Goal: Task Accomplishment & Management: Manage account settings

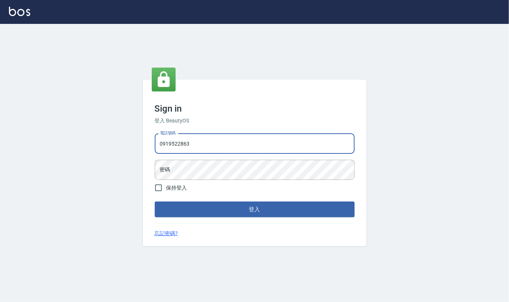
type input "0919522863"
click at [155, 202] on button "登入" at bounding box center [255, 210] width 200 height 16
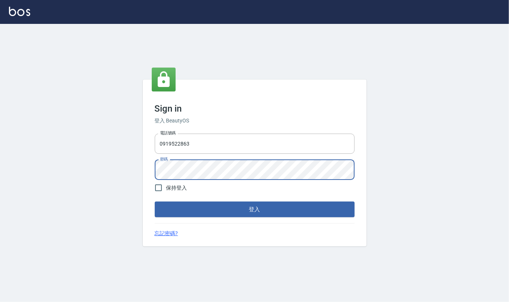
click at [155, 202] on button "登入" at bounding box center [255, 210] width 200 height 16
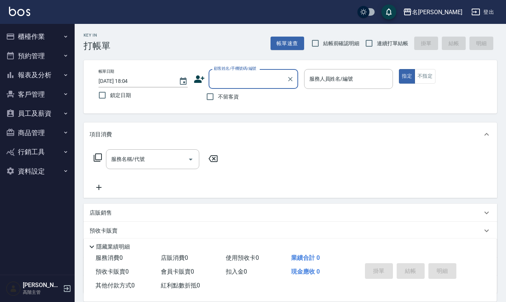
click at [36, 172] on button "資料設定" at bounding box center [37, 171] width 69 height 19
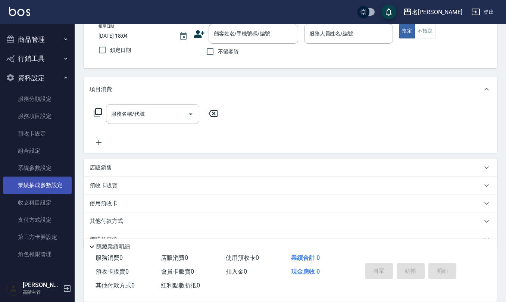
scroll to position [50, 0]
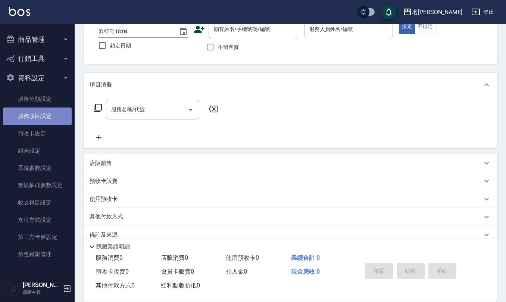
click at [56, 109] on link "服務項目設定" at bounding box center [37, 115] width 69 height 17
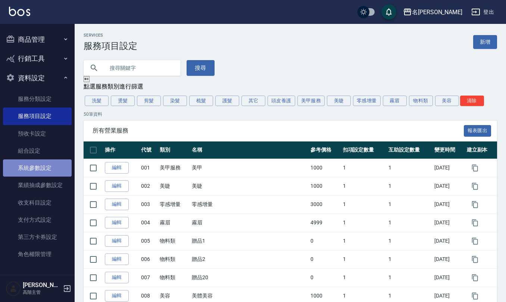
click at [43, 171] on link "系統參數設定" at bounding box center [37, 167] width 69 height 17
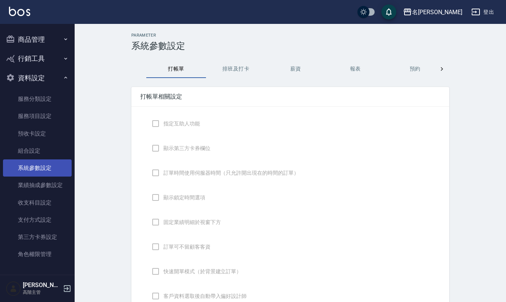
checkbox input "true"
checkbox input "false"
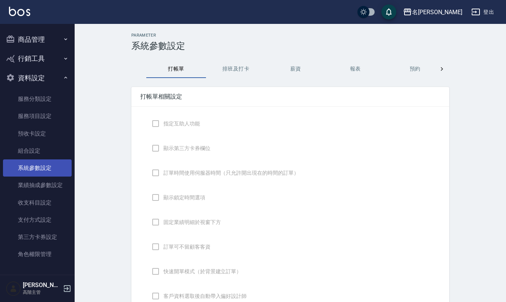
type input "NICKNAME"
type input "DESIGNATE"
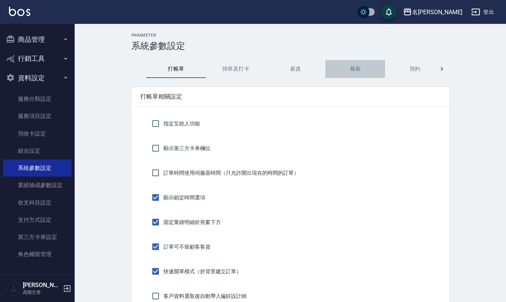
click at [362, 75] on button "報表" at bounding box center [355, 69] width 60 height 18
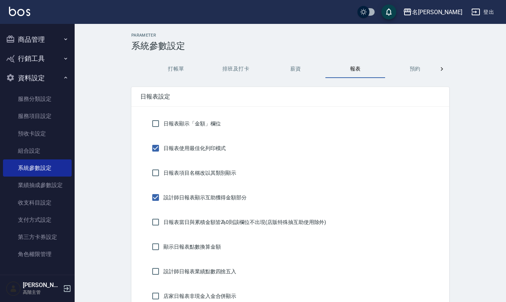
click at [412, 65] on button "預約" at bounding box center [415, 69] width 60 height 18
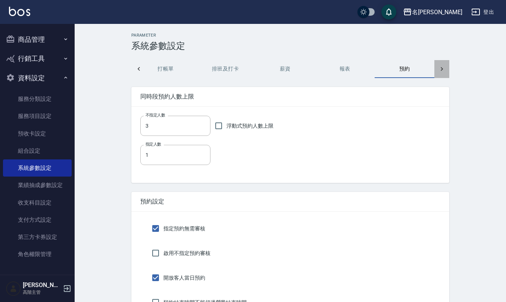
click at [439, 66] on icon at bounding box center [441, 68] width 7 height 7
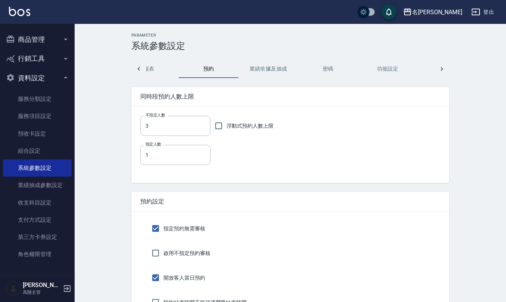
scroll to position [0, 249]
click at [242, 69] on button "業績依據及抽成" at bounding box center [226, 69] width 60 height 18
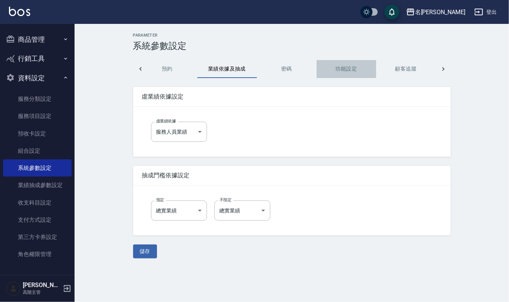
click at [342, 66] on button "功能設定" at bounding box center [347, 69] width 60 height 18
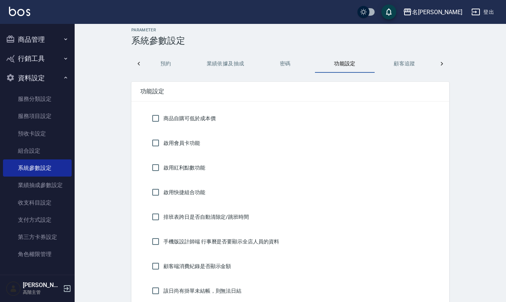
scroll to position [0, 0]
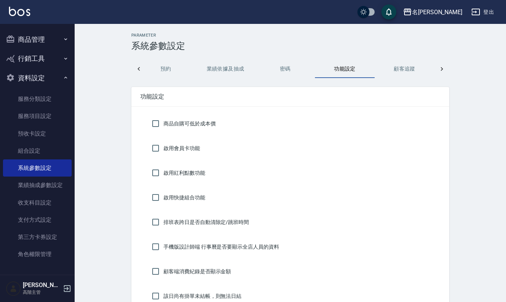
click at [438, 68] on icon at bounding box center [441, 68] width 7 height 7
click at [143, 68] on div at bounding box center [138, 69] width 15 height 18
click at [226, 71] on button "報表" at bounding box center [226, 69] width 60 height 18
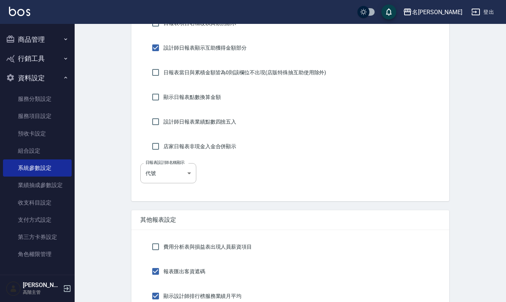
scroll to position [50, 0]
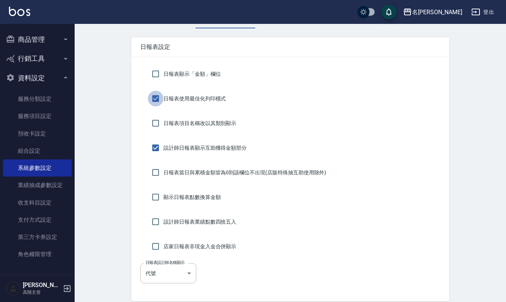
click at [152, 99] on input "日報表使用最佳化列印模式" at bounding box center [156, 99] width 16 height 16
checkbox input "false"
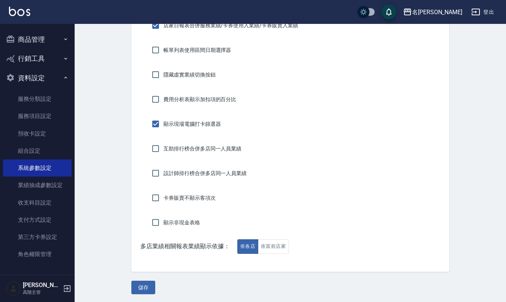
scroll to position [545, 0]
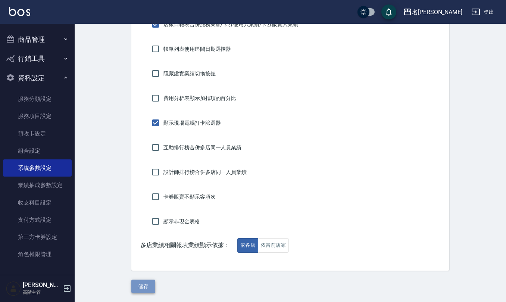
click at [146, 284] on button "儲存" at bounding box center [143, 287] width 24 height 14
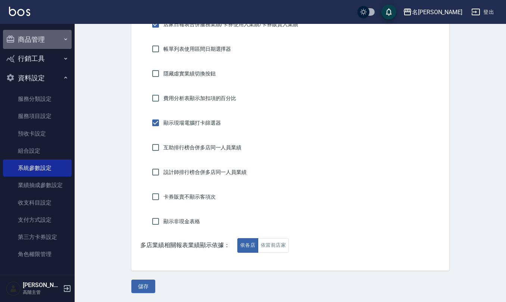
click at [45, 34] on button "商品管理" at bounding box center [37, 39] width 69 height 19
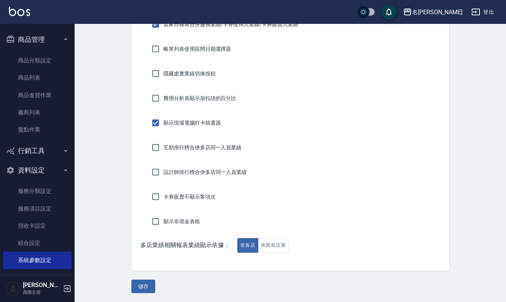
click at [43, 172] on button "資料設定" at bounding box center [37, 169] width 69 height 19
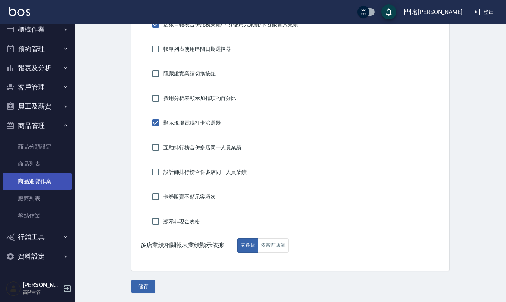
scroll to position [7, 0]
click at [49, 61] on button "報表及分析" at bounding box center [37, 68] width 69 height 19
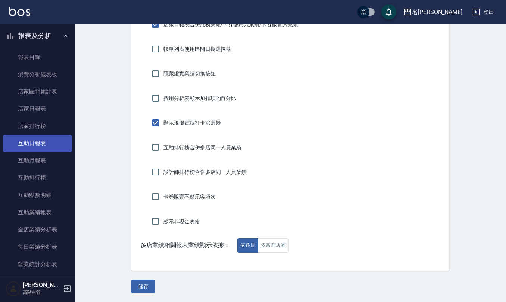
scroll to position [57, 0]
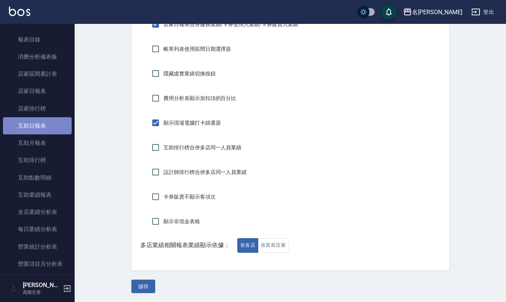
click at [38, 124] on link "互助日報表" at bounding box center [37, 125] width 69 height 17
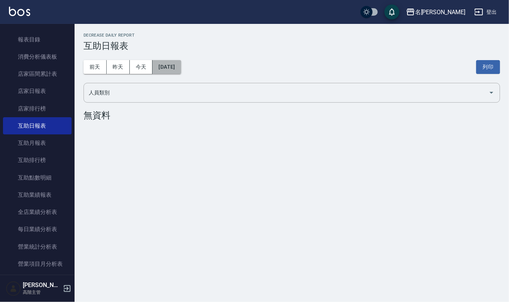
click at [181, 68] on button "[DATE]" at bounding box center [167, 67] width 28 height 14
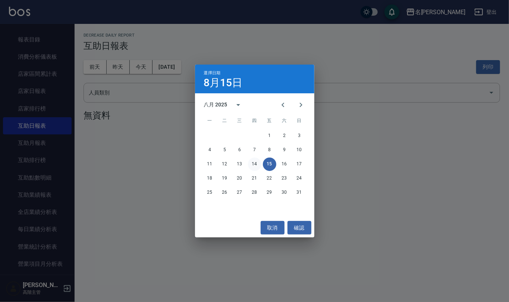
click at [255, 168] on button "14" at bounding box center [254, 164] width 13 height 13
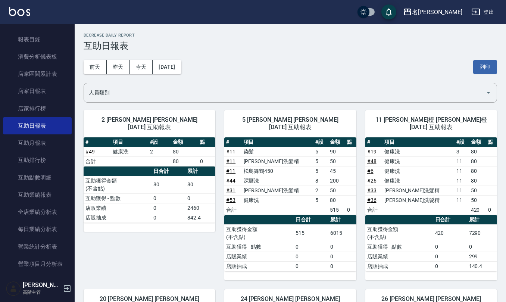
click at [480, 75] on div "前天 昨天 今天 2025/08/14 列印" at bounding box center [291, 67] width 414 height 32
click at [481, 66] on button "列印" at bounding box center [485, 67] width 24 height 14
click at [463, 7] on div "名留仁二 登出" at bounding box center [253, 12] width 506 height 24
click at [454, 13] on div "名[PERSON_NAME]" at bounding box center [437, 11] width 50 height 9
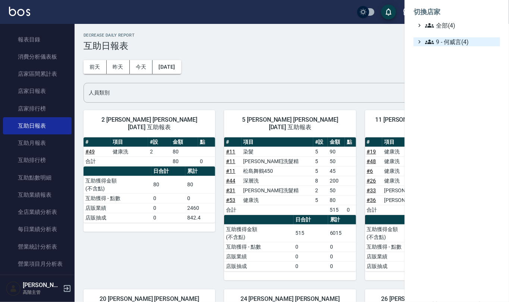
click at [450, 39] on span "9 - 何威言(4)" at bounding box center [461, 41] width 72 height 9
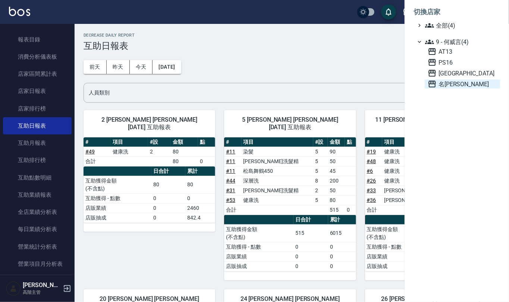
click at [448, 84] on span "名[PERSON_NAME]" at bounding box center [462, 83] width 69 height 9
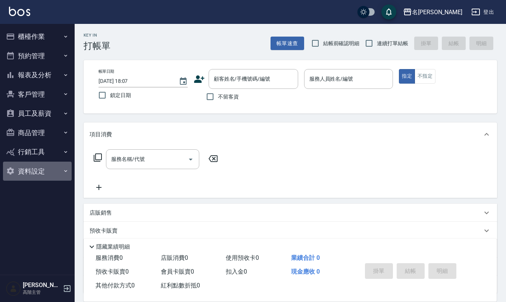
click at [47, 169] on button "資料設定" at bounding box center [37, 171] width 69 height 19
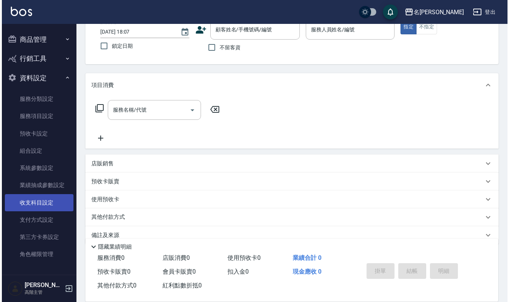
scroll to position [50, 0]
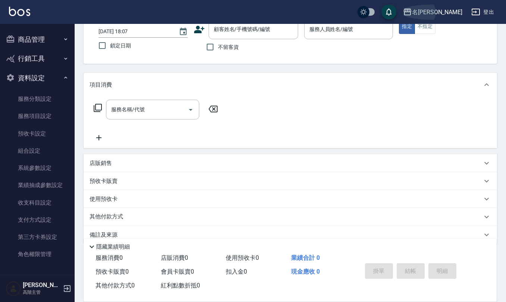
click at [451, 11] on div "名[PERSON_NAME]" at bounding box center [437, 11] width 50 height 9
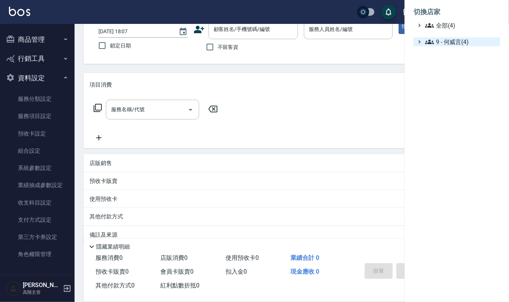
click at [455, 38] on span "9 - 何威言(4)" at bounding box center [461, 41] width 72 height 9
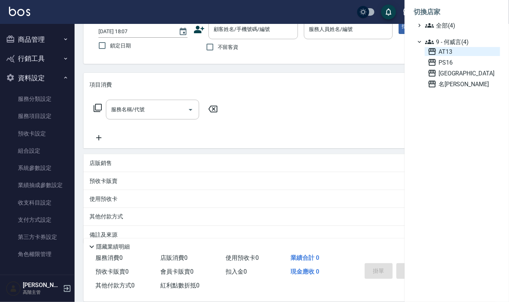
click at [457, 51] on span "AT13" at bounding box center [462, 51] width 69 height 9
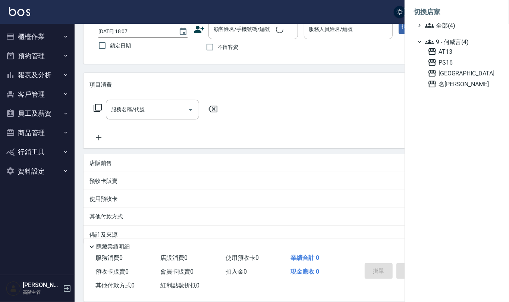
scroll to position [0, 0]
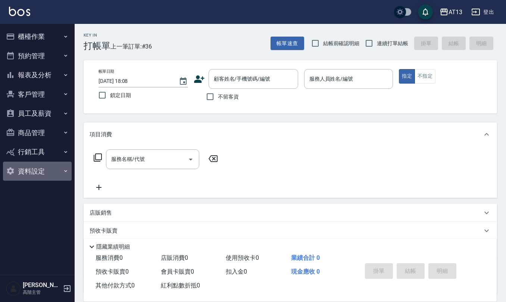
click at [39, 170] on button "資料設定" at bounding box center [37, 171] width 69 height 19
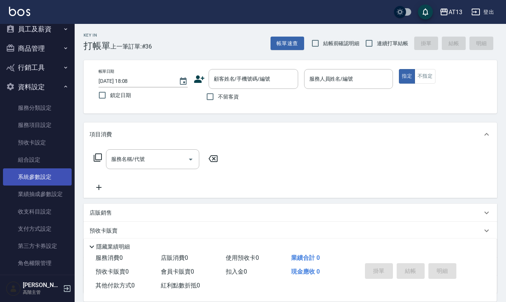
scroll to position [93, 0]
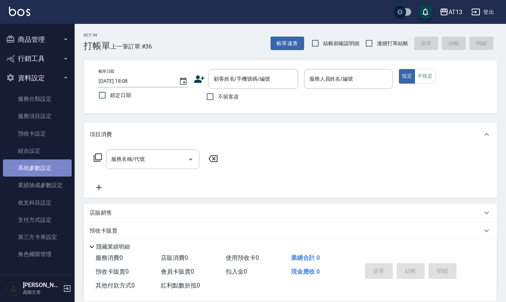
click at [40, 170] on link "系統參數設定" at bounding box center [37, 167] width 69 height 17
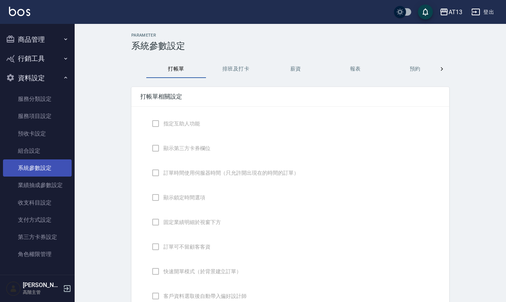
checkbox input "true"
checkbox input "false"
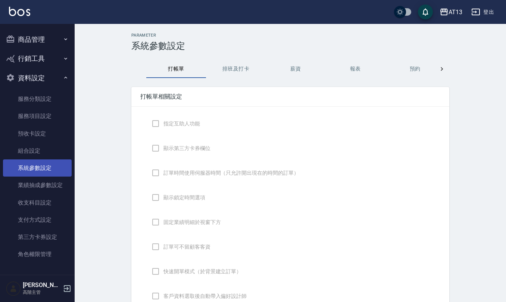
type input "NICKNAME"
type input "DESIGNATE"
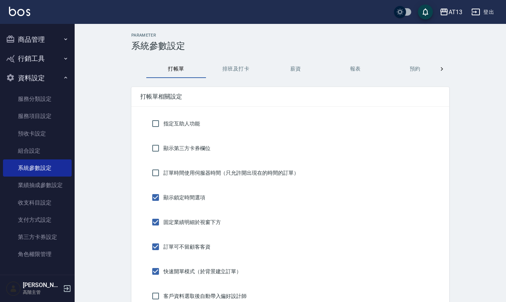
click at [361, 65] on button "報表" at bounding box center [355, 69] width 60 height 18
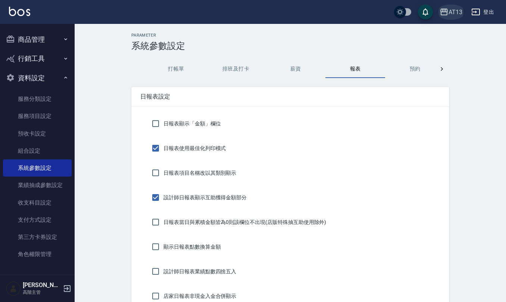
click at [458, 8] on div "AT13" at bounding box center [456, 11] width 14 height 9
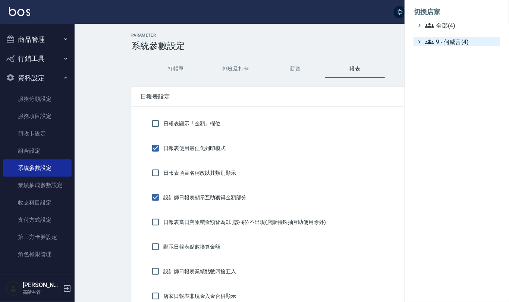
click at [451, 42] on span "9 - 何威言(4)" at bounding box center [461, 41] width 72 height 9
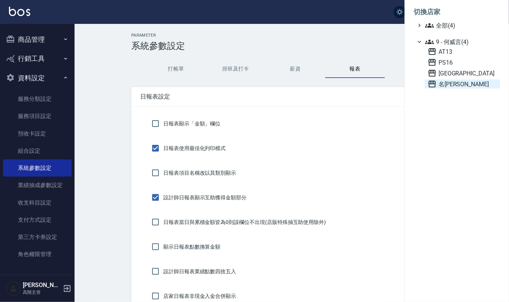
click at [457, 84] on span "名[PERSON_NAME]" at bounding box center [462, 83] width 69 height 9
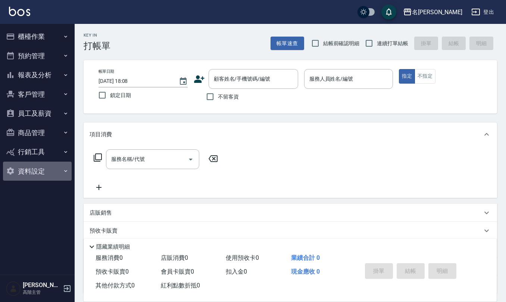
click at [29, 175] on button "資料設定" at bounding box center [37, 171] width 69 height 19
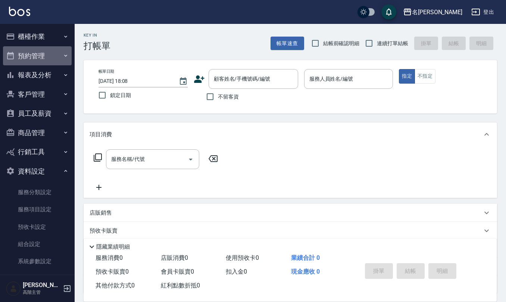
click at [43, 56] on button "預約管理" at bounding box center [37, 55] width 69 height 19
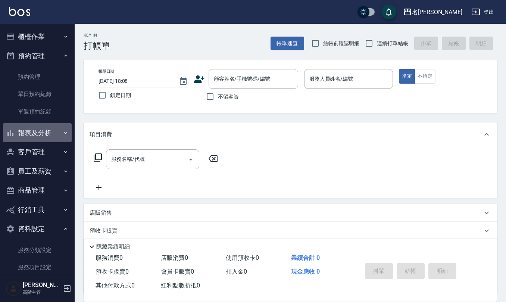
click at [42, 132] on button "報表及分析" at bounding box center [37, 132] width 69 height 19
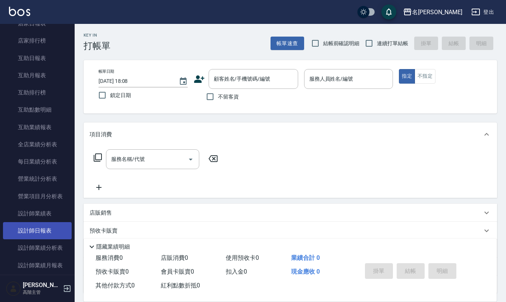
scroll to position [199, 0]
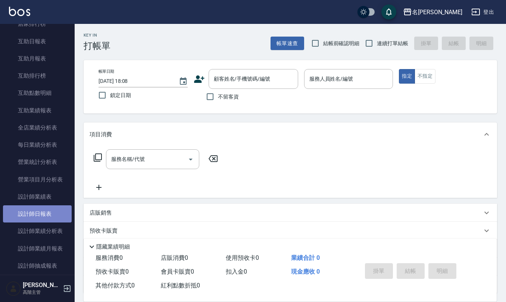
click at [48, 211] on link "設計師日報表" at bounding box center [37, 213] width 69 height 17
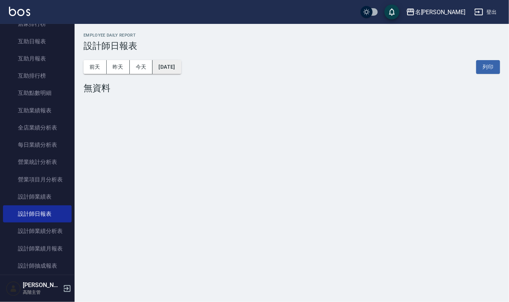
click at [181, 67] on button "2025/08/15" at bounding box center [167, 67] width 28 height 14
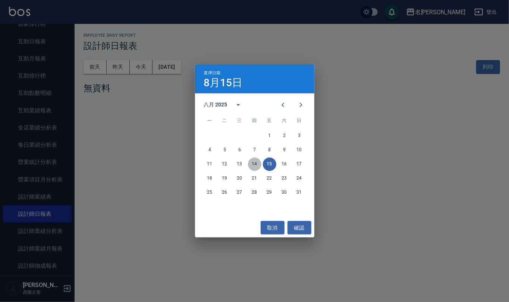
click at [256, 161] on button "14" at bounding box center [254, 164] width 13 height 13
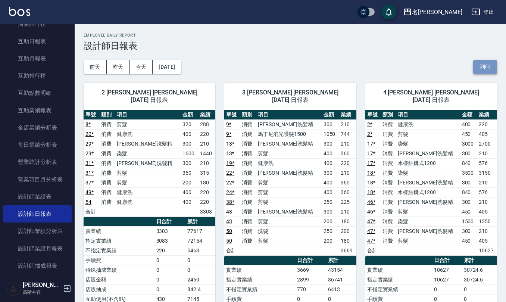
click at [476, 69] on button "列印" at bounding box center [485, 67] width 24 height 14
click at [41, 32] on link "店家排行榜" at bounding box center [37, 23] width 69 height 17
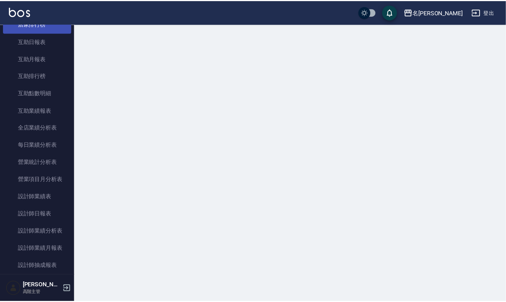
scroll to position [149, 0]
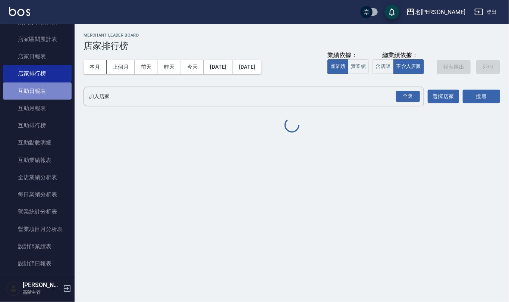
click at [41, 87] on link "互助日報表" at bounding box center [37, 90] width 69 height 17
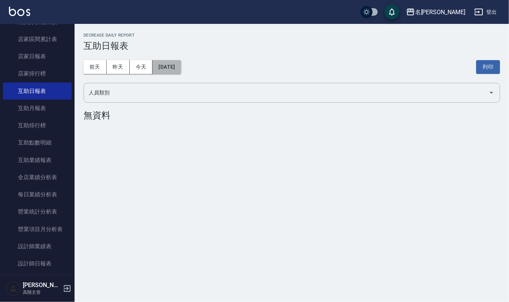
click at [181, 68] on button "2025/08/15" at bounding box center [167, 67] width 28 height 14
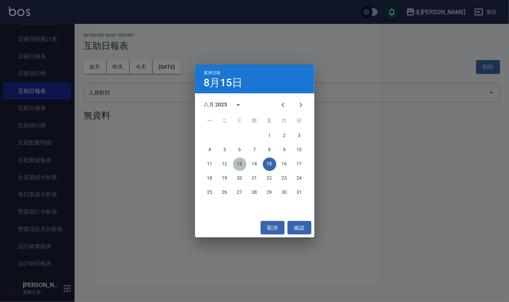
click at [241, 162] on button "13" at bounding box center [239, 164] width 13 height 13
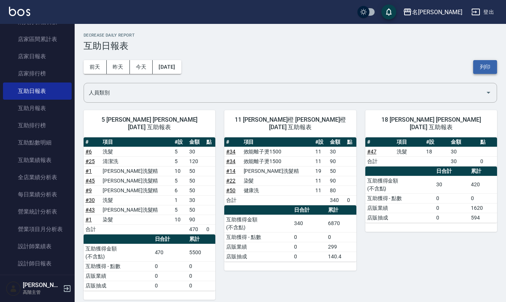
click at [493, 62] on button "列印" at bounding box center [485, 67] width 24 height 14
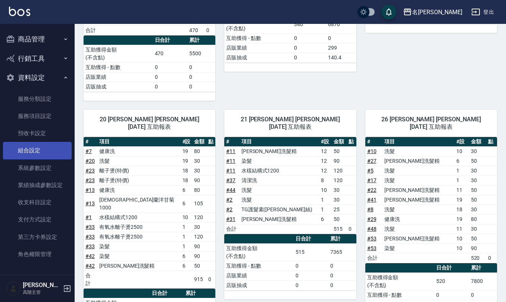
scroll to position [249, 0]
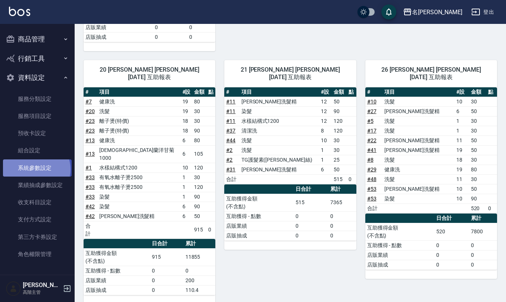
click at [36, 169] on link "系統參數設定" at bounding box center [37, 167] width 69 height 17
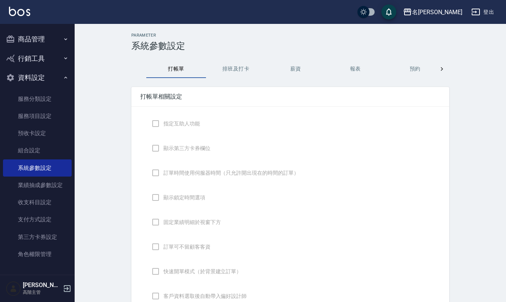
checkbox input "true"
checkbox input "false"
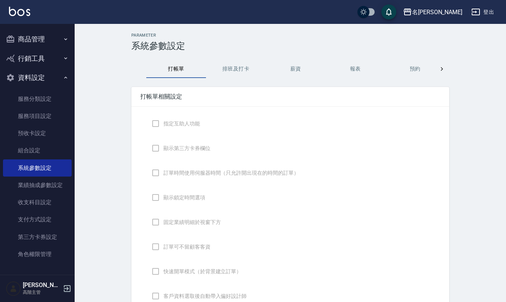
type input "NICKNAME"
type input "DESIGNATE"
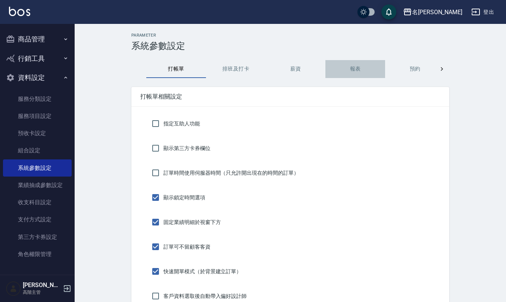
click at [360, 72] on button "報表" at bounding box center [355, 69] width 60 height 18
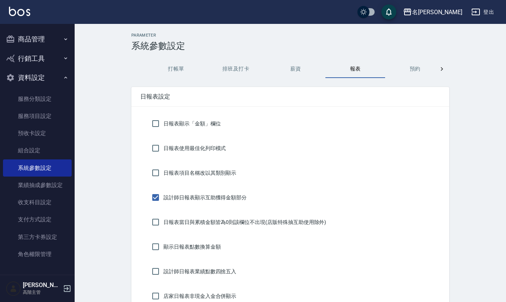
click at [214, 151] on span "日報表使用最佳化列印模式" at bounding box center [194, 148] width 62 height 8
click at [163, 151] on input "日報表使用最佳化列印模式" at bounding box center [156, 148] width 16 height 16
checkbox input "true"
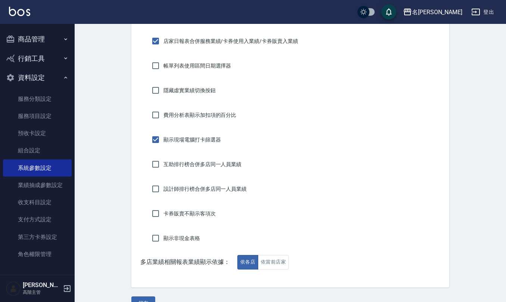
scroll to position [545, 0]
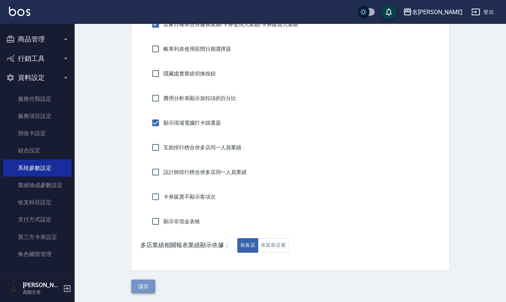
click at [145, 282] on button "儲存" at bounding box center [143, 287] width 24 height 14
click at [487, 10] on button "登出" at bounding box center [482, 12] width 29 height 14
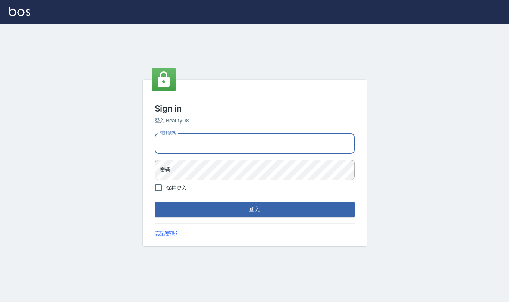
click at [212, 142] on input "電話號碼" at bounding box center [255, 144] width 200 height 20
type input "24212651"
click at [155, 202] on button "登入" at bounding box center [255, 210] width 200 height 16
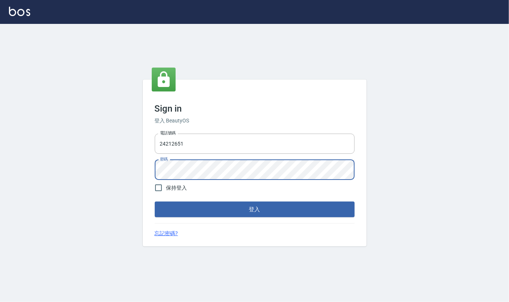
click at [155, 202] on button "登入" at bounding box center [255, 210] width 200 height 16
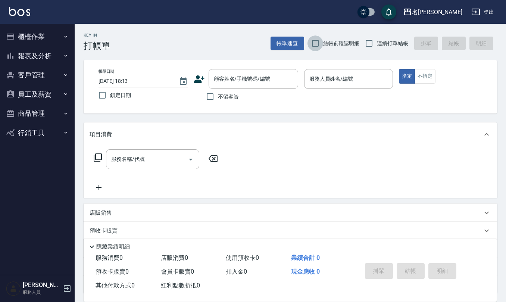
drag, startPoint x: 309, startPoint y: 41, endPoint x: 346, endPoint y: 54, distance: 38.5
click at [311, 42] on input "結帳前確認明細" at bounding box center [316, 43] width 16 height 16
checkbox input "true"
click at [365, 43] on input "連續打單結帳" at bounding box center [369, 43] width 16 height 16
checkbox input "true"
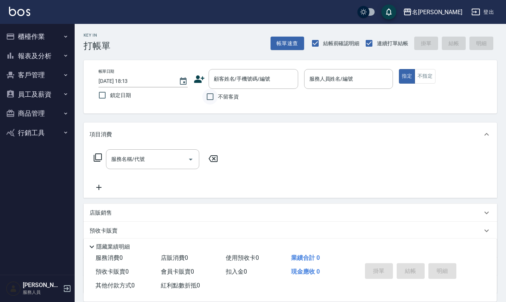
click at [209, 99] on input "不留客資" at bounding box center [210, 97] width 16 height 16
checkbox input "true"
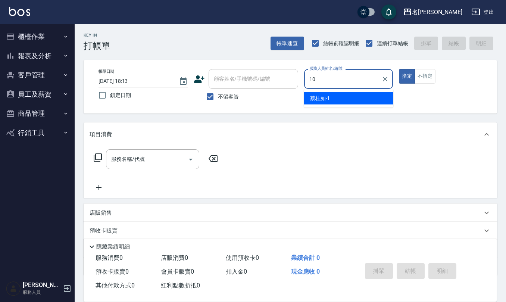
type input "[PERSON_NAME]-10"
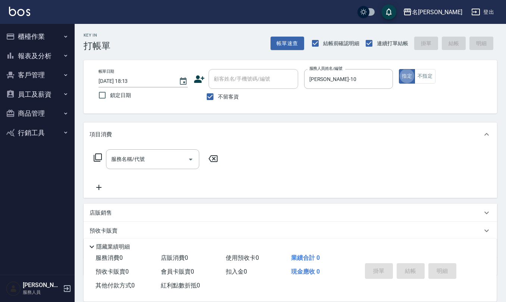
type button "true"
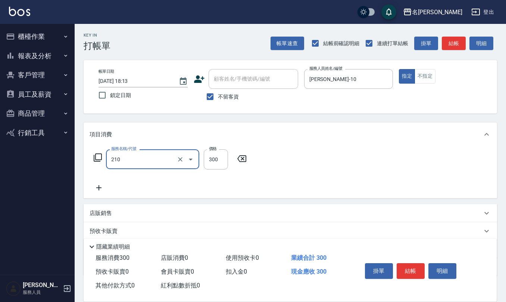
type input "歐娜洗髮精(210)"
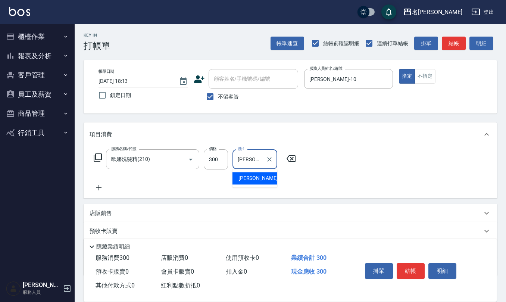
type input "[PERSON_NAME]-25"
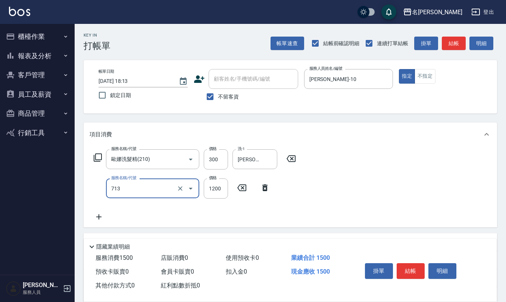
type input "水樣結構式1200(713)"
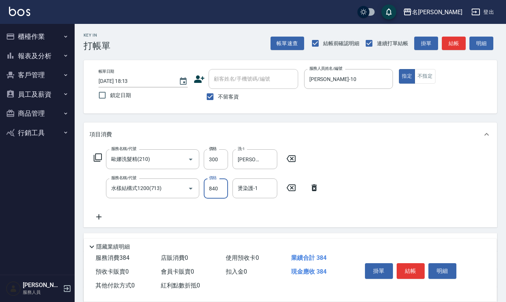
type input "840"
type input "[PERSON_NAME]-25"
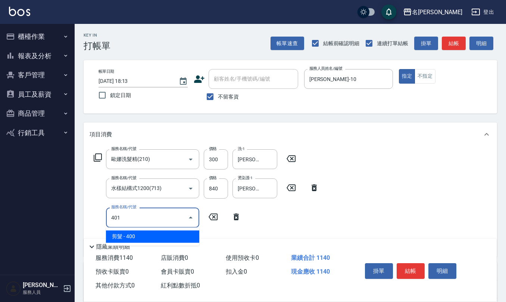
type input "剪髮(401)"
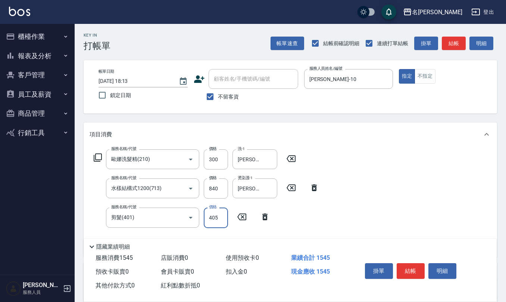
type input "405"
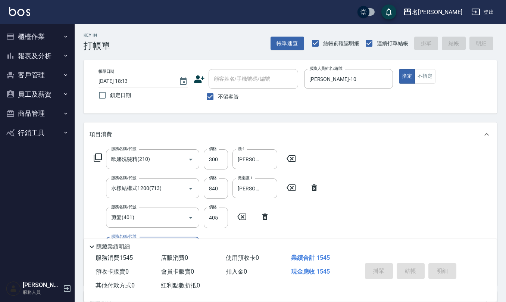
type input "2025/08/15 18:14"
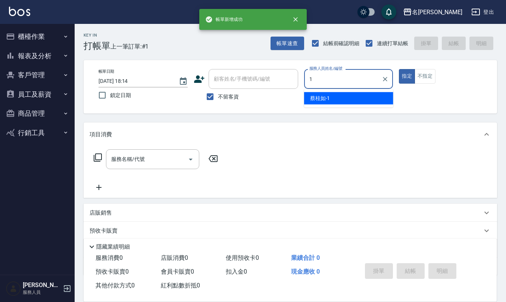
type input "蔡桂如-1"
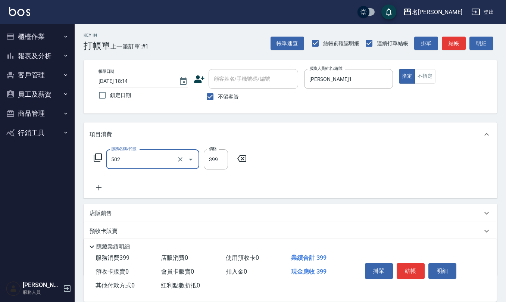
type input "挑染5束399(502)"
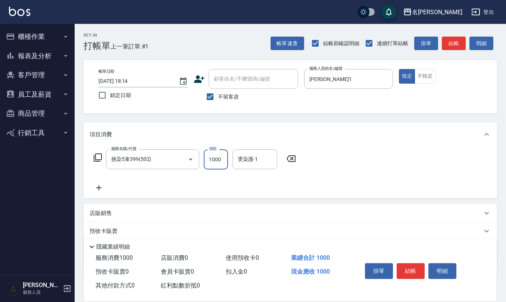
type input "1000"
type input "蘇亭云-24"
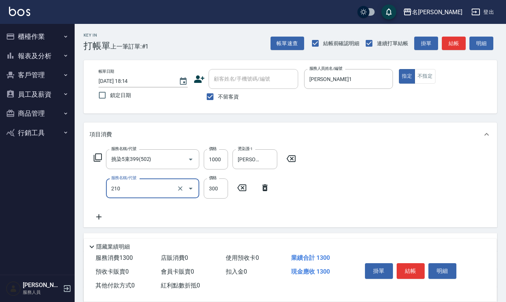
type input "歐娜洗髮精(210)"
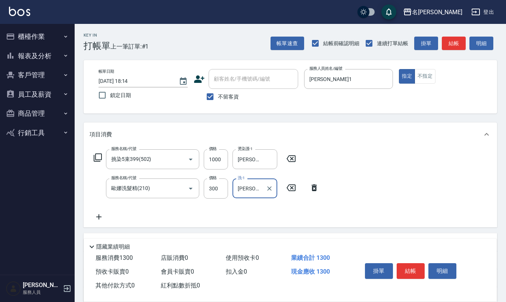
type input "蘇亭云-24"
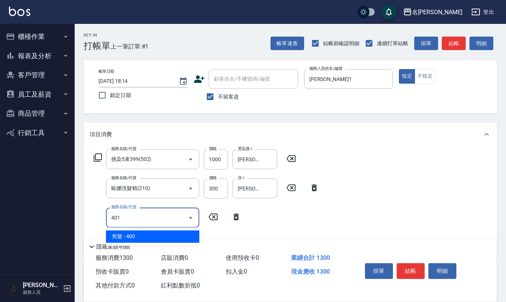
type input "剪髮(401)"
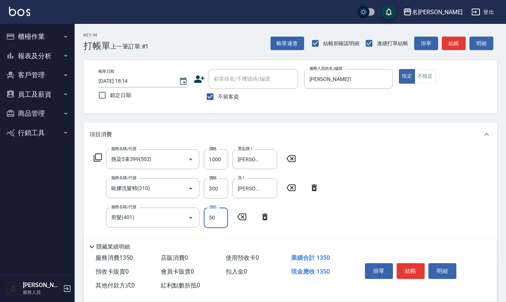
type input "50"
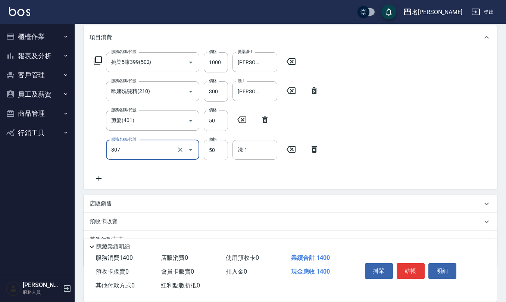
scroll to position [99, 0]
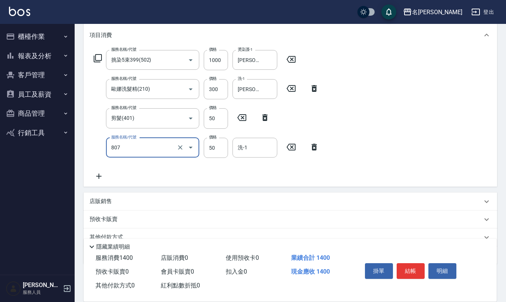
type input "TG護髮素(潤絲)(807)"
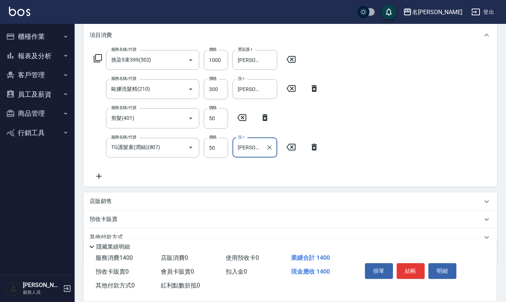
type input "[PERSON_NAME]-24"
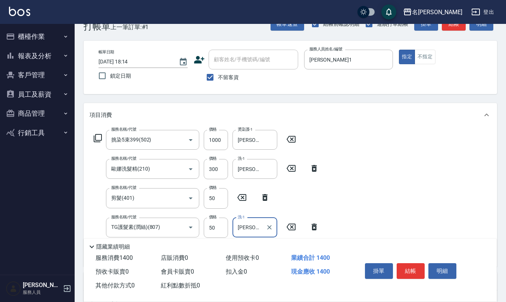
scroll to position [0, 0]
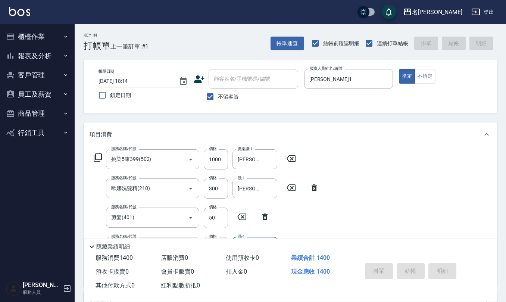
type input "2025/08/15 18:21"
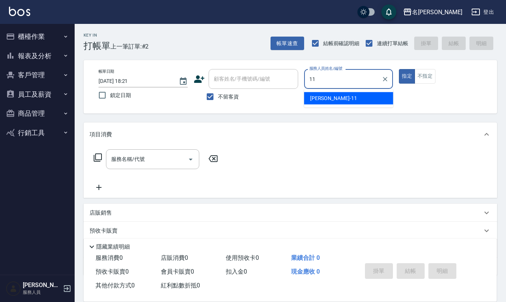
type input "[PERSON_NAME]橙-11"
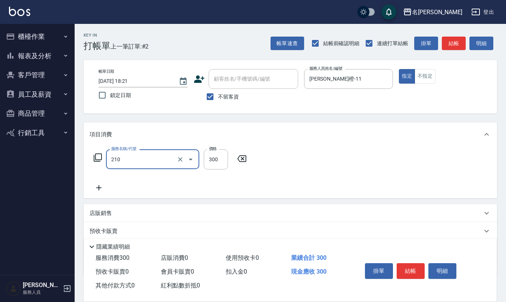
type input "歐娜洗髮精(210)"
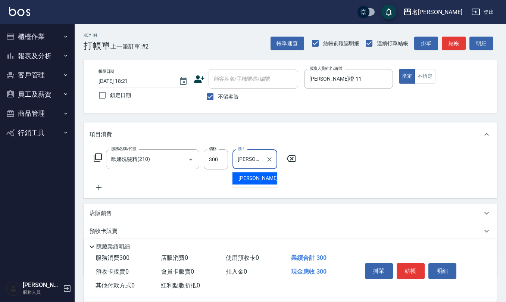
type input "[PERSON_NAME]橙-11"
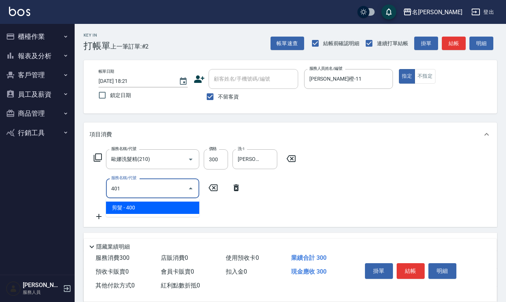
type input "剪髮(401)"
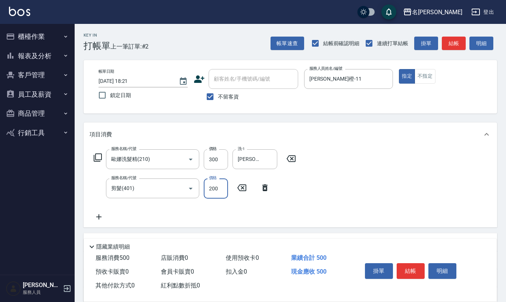
type input "200"
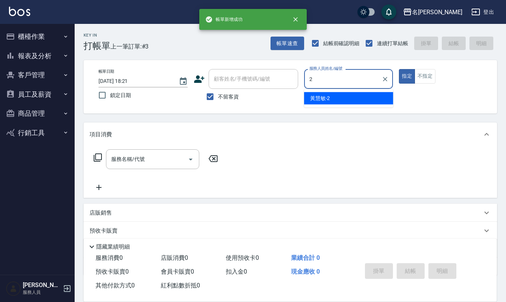
type input "黃慧敏-2"
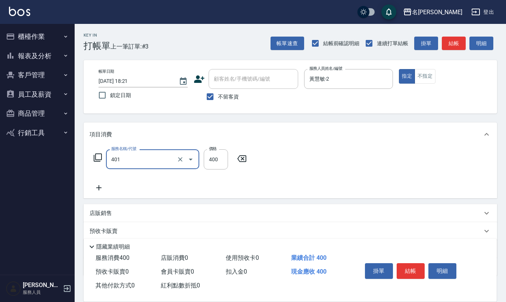
type input "剪髮(401)"
type input "300"
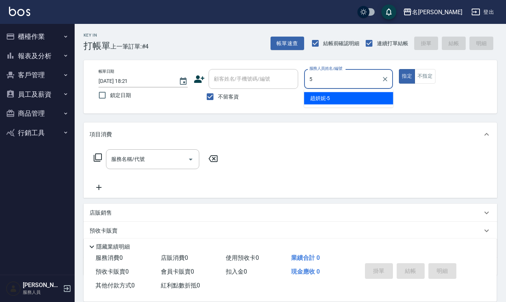
type input "[PERSON_NAME]5"
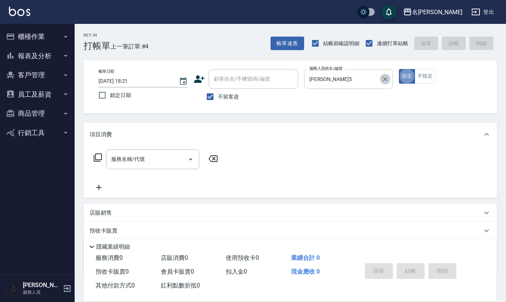
click at [390, 79] on button "Clear" at bounding box center [385, 79] width 10 height 10
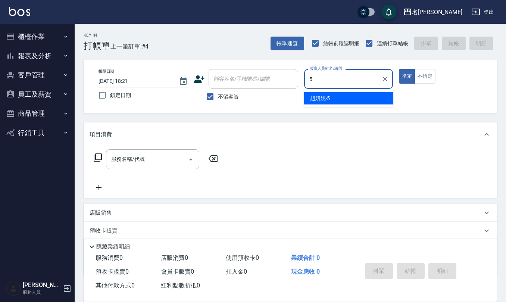
type input "[PERSON_NAME]5"
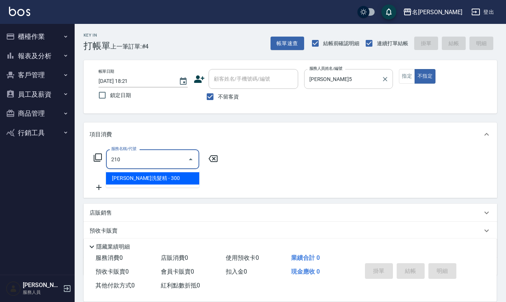
type input "歐娜洗髮精(210)"
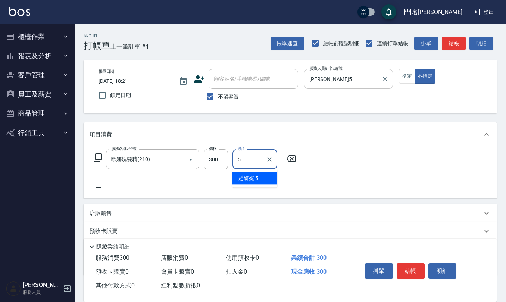
type input "[PERSON_NAME]5"
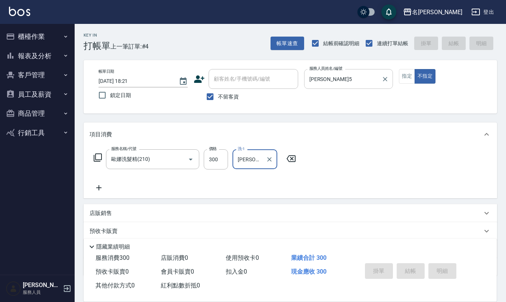
type input "2025/08/15 18:22"
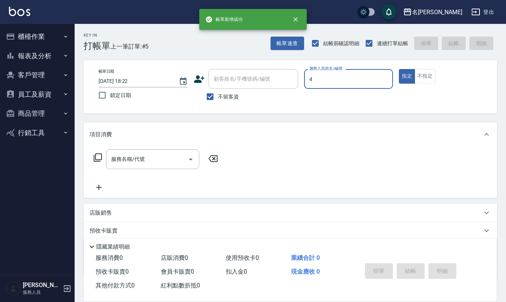
type input "[PERSON_NAME]-4"
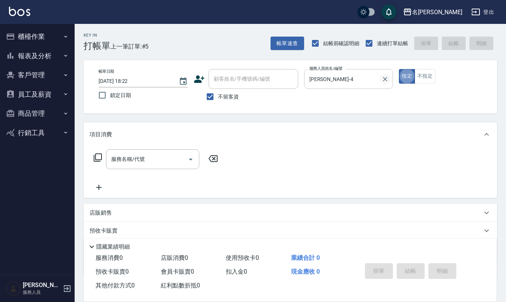
click at [388, 77] on icon "Clear" at bounding box center [384, 78] width 7 height 7
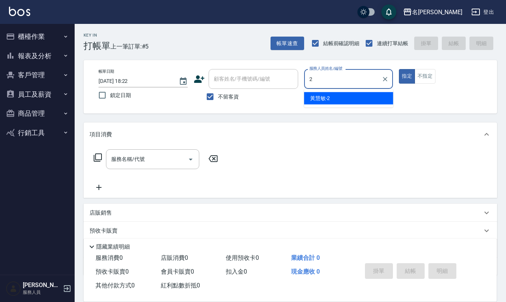
type input "黃慧敏-2"
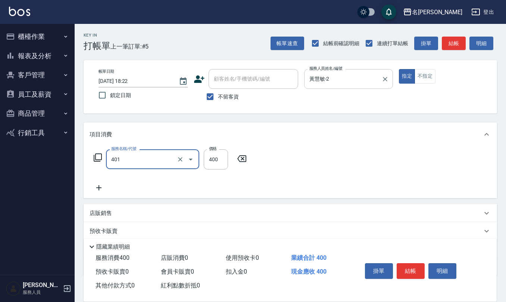
type input "剪髮(401)"
type input "350"
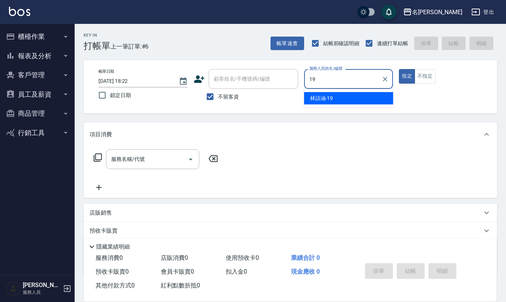
type input "[PERSON_NAME]-19"
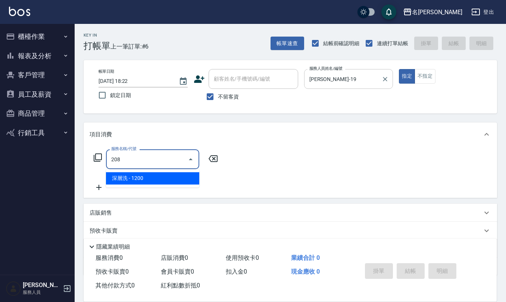
type input "深層洗(208)"
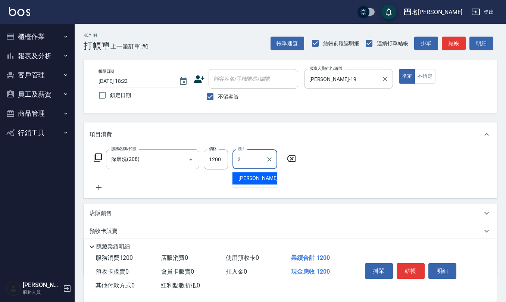
type input "[PERSON_NAME]-3"
click at [269, 161] on icon "Clear" at bounding box center [269, 159] width 7 height 7
type input "[PERSON_NAME]-32"
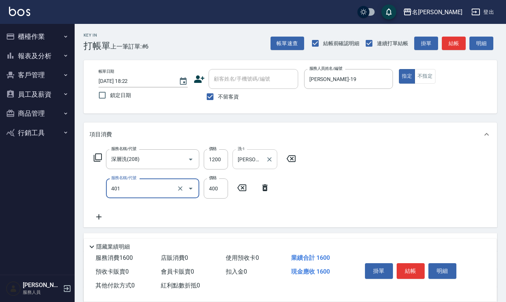
type input "剪髮(401)"
type input "500"
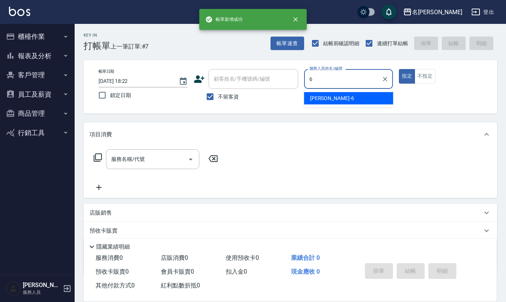
type input "[PERSON_NAME]-6"
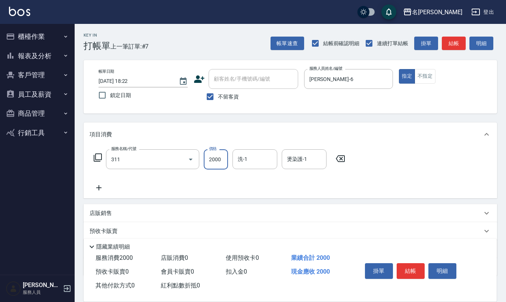
type input "生化離子燙2000(311)"
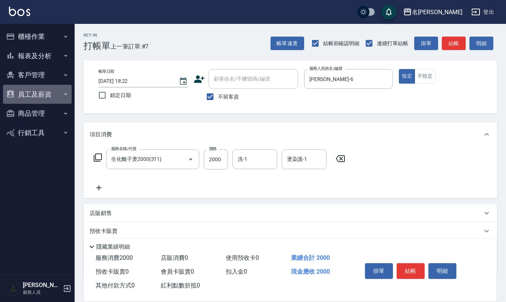
click at [39, 96] on button "員工及薪資" at bounding box center [37, 94] width 69 height 19
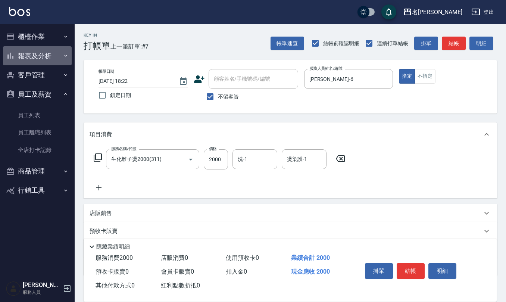
click at [54, 57] on button "報表及分析" at bounding box center [37, 55] width 69 height 19
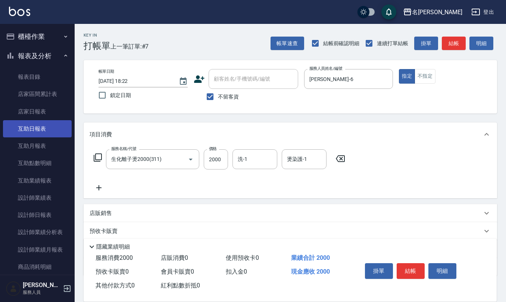
click at [45, 131] on link "互助日報表" at bounding box center [37, 128] width 69 height 17
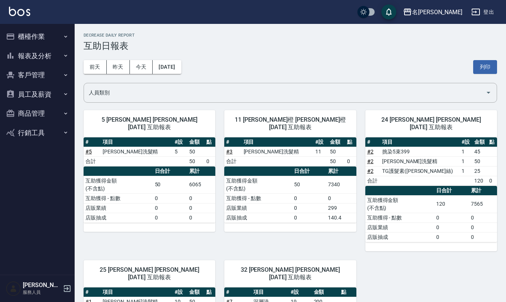
click at [35, 131] on button "行銷工具" at bounding box center [37, 132] width 69 height 19
click at [486, 13] on button "登出" at bounding box center [482, 12] width 29 height 14
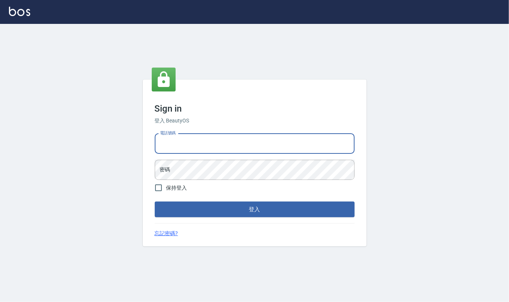
click at [214, 141] on input "電話號碼" at bounding box center [255, 144] width 200 height 20
type input "0919522863"
click at [155, 202] on button "登入" at bounding box center [255, 210] width 200 height 16
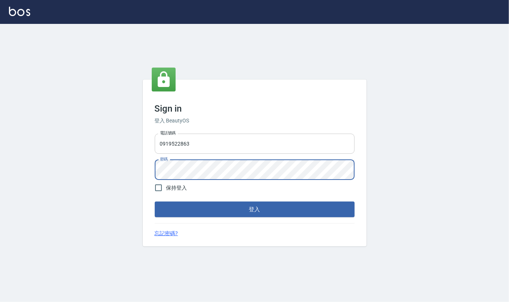
click at [155, 202] on button "登入" at bounding box center [255, 210] width 200 height 16
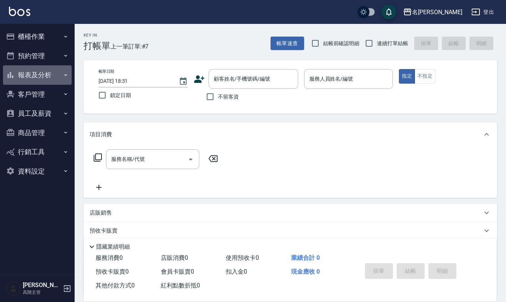
click at [47, 74] on button "報表及分析" at bounding box center [37, 74] width 69 height 19
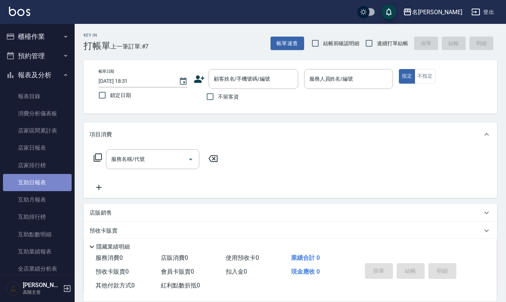
click at [43, 183] on link "互助日報表" at bounding box center [37, 182] width 69 height 17
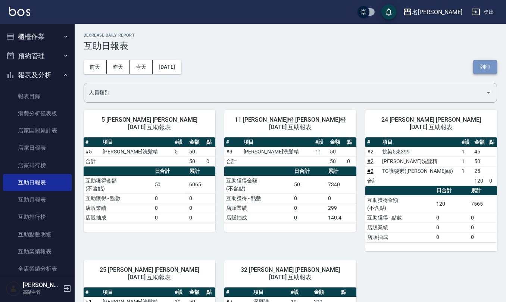
click at [489, 64] on button "列印" at bounding box center [485, 67] width 24 height 14
click at [440, 9] on div "名[PERSON_NAME]" at bounding box center [437, 11] width 50 height 9
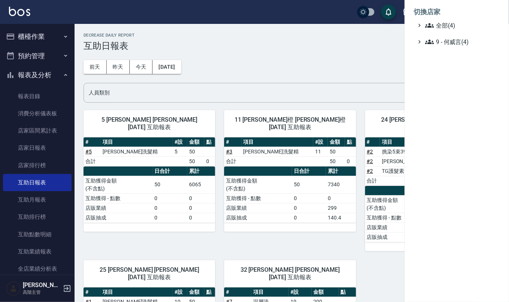
click at [346, 62] on div at bounding box center [254, 151] width 509 height 302
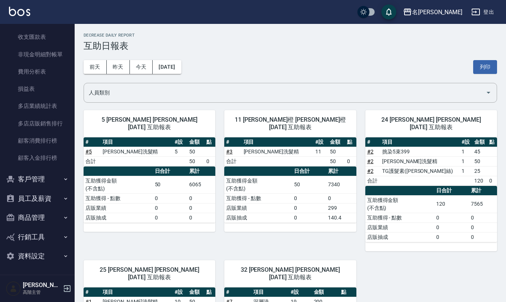
scroll to position [86, 0]
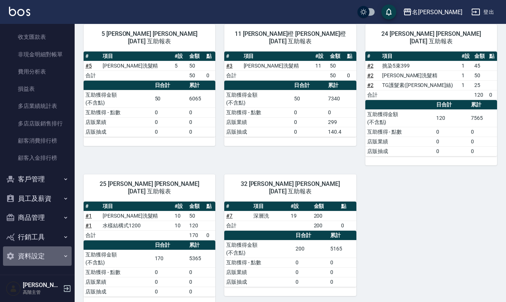
click at [45, 254] on button "資料設定" at bounding box center [37, 255] width 69 height 19
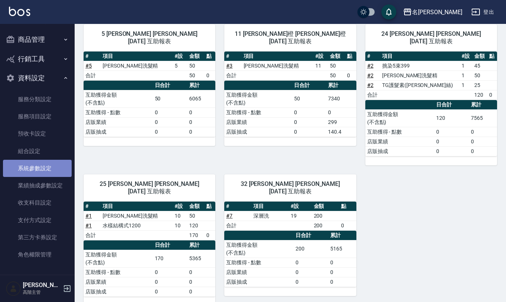
click at [38, 169] on link "系統參數設定" at bounding box center [37, 168] width 69 height 17
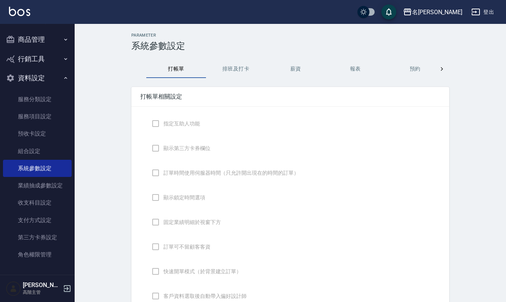
checkbox input "true"
checkbox input "false"
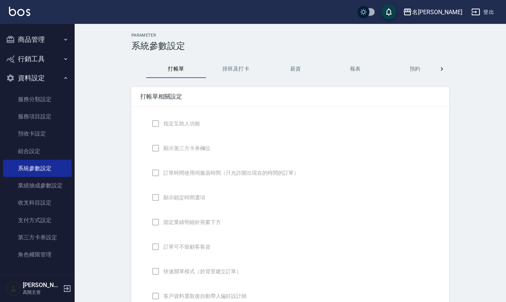
type input "NICKNAME"
type input "DESIGNATE"
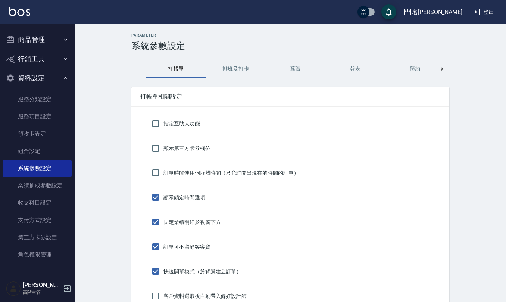
click at [356, 69] on button "報表" at bounding box center [355, 69] width 60 height 18
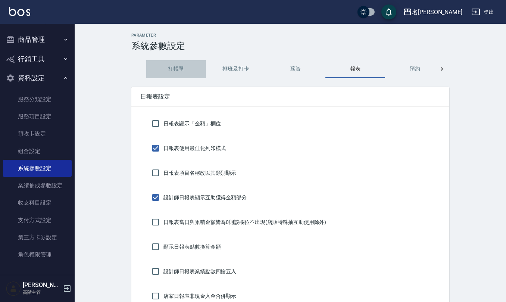
click at [178, 69] on button "打帳單" at bounding box center [176, 69] width 60 height 18
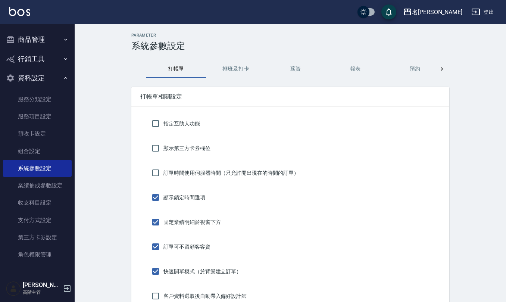
click at [308, 68] on button "薪資" at bounding box center [296, 69] width 60 height 18
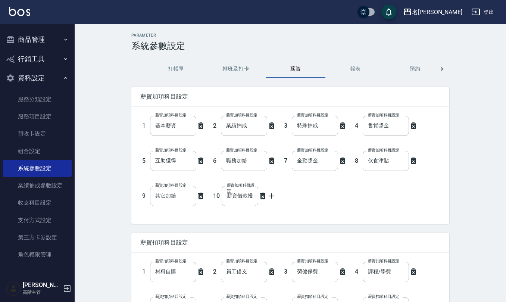
click at [378, 72] on button "報表" at bounding box center [355, 69] width 60 height 18
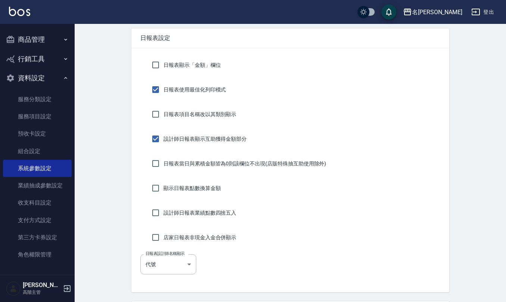
scroll to position [47, 0]
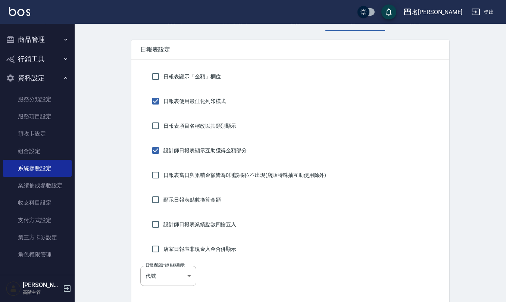
click at [172, 106] on label "日報表使用最佳化列印模式" at bounding box center [187, 101] width 78 height 16
click at [163, 106] on input "日報表使用最佳化列印模式" at bounding box center [156, 101] width 16 height 16
checkbox input "false"
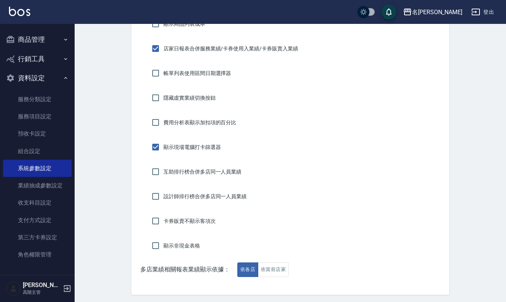
scroll to position [545, 0]
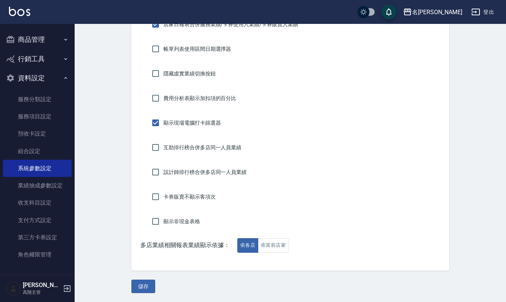
click at [148, 284] on button "儲存" at bounding box center [143, 287] width 24 height 14
click at [40, 188] on link "業績抽成參數設定" at bounding box center [37, 185] width 69 height 17
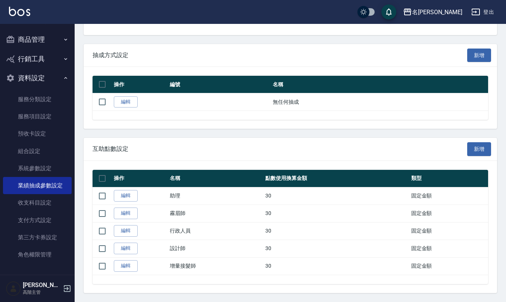
scroll to position [369, 0]
click at [46, 199] on link "收支科目設定" at bounding box center [37, 202] width 69 height 17
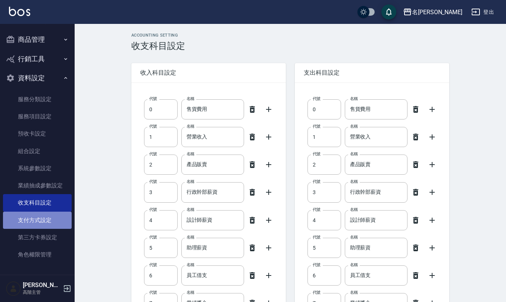
click at [49, 221] on link "支付方式設定" at bounding box center [37, 220] width 69 height 17
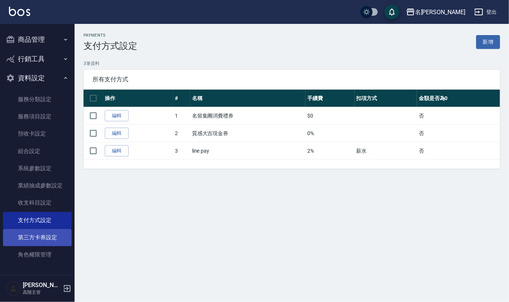
click at [51, 240] on link "第三方卡券設定" at bounding box center [37, 237] width 69 height 17
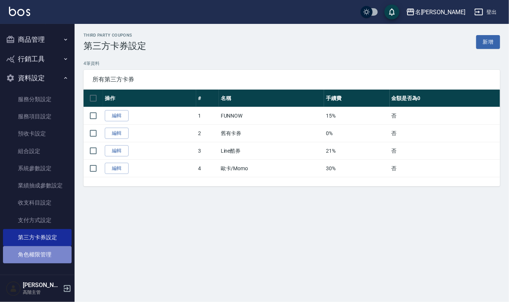
click at [46, 250] on link "角色權限管理" at bounding box center [37, 254] width 69 height 17
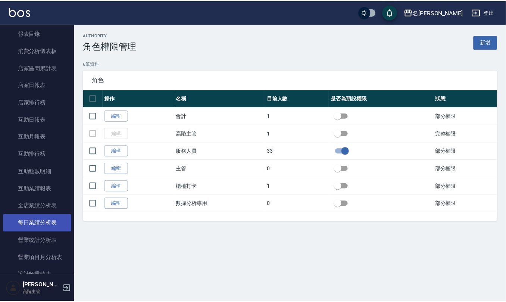
scroll to position [45, 0]
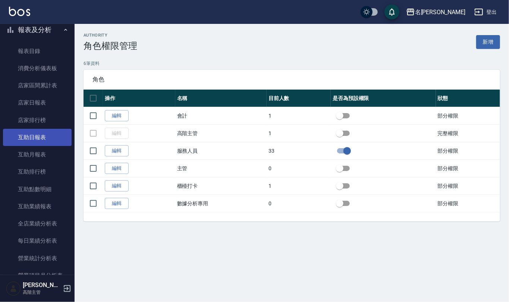
click at [48, 140] on link "互助日報表" at bounding box center [37, 137] width 69 height 17
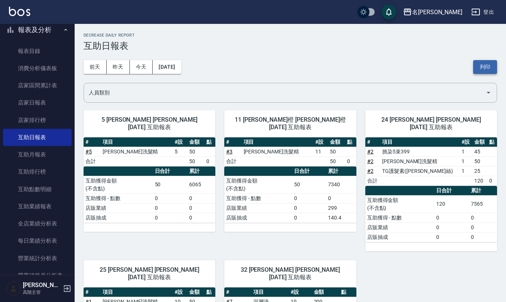
click at [484, 67] on button "列印" at bounding box center [485, 67] width 24 height 14
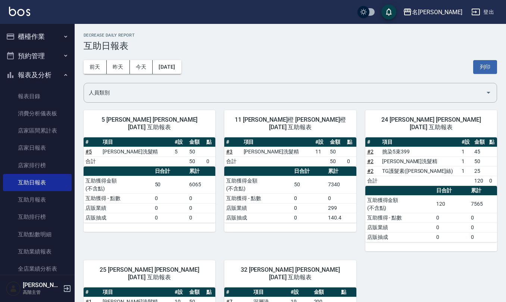
click at [31, 38] on button "櫃檯作業" at bounding box center [37, 36] width 69 height 19
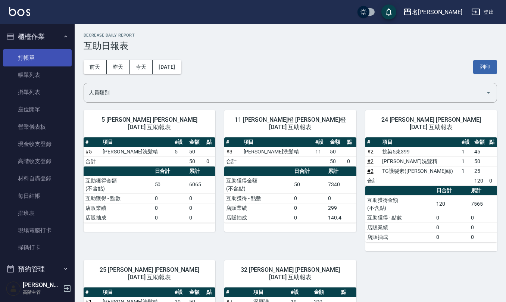
click at [44, 61] on link "打帳單" at bounding box center [37, 57] width 69 height 17
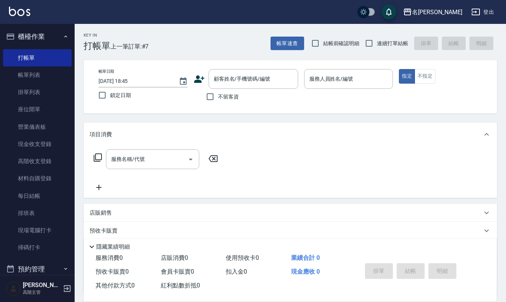
click at [326, 45] on label "結帳前確認明細" at bounding box center [334, 43] width 52 height 16
click at [323, 45] on input "結帳前確認明細" at bounding box center [316, 43] width 16 height 16
checkbox input "true"
click at [364, 41] on input "連續打單結帳" at bounding box center [369, 43] width 16 height 16
checkbox input "true"
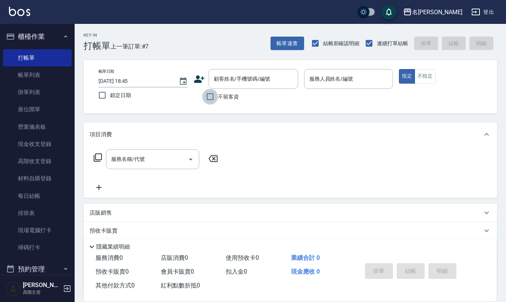
click at [208, 96] on input "不留客資" at bounding box center [210, 97] width 16 height 16
checkbox input "true"
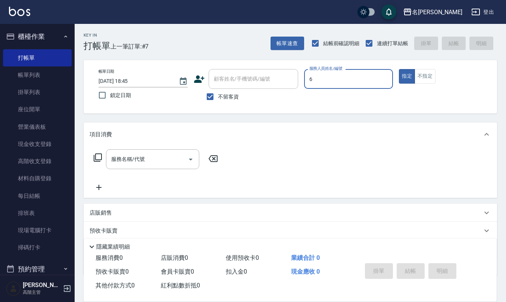
type input "吳淑文-6"
type button "true"
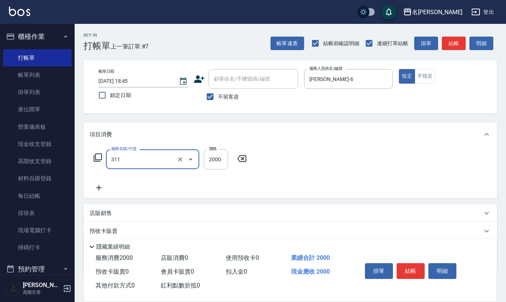
type input "生化離子燙2000(311)"
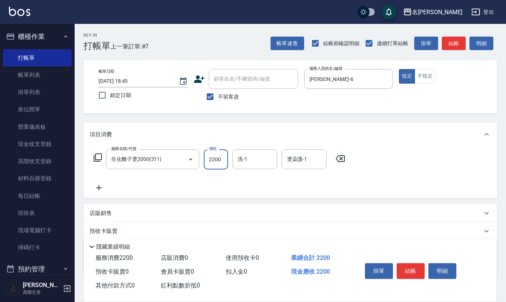
type input "2200"
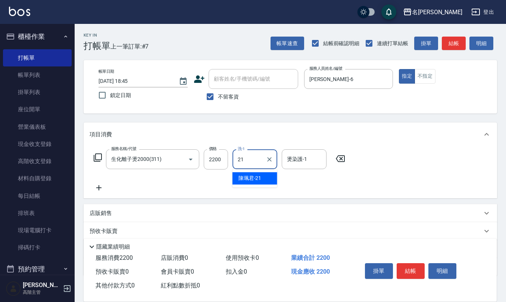
type input "陳珮君-21"
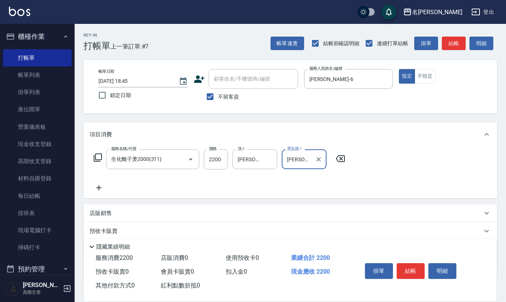
type input "陳珮君-21"
click at [337, 158] on icon at bounding box center [340, 158] width 9 height 7
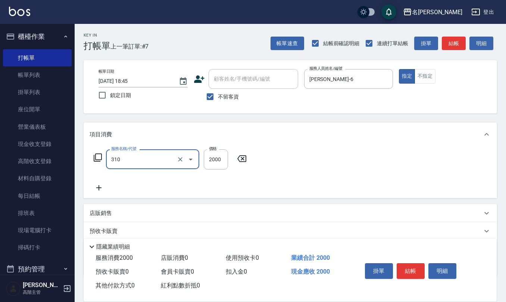
type input "MK果酸燙2000(310)"
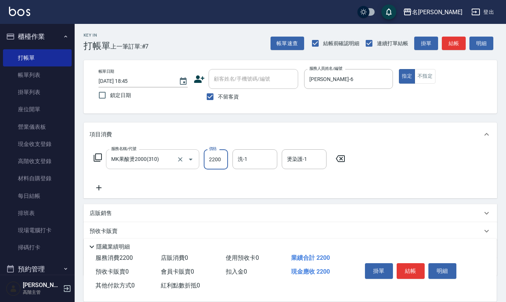
type input "2200"
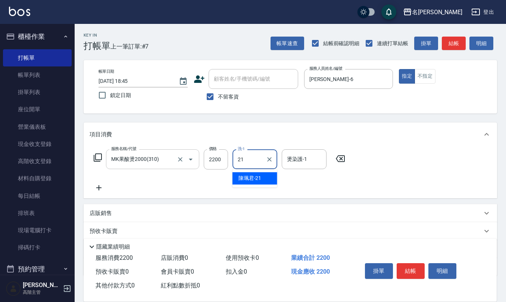
type input "陳珮君-21"
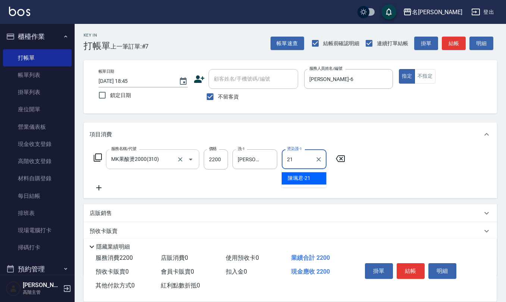
type input "陳珮君-21"
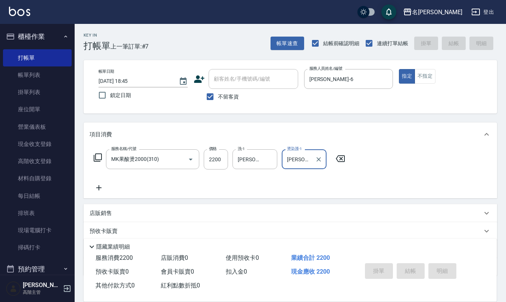
type input "2025/08/15 18:49"
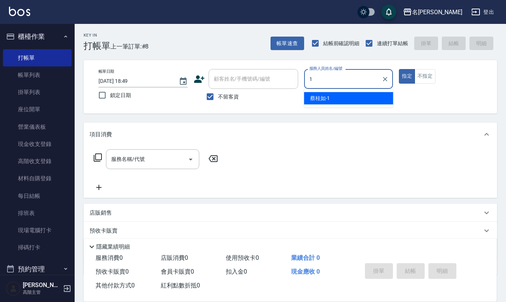
type input "蔡桂如-1"
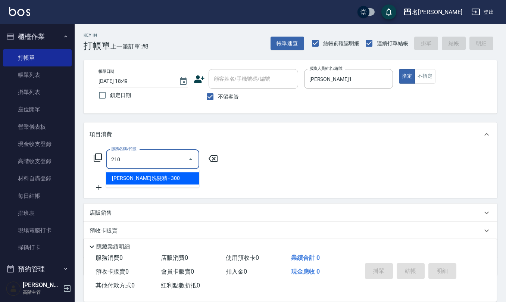
type input "歐娜洗髮精(210)"
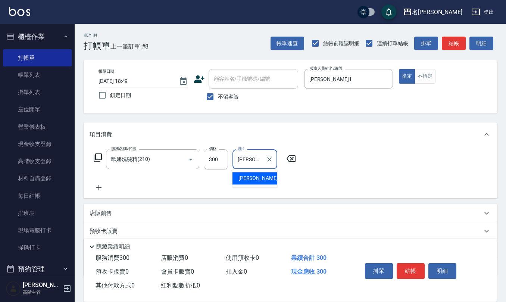
type input "陳柏暽-28"
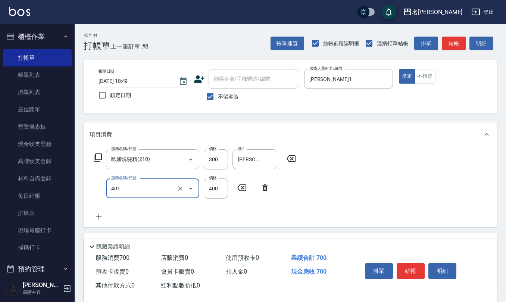
type input "剪髮(401)"
type input "405"
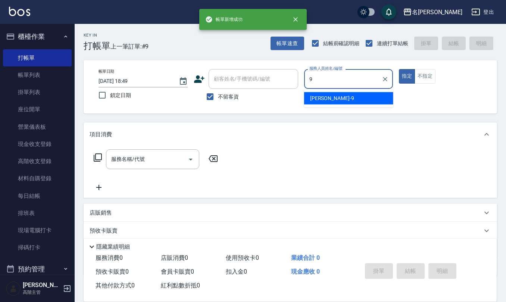
type input "江依潔-9"
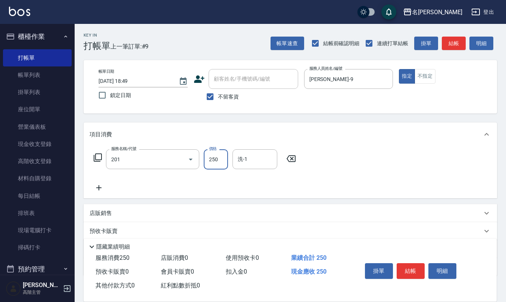
type input "洗髮(201)"
type input "詹沛橙-11"
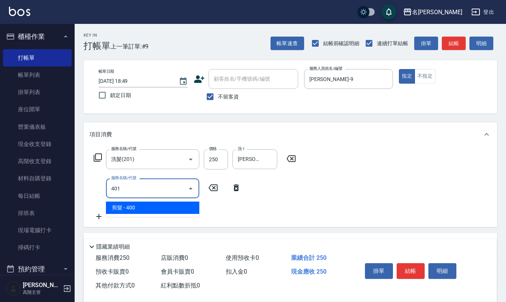
type input "剪髮(401)"
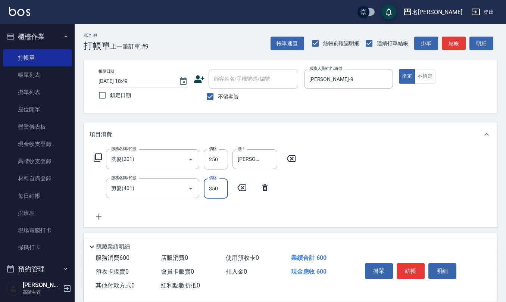
type input "350"
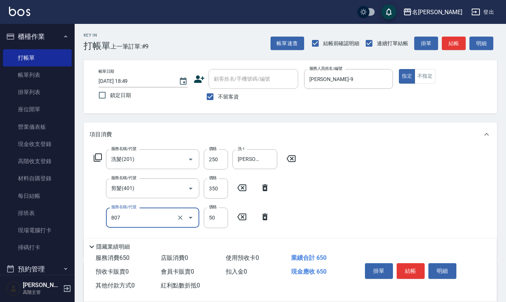
type input "TG護髮素(潤絲)(807)"
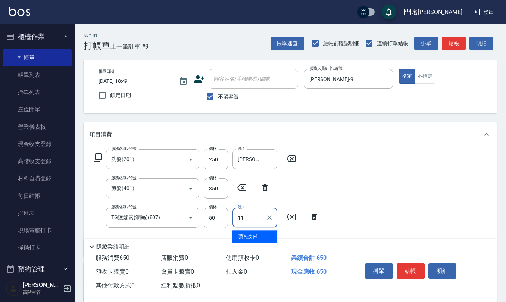
type input "詹沛橙-11"
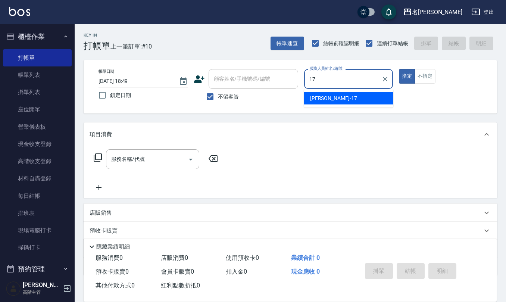
type input "李俞玫-17"
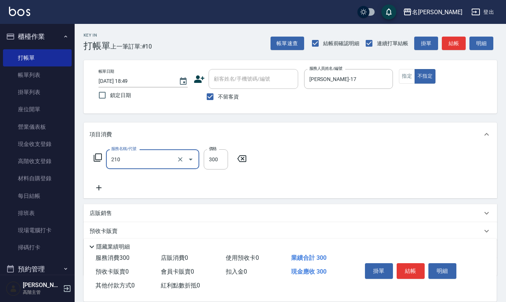
type input "歐娜洗髮精(210)"
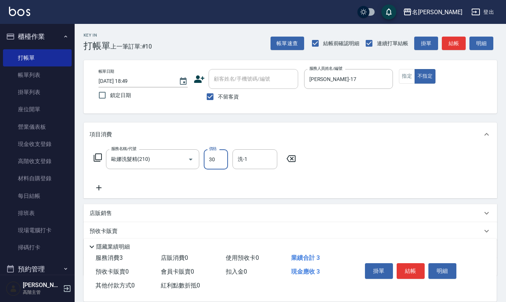
type input "300"
type input "竹儀-33"
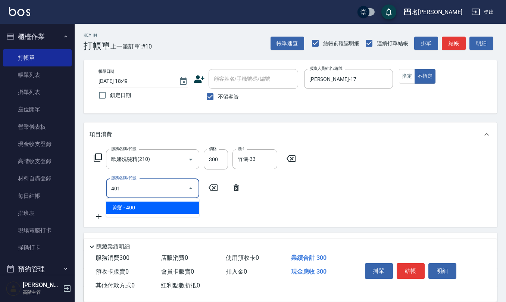
type input "剪髮(401)"
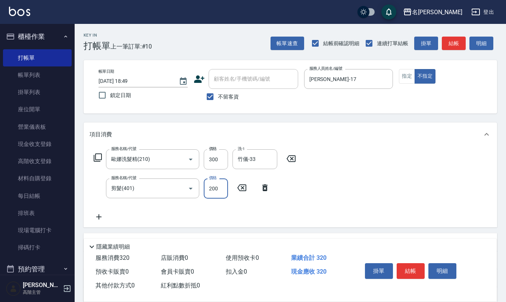
type input "200"
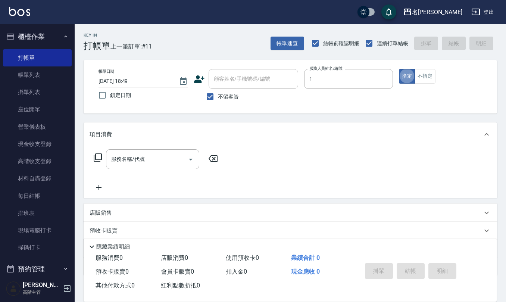
type input "蔡桂如-1"
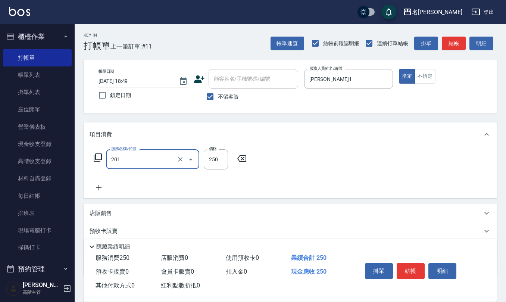
type input "洗髮(201)"
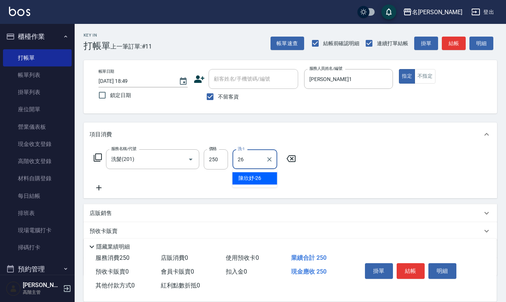
type input "陳欣妤-26"
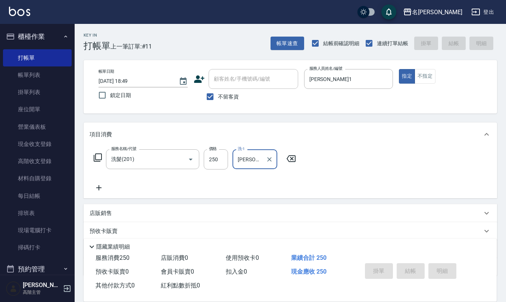
type input "2025/08/15 18:50"
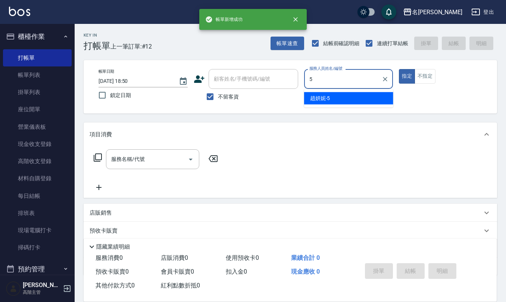
type input "趙妍妮-5"
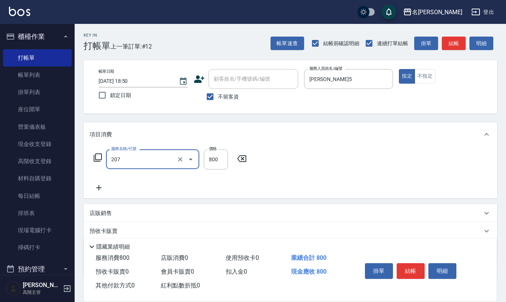
type input "清潔洗(207)"
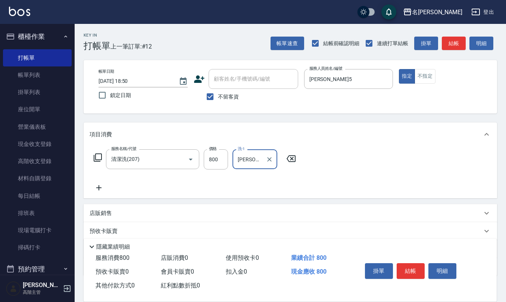
type input "趙妍妮-5"
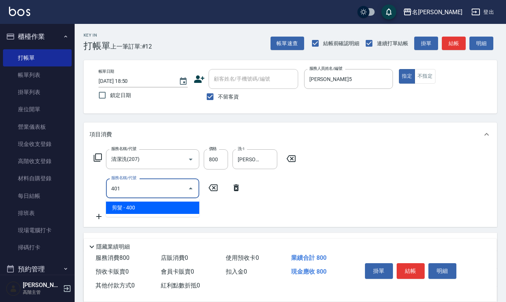
type input "剪髮(401)"
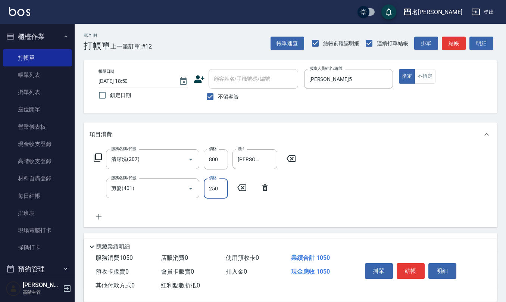
type input "250"
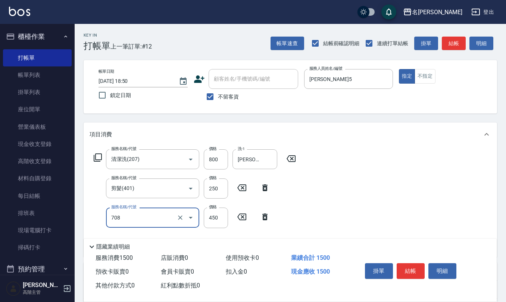
type input "松島舞鶴450(708)"
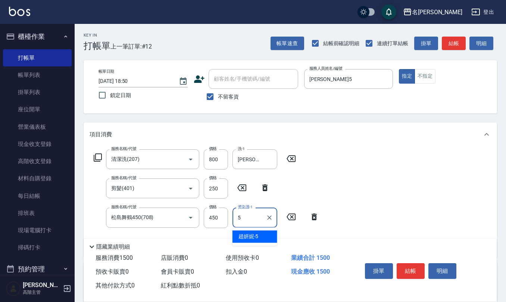
type input "趙妍妮-5"
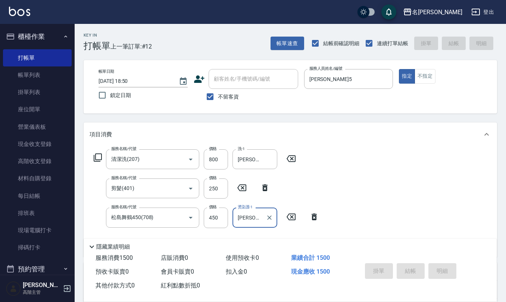
type input "2025/08/15 18:51"
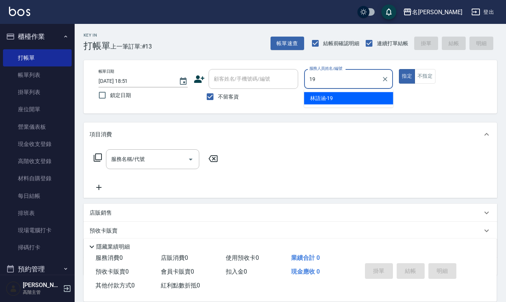
type input "林語涵-19"
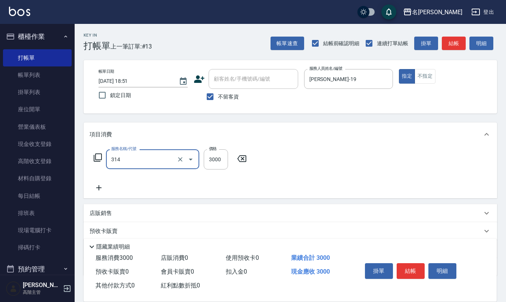
type input "CYA水質感2500UP(314)"
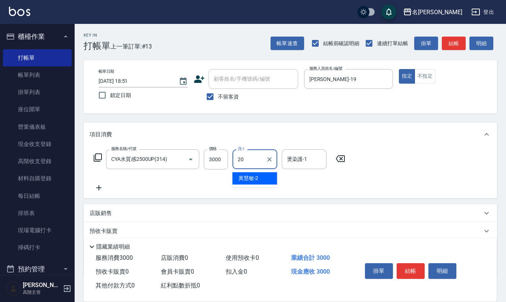
type input "杜芊彤-20"
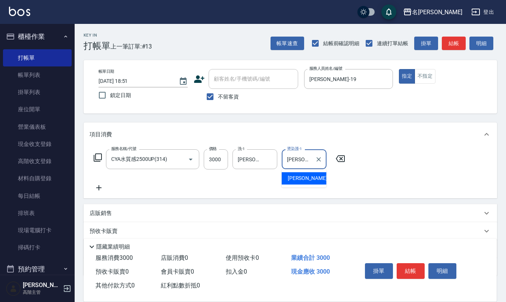
type input "杜芊彤-20"
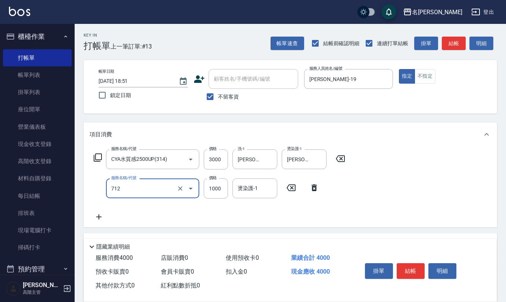
type input "伊蘭洋甘菊1000(712)"
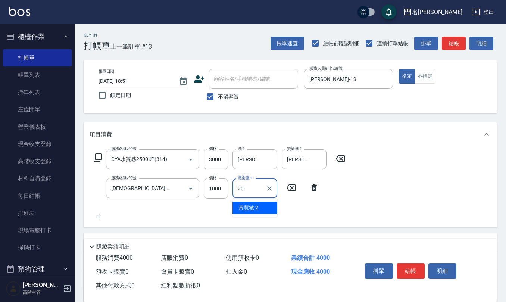
type input "杜芊彤-20"
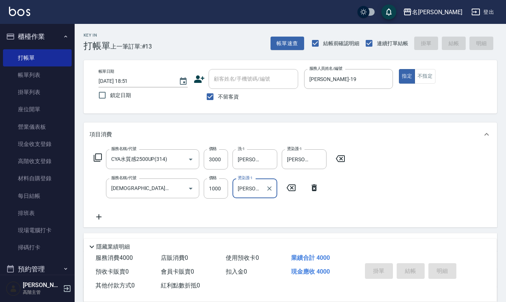
type input "2025/08/15 18:52"
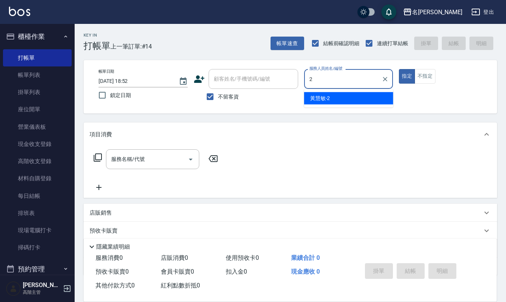
type input "黃慧敏-2"
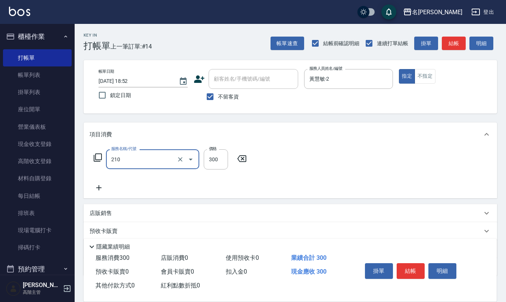
type input "歐娜洗髮精(210)"
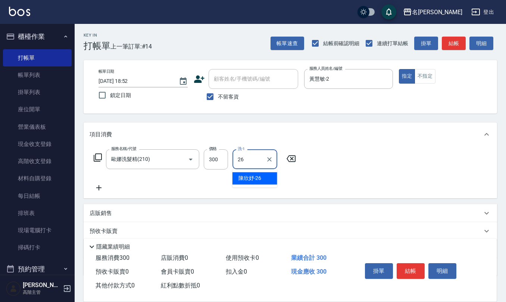
type input "陳欣妤-26"
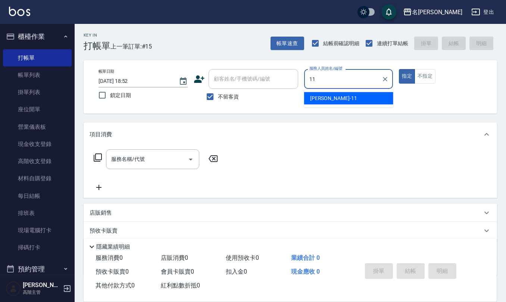
type input "詹沛橙-11"
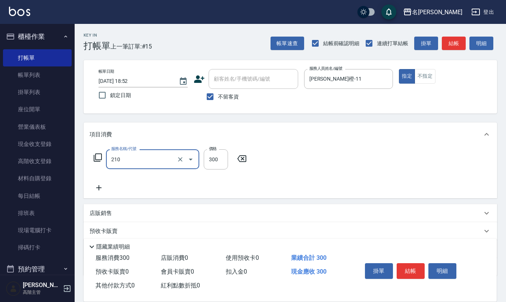
type input "歐娜洗髮精(210)"
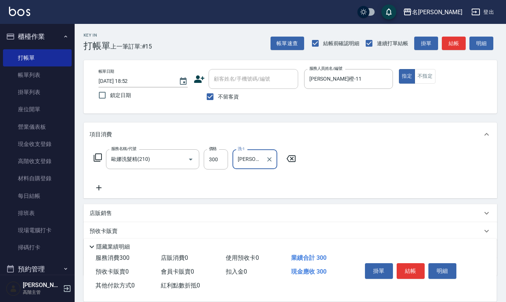
type input "詹沛橙-11"
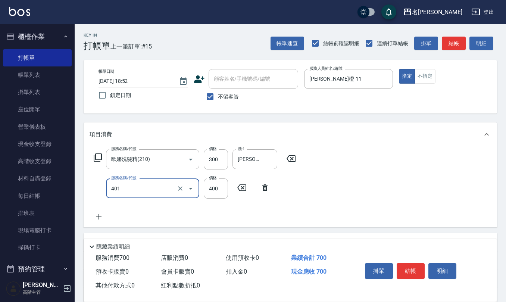
type input "剪髮(401)"
type input "200"
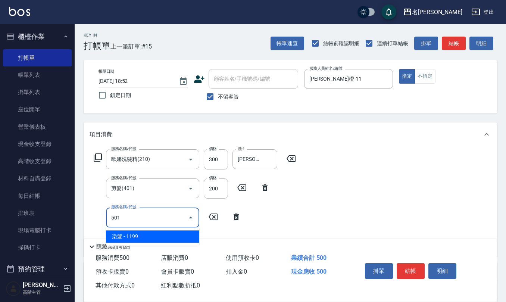
type input "染髮(501)"
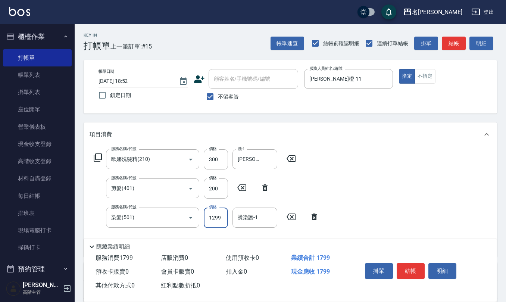
type input "1299"
type input "詹沛橙-11"
click at [211, 97] on input "不留客資" at bounding box center [210, 97] width 16 height 16
checkbox input "false"
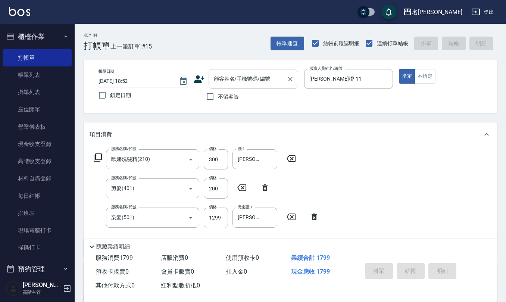
click at [233, 85] on input "顧客姓名/手機號碼/編號" at bounding box center [248, 78] width 72 height 13
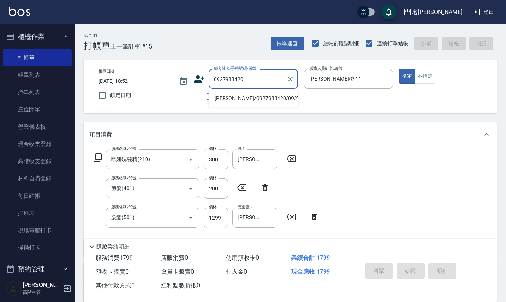
click at [237, 101] on li "邱玫瑩/0927983420/0927983420" at bounding box center [254, 98] width 90 height 12
type input "邱玫瑩/0927983420/0927983420"
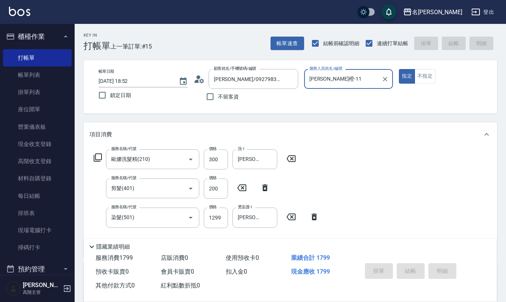
type input "2025/08/15 18:54"
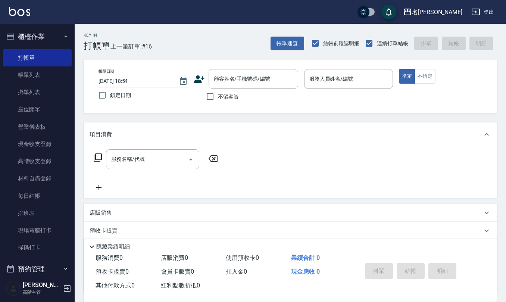
click at [225, 95] on span "不留客資" at bounding box center [228, 97] width 21 height 8
click at [218, 95] on input "不留客資" at bounding box center [210, 97] width 16 height 16
checkbox input "true"
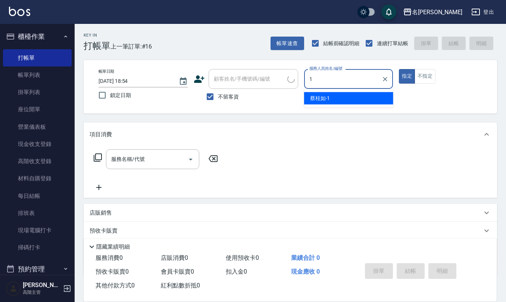
type input "蔡桂如-1"
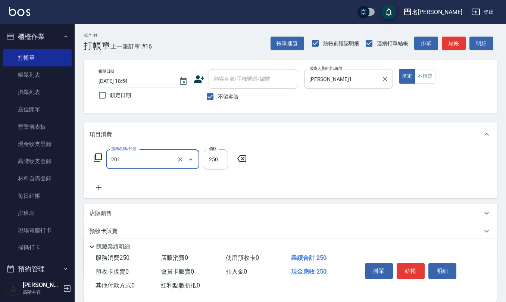
type input "洗髮(201)"
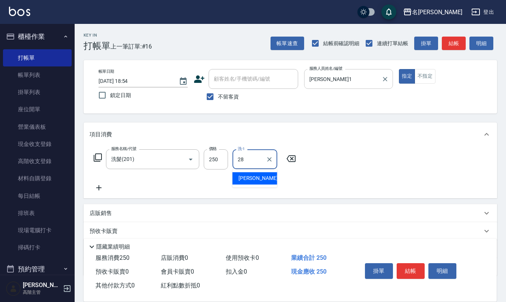
type input "陳柏暽-28"
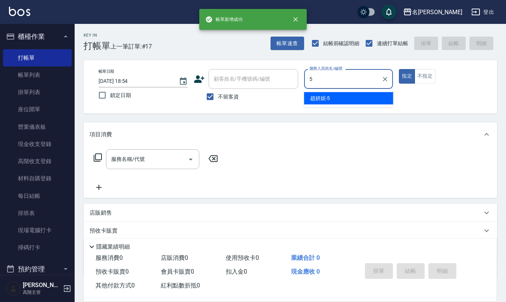
type input "趙妍妮-5"
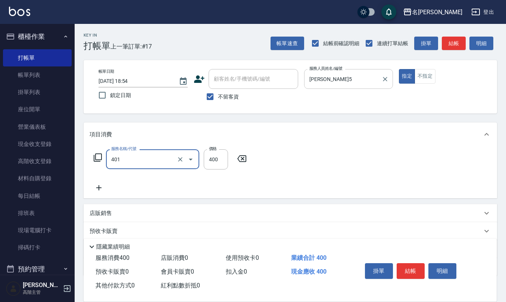
type input "剪髮(401)"
type input "250"
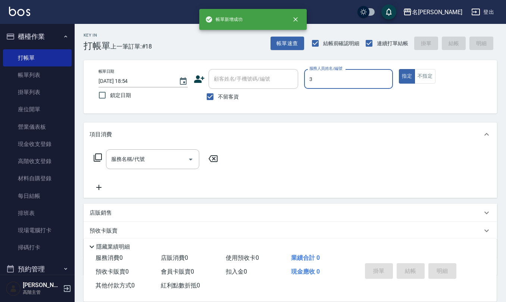
type input "陳旅玨-3"
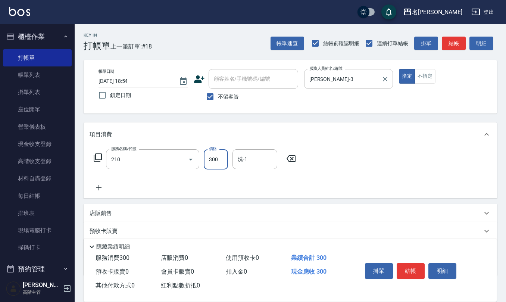
type input "歐娜洗髮精(210)"
type input "竹儀-33"
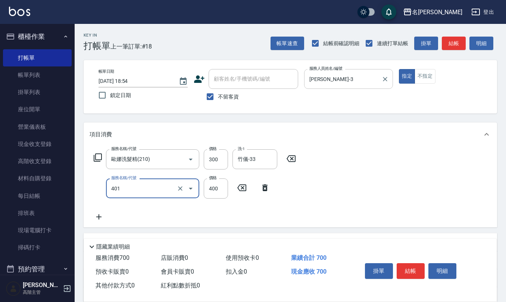
type input "剪髮(401)"
type input "400"
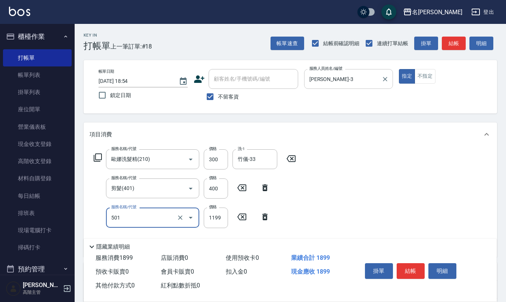
type input "染髮(501)"
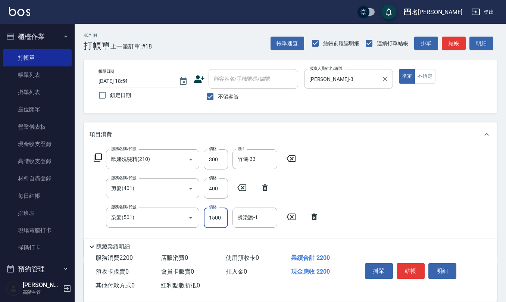
type input "1500"
type input "竹儀-33"
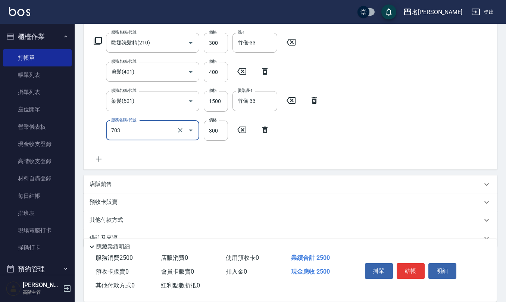
scroll to position [131, 0]
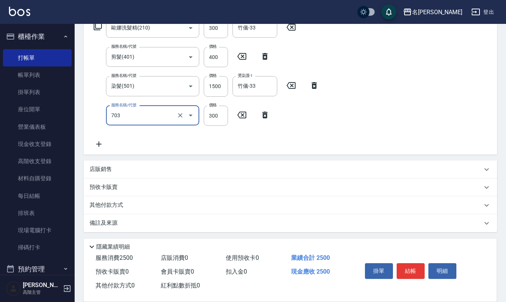
type input "(1236)設計師(703)"
type input "400"
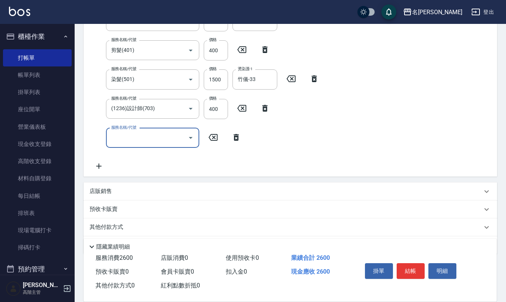
scroll to position [160, 0]
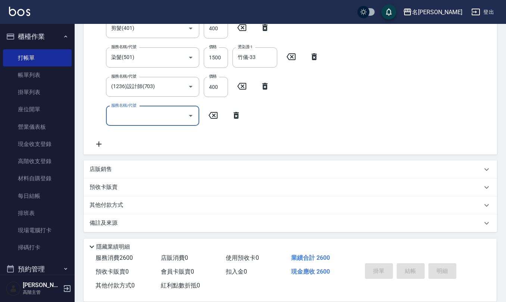
type input "2025/08/15 18:55"
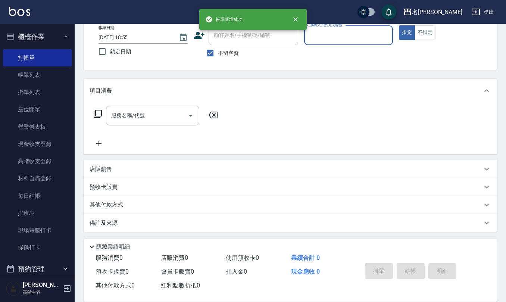
scroll to position [44, 0]
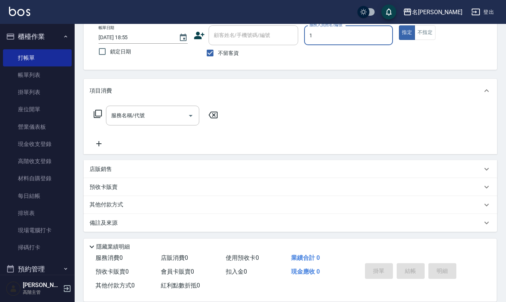
type input "蔡桂如-1"
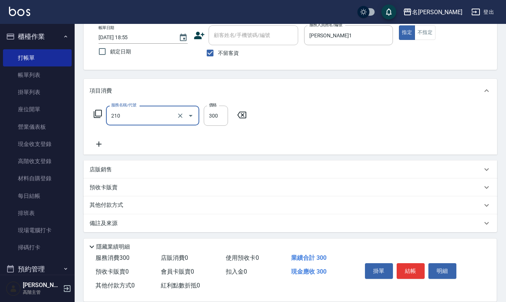
type input "歐娜洗髮精(210)"
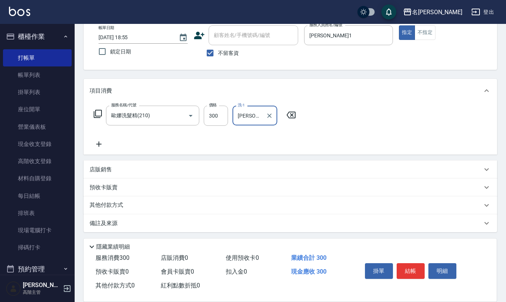
type input "林佩誼-25"
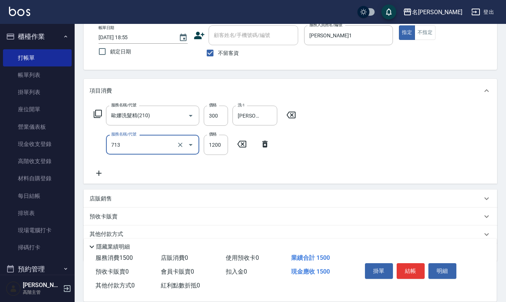
type input "水樣結構式1200(713)"
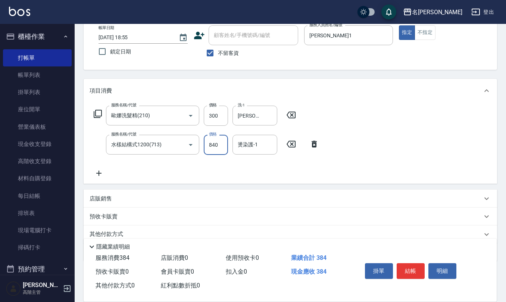
type input "840"
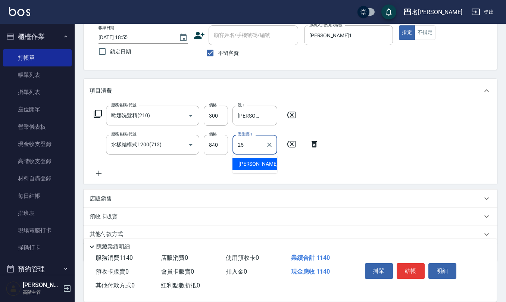
type input "林佩誼-25"
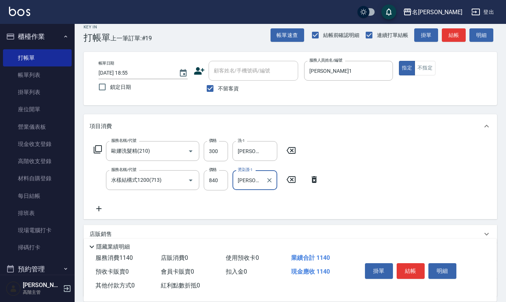
scroll to position [0, 0]
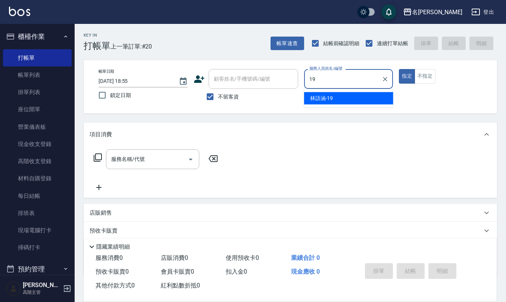
type input "林語涵-19"
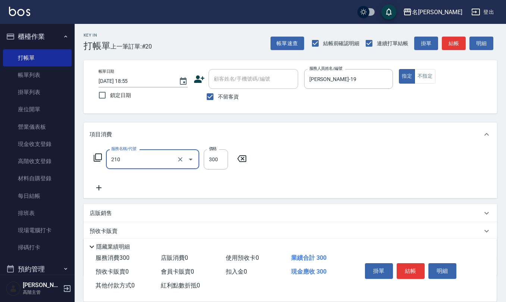
type input "歐娜洗髮精(210)"
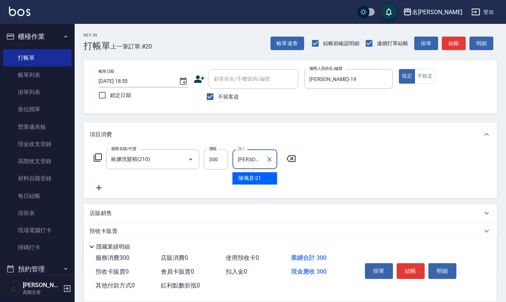
type input "陳珮君-21"
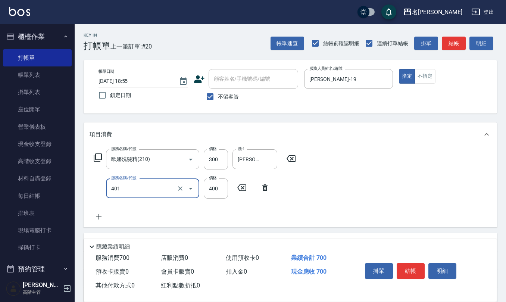
type input "剪髮(401)"
type input "500"
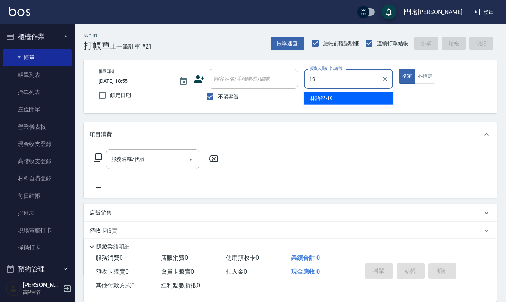
type input "林語涵-19"
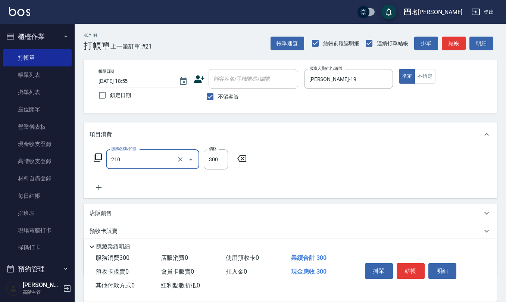
type input "歐娜洗髮精(210)"
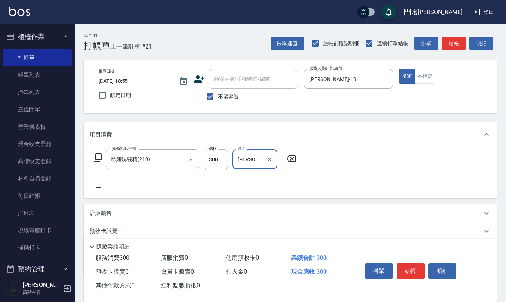
type input "陳欣妤-26"
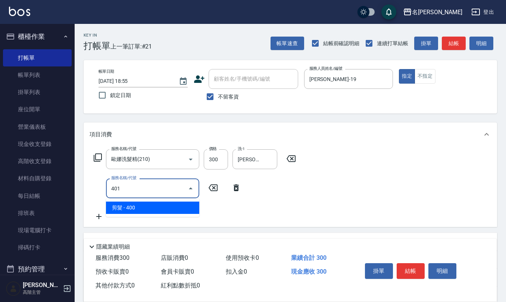
type input "剪髮(401)"
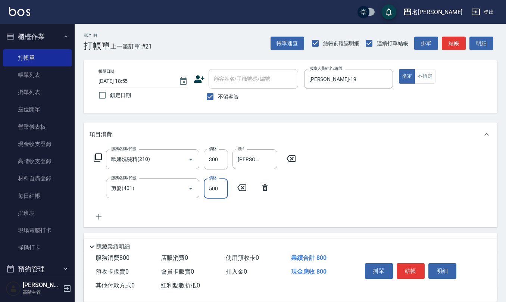
type input "500"
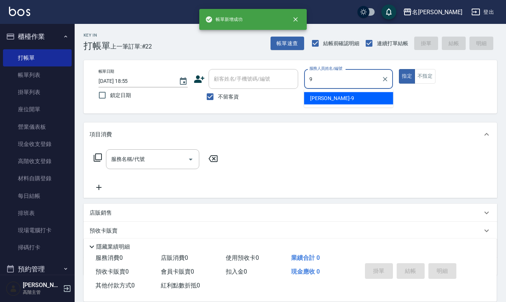
type input "江依潔-9"
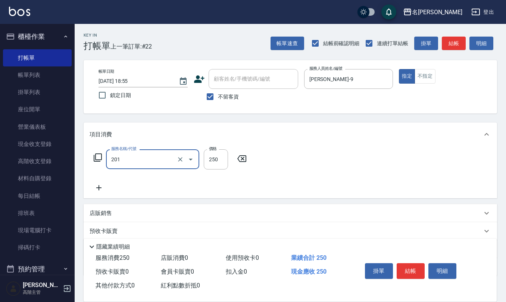
type input "洗髮(201)"
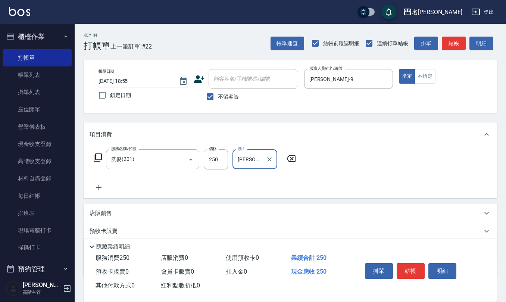
type input "林佩誼-25"
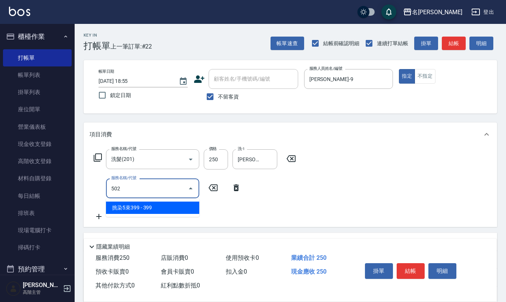
type input "挑染5束399(502)"
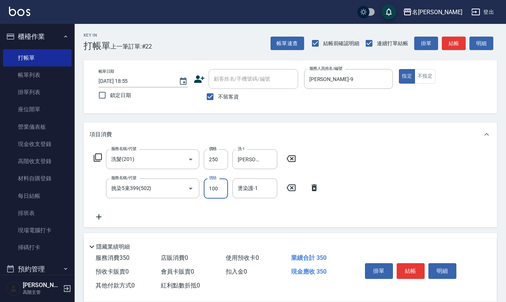
click at [222, 185] on input "100" at bounding box center [216, 188] width 24 height 20
type input "1000"
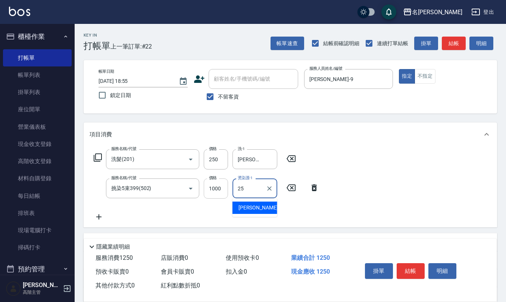
type input "林佩誼-25"
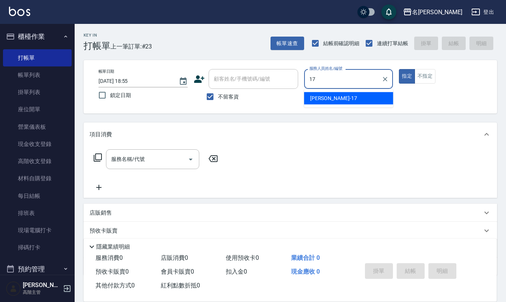
type input "李俞玫-17"
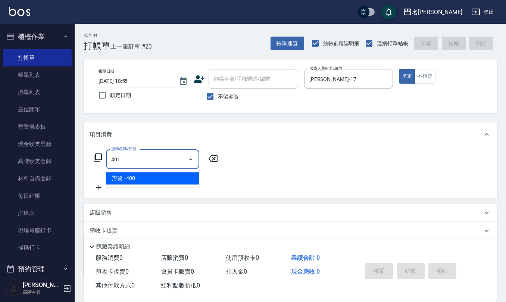
type input "剪髮(401)"
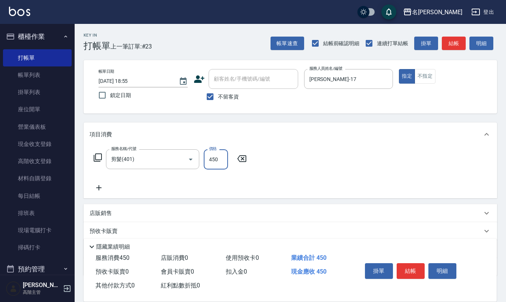
type input "450"
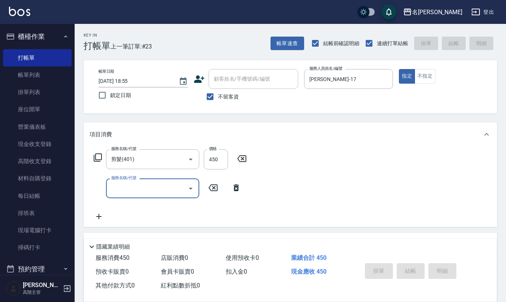
type input "2025/08/15 18:56"
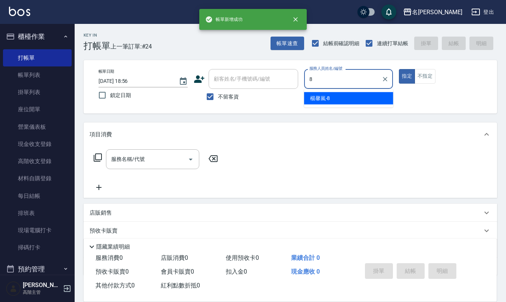
type input "楊馨嵐-8"
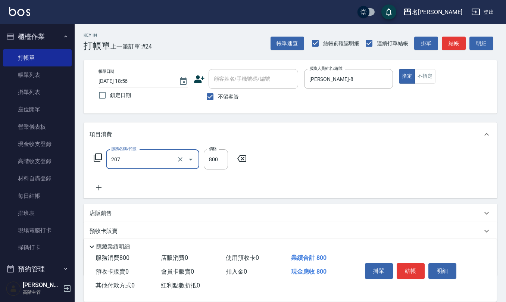
type input "清潔洗(207)"
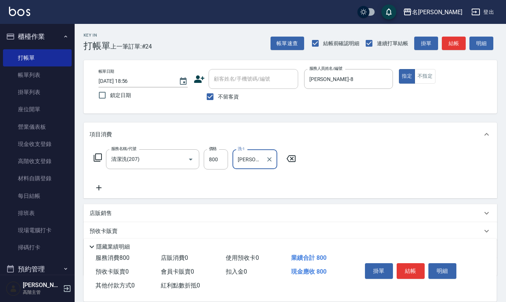
type input "陳柏暽-28"
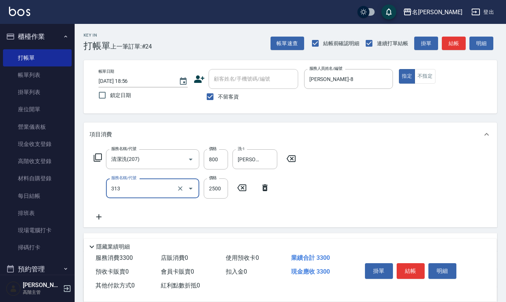
type input "生化還原2500(313)"
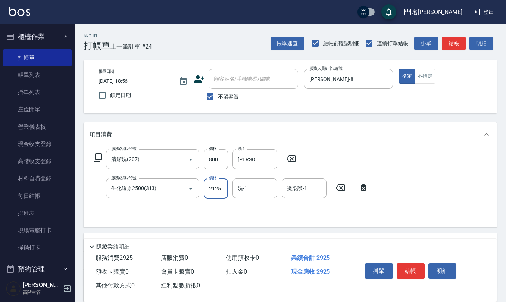
type input "2125"
type input "陳柏暽-28"
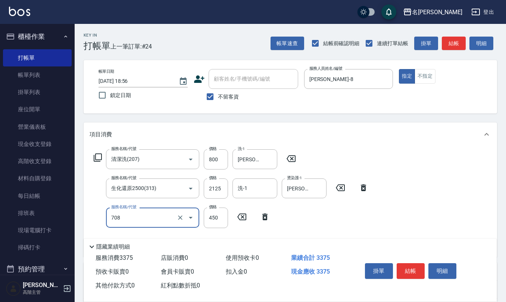
type input "松島舞鶴450(708)"
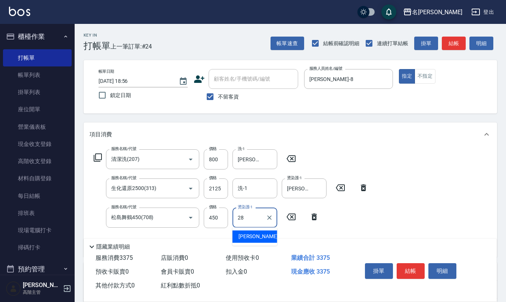
type input "陳柏暽-28"
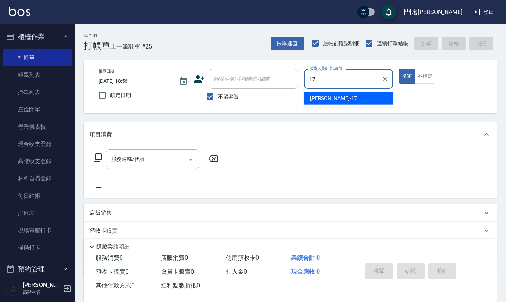
type input "李俞玫-17"
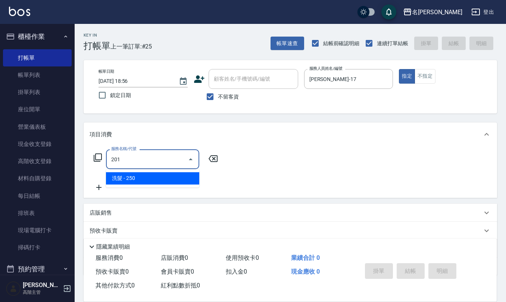
type input "洗髮(201)"
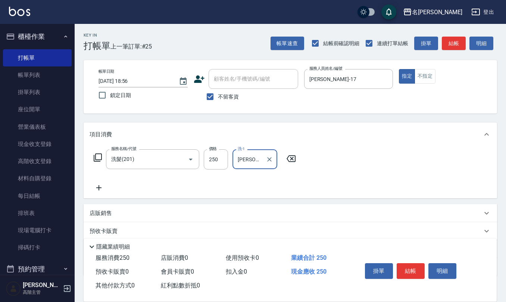
type input "蘇亭云-24"
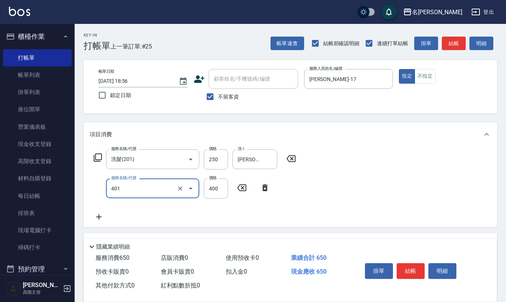
type input "剪髮(401)"
type input "450"
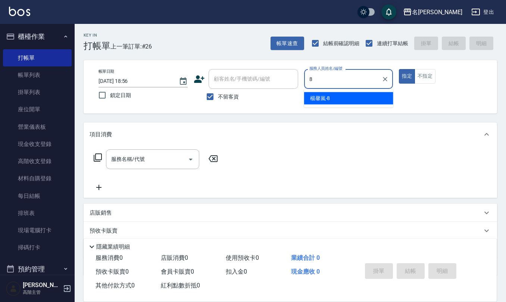
type input "楊馨嵐-8"
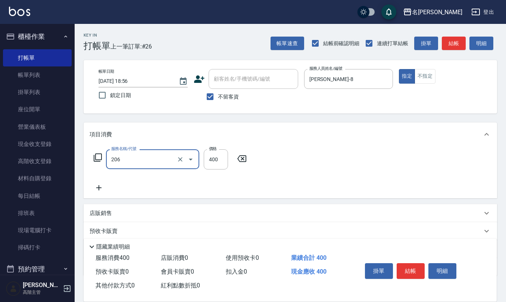
type input "健康洗(206)"
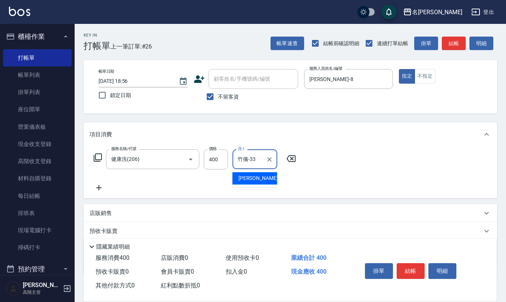
type input "竹儀-33"
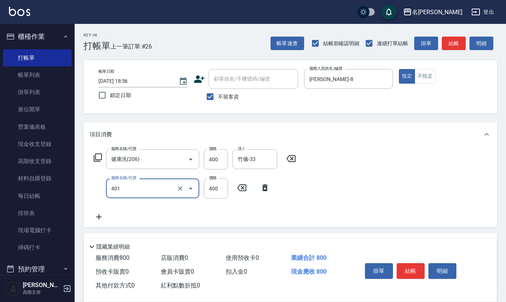
type input "剪髮(401)"
type input "400"
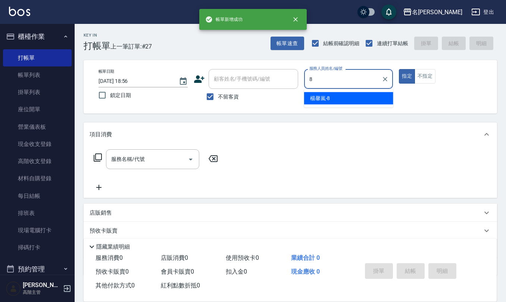
type input "楊馨嵐-8"
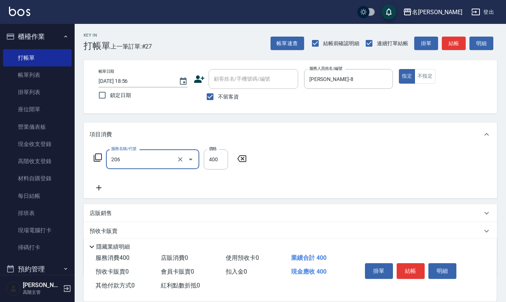
type input "健康洗(206)"
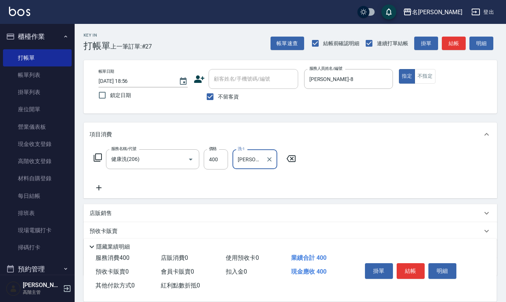
type input "葉冠佑-32"
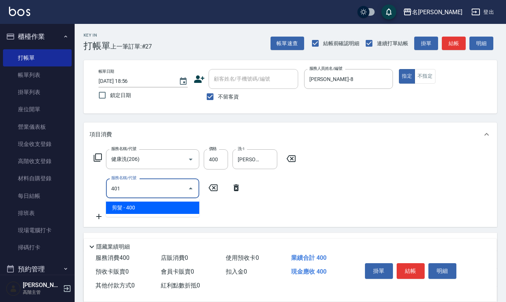
type input "剪髮(401)"
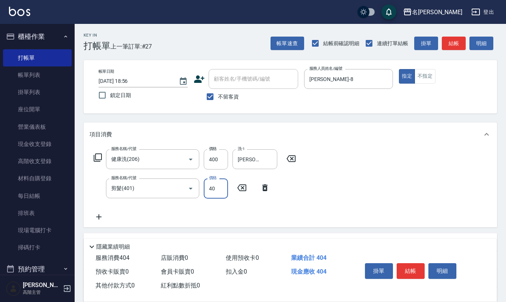
type input "400"
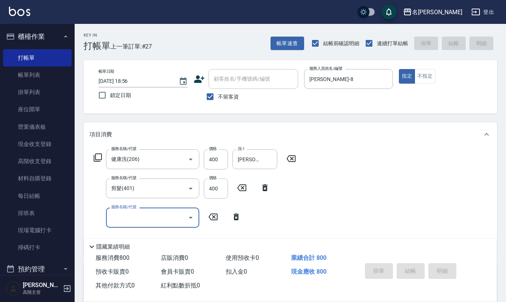
type input "2025/08/15 18:57"
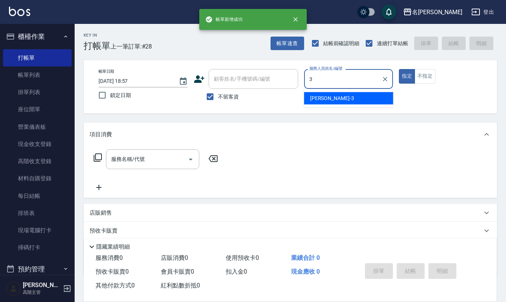
type input "陳旅玨-3"
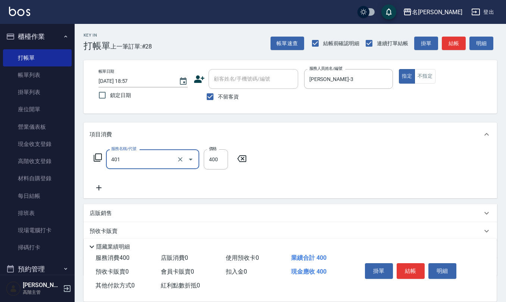
type input "剪髮(401)"
type input "400"
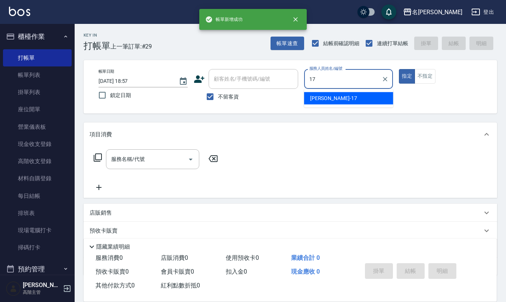
type input "李俞玫-17"
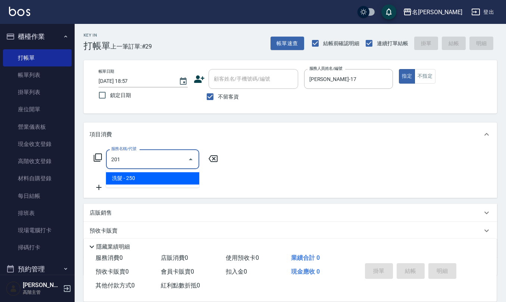
type input "洗髮(201)"
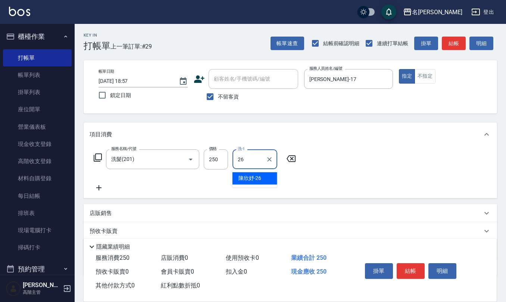
type input "陳欣妤-26"
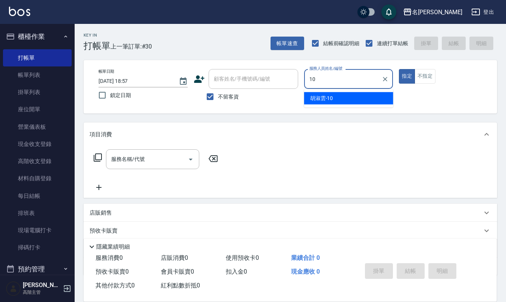
type input "胡淑雲-10"
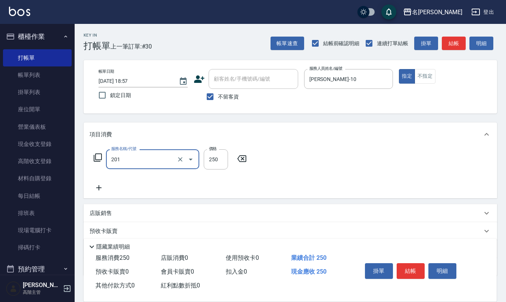
type input "洗髮(201)"
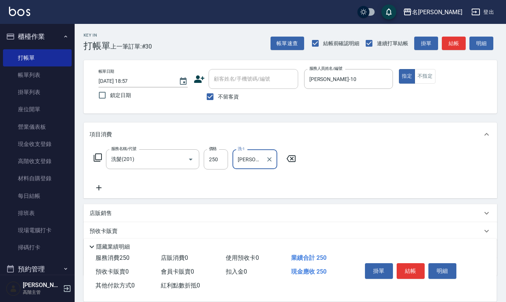
type input "陳珮君-21"
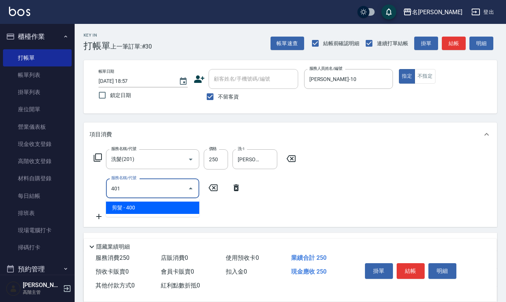
type input "剪髮(401)"
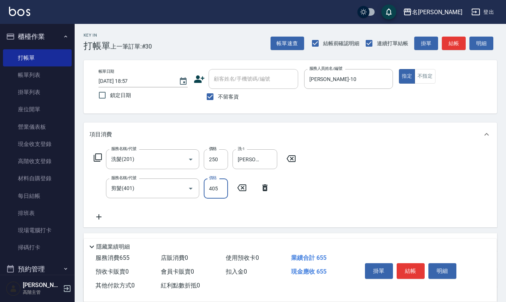
type input "405"
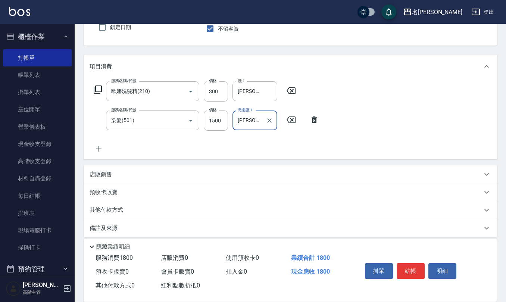
scroll to position [73, 0]
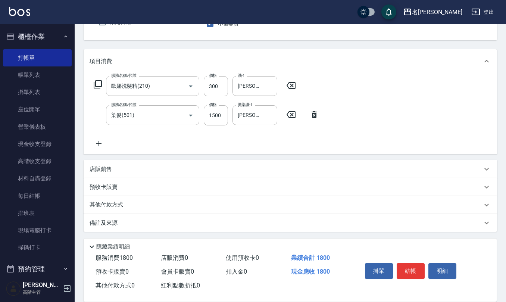
click at [122, 227] on div "備註及來源" at bounding box center [291, 223] width 414 height 18
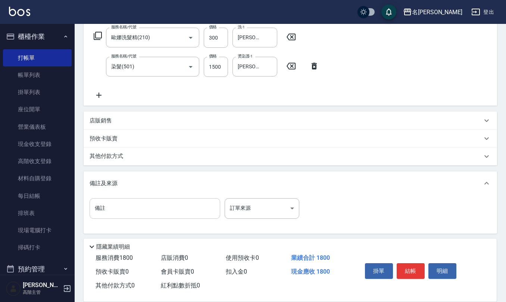
scroll to position [123, 0]
click at [142, 211] on input "備註" at bounding box center [155, 207] width 131 height 20
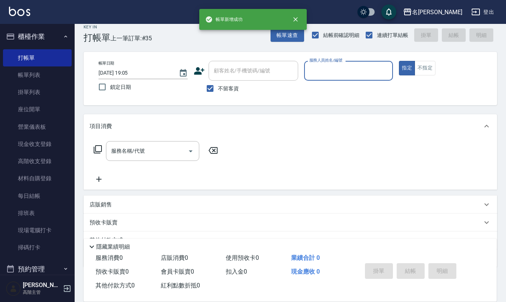
scroll to position [0, 0]
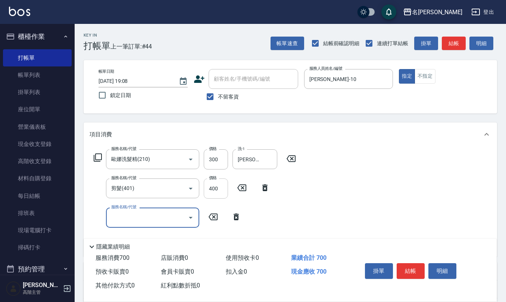
click at [219, 184] on input "400" at bounding box center [216, 188] width 24 height 20
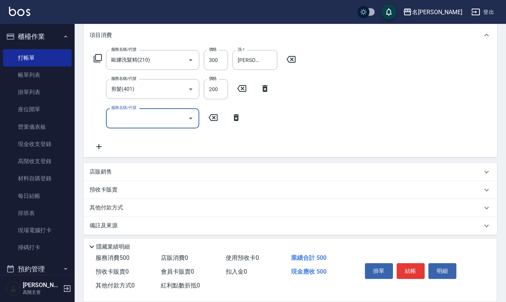
scroll to position [102, 0]
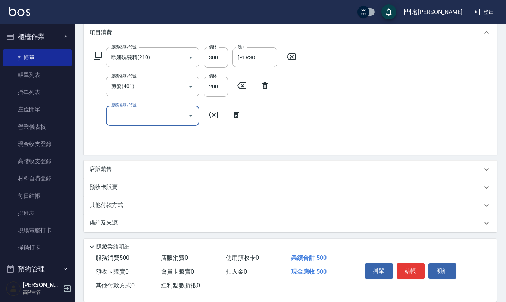
click at [131, 164] on div "店販銷售" at bounding box center [291, 169] width 414 height 18
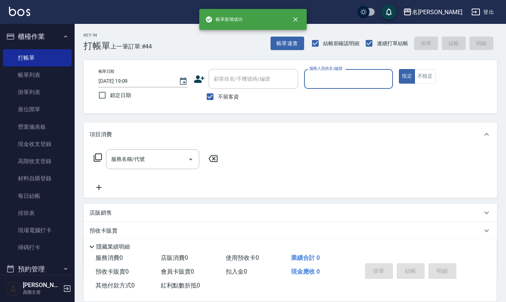
scroll to position [0, 0]
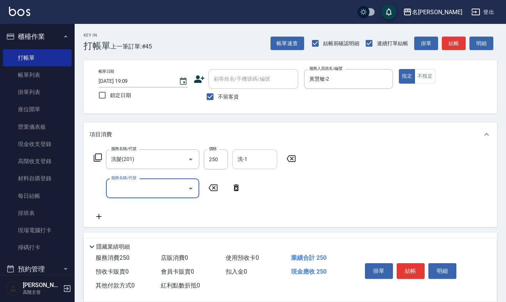
click at [248, 160] on input "洗-1" at bounding box center [255, 159] width 38 height 13
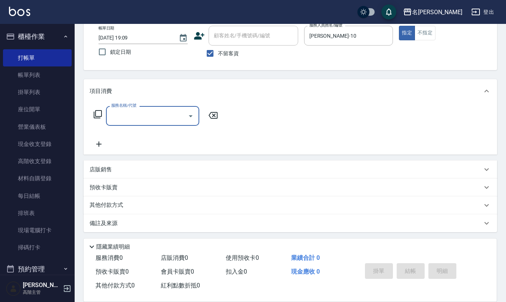
scroll to position [44, 0]
click at [142, 165] on div "店販銷售" at bounding box center [286, 169] width 393 height 8
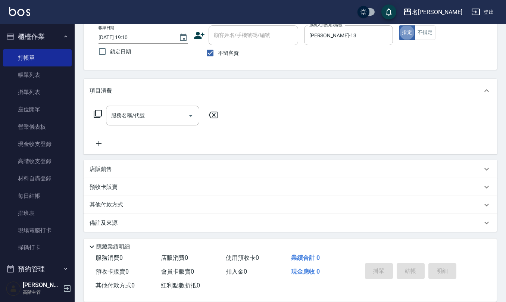
click at [152, 172] on div "店販銷售" at bounding box center [286, 169] width 393 height 8
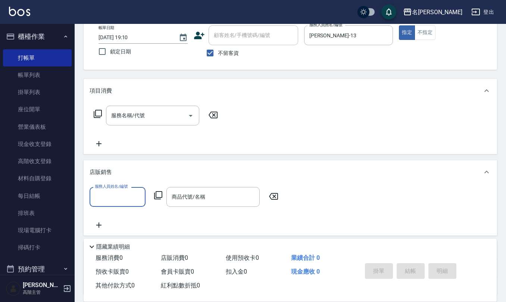
scroll to position [0, 0]
click at [271, 77] on div "Key In 打帳單 上一筆訂單:#50 帳單速查 結帳前確認明細 連續打單結帳 掛單 結帳 明細 帳單日期 2025/08/15 19:10 鎖定日期 顧客…" at bounding box center [290, 172] width 431 height 385
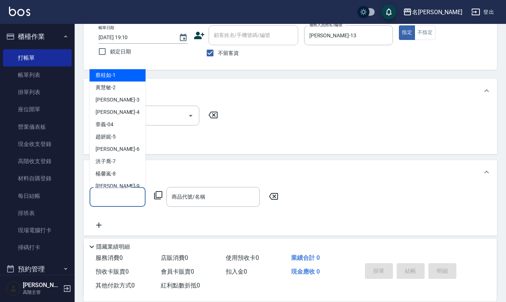
click at [129, 196] on input "服務人員姓名/編號" at bounding box center [117, 196] width 49 height 13
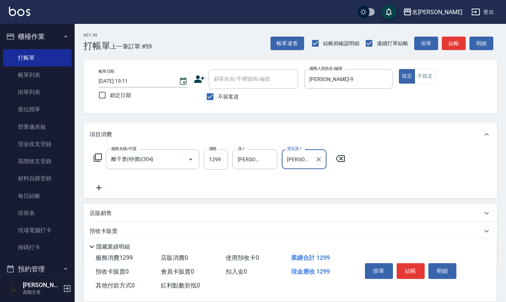
click at [214, 94] on input "不留客資" at bounding box center [210, 97] width 16 height 16
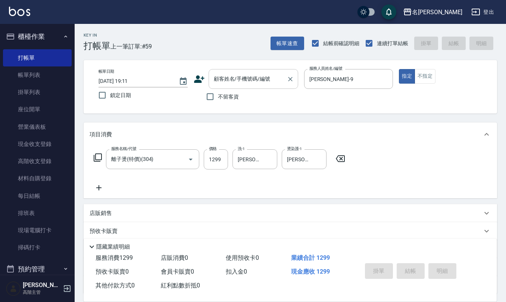
click at [222, 79] on input "顧客姓名/手機號碼/編號" at bounding box center [248, 78] width 72 height 13
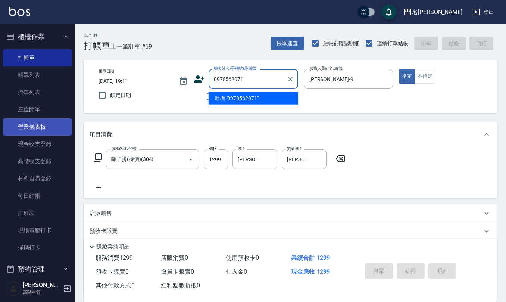
drag, startPoint x: 165, startPoint y: 94, endPoint x: 18, endPoint y: 125, distance: 150.2
click at [18, 125] on div "名留仁二 登出 櫃檯作業 打帳單 帳單列表 掛單列表 座位開單 營業儀表板 現金收支登錄 高階收支登錄 材料自購登錄 每日結帳 排班表 現場電腦打卡 掃碼打卡…" at bounding box center [253, 182] width 506 height 364
drag, startPoint x: 228, startPoint y: 78, endPoint x: 90, endPoint y: 80, distance: 137.4
click at [95, 78] on div "帳單日期 2025/08/15 19:11 鎖定日期 顧客姓名/手機號碼/編號 0978562071 顧客姓名/手機號碼/編號 不留客資 服務人員姓名/編號 …" at bounding box center [291, 86] width 396 height 35
click at [194, 78] on icon at bounding box center [199, 79] width 11 height 11
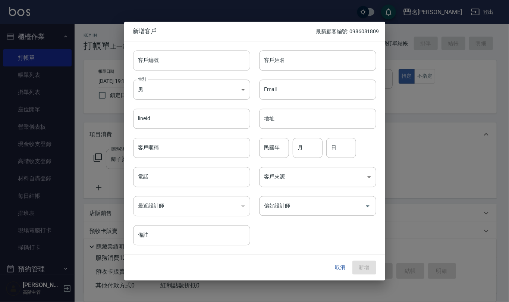
click at [201, 63] on input "客戶編號" at bounding box center [191, 60] width 117 height 20
paste input "0978562071"
drag, startPoint x: 191, startPoint y: 172, endPoint x: 190, endPoint y: 155, distance: 17.6
click at [191, 172] on input "電話" at bounding box center [191, 177] width 117 height 20
paste input "0978562071"
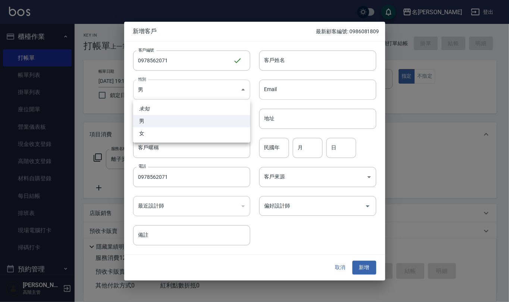
click at [208, 93] on body "名留仁二 登出 櫃檯作業 打帳單 帳單列表 掛單列表 座位開單 營業儀表板 現金收支登錄 高階收支登錄 材料自購登錄 每日結帳 排班表 現場電腦打卡 掃碼打卡…" at bounding box center [254, 182] width 509 height 364
click at [205, 136] on li "女" at bounding box center [191, 133] width 117 height 12
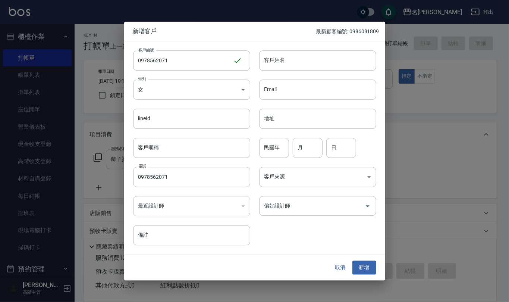
click at [281, 44] on div "客戶姓名 客戶姓名" at bounding box center [313, 55] width 126 height 29
click at [281, 56] on input "客戶姓名" at bounding box center [317, 60] width 117 height 20
click at [296, 116] on input "地址" at bounding box center [317, 119] width 117 height 20
click at [280, 153] on input "民國年" at bounding box center [274, 148] width 30 height 20
click at [364, 264] on button "新增" at bounding box center [365, 268] width 24 height 14
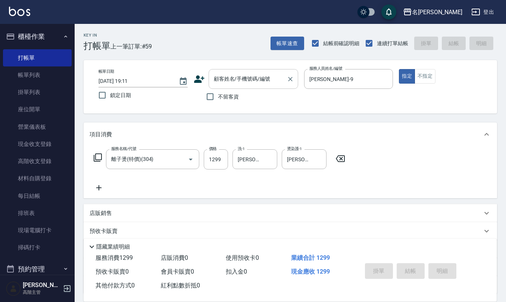
click at [262, 76] on input "顧客姓名/手機號碼/編號" at bounding box center [248, 78] width 72 height 13
paste input "0978562071"
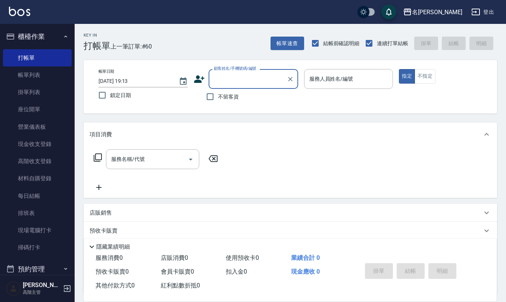
click at [233, 96] on span "不留客資" at bounding box center [228, 97] width 21 height 8
click at [218, 96] on input "不留客資" at bounding box center [210, 97] width 16 height 16
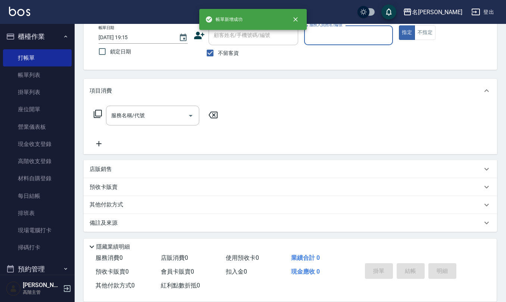
scroll to position [44, 0]
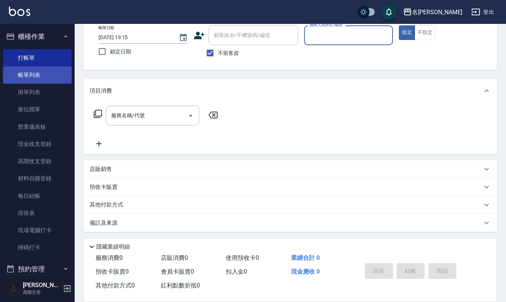
click at [41, 71] on link "帳單列表" at bounding box center [37, 74] width 69 height 17
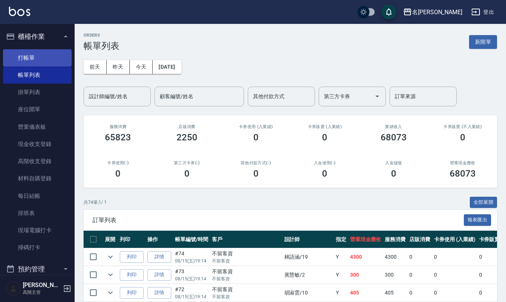
click at [40, 58] on link "打帳單" at bounding box center [37, 57] width 69 height 17
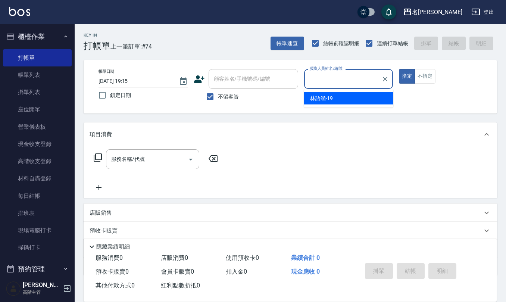
click at [481, 9] on button "登出" at bounding box center [482, 12] width 29 height 14
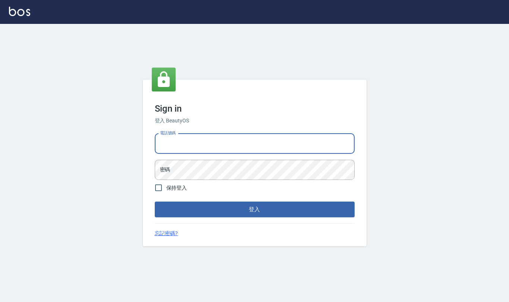
click at [206, 138] on input "電話號碼" at bounding box center [255, 144] width 200 height 20
type input "24212651"
click at [155, 202] on button "登入" at bounding box center [255, 210] width 200 height 16
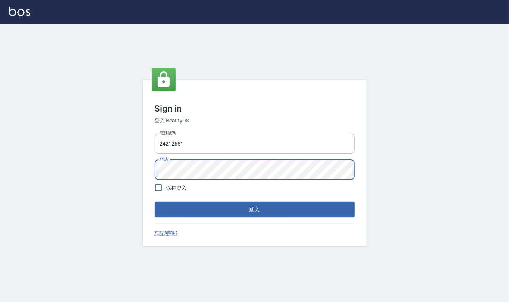
click at [155, 202] on button "登入" at bounding box center [255, 210] width 200 height 16
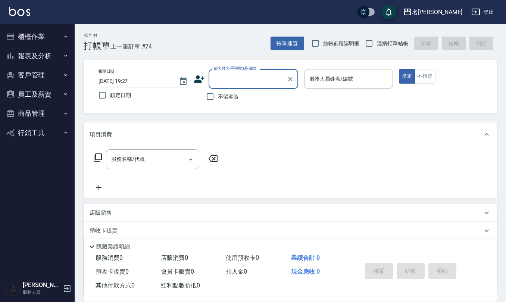
click at [46, 39] on button "櫃檯作業" at bounding box center [37, 36] width 69 height 19
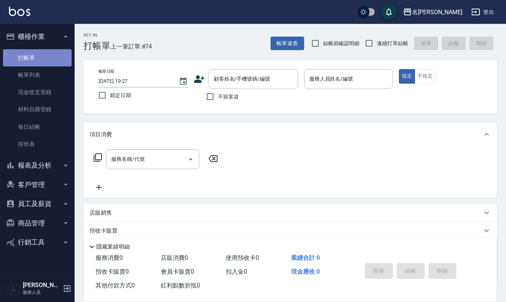
click at [45, 65] on link "打帳單" at bounding box center [37, 57] width 69 height 17
click at [314, 48] on input "結帳前確認明細" at bounding box center [316, 43] width 16 height 16
checkbox input "true"
click at [372, 41] on input "連續打單結帳" at bounding box center [369, 43] width 16 height 16
checkbox input "true"
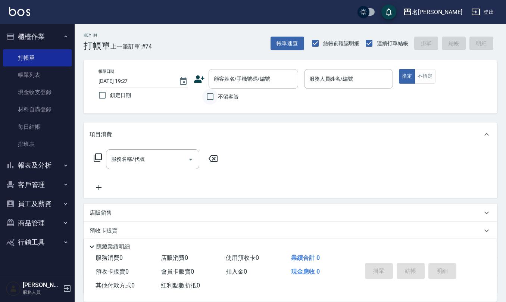
click at [211, 99] on input "不留客資" at bounding box center [210, 97] width 16 height 16
checkbox input "true"
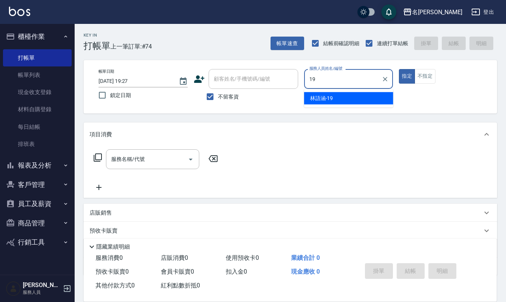
type input "[PERSON_NAME]-19"
type button "true"
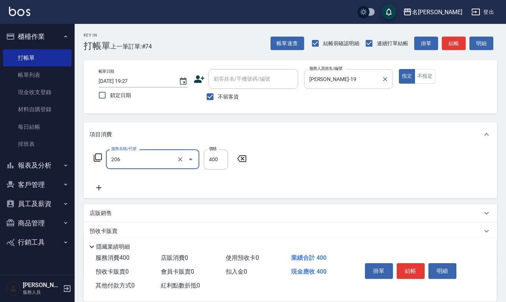
type input "健康洗(206)"
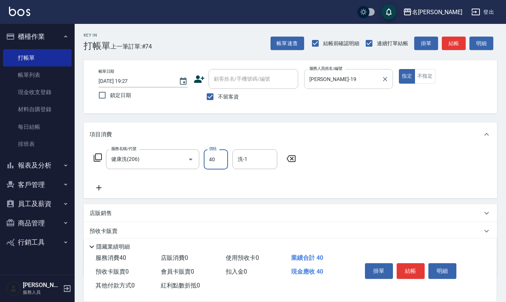
type input "400"
type input "[PERSON_NAME]-21"
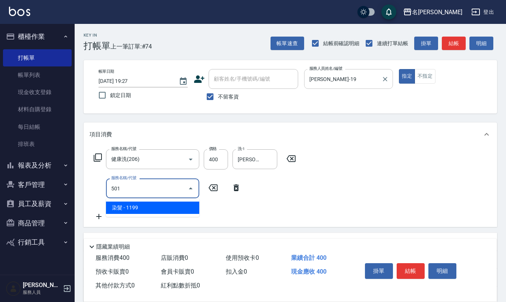
type input "染髮(501)"
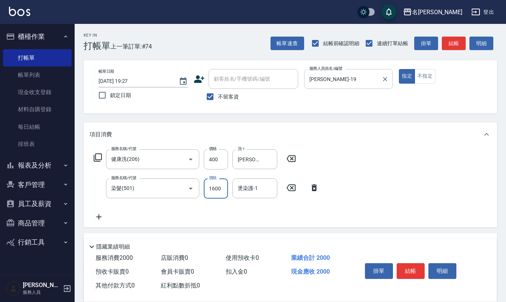
type input "1600"
type input "[PERSON_NAME]-21"
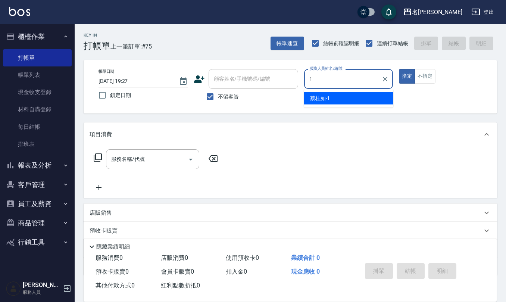
type input "[PERSON_NAME]1"
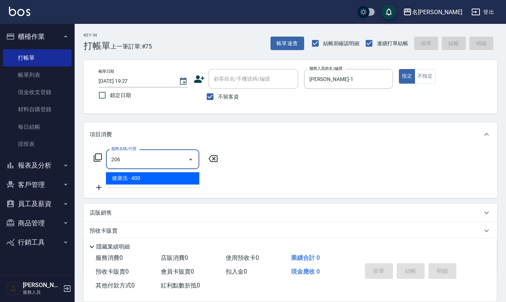
type input "健康洗(206)"
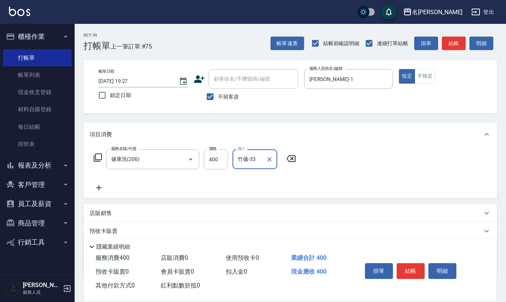
type input "竹儀-33"
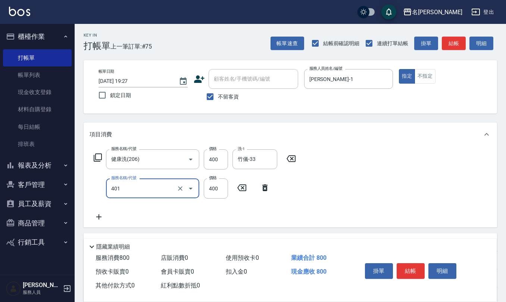
type input "剪髮(401)"
type input "405"
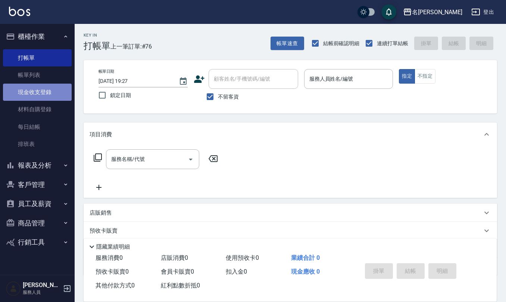
click at [41, 90] on link "現金收支登錄" at bounding box center [37, 92] width 69 height 17
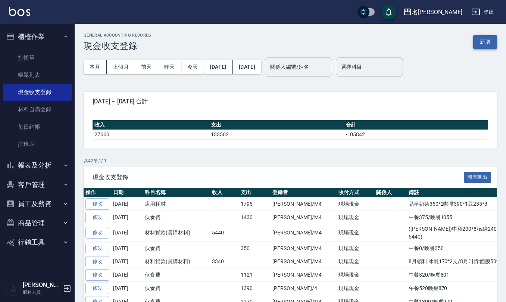
click at [490, 43] on button "新增" at bounding box center [485, 42] width 24 height 14
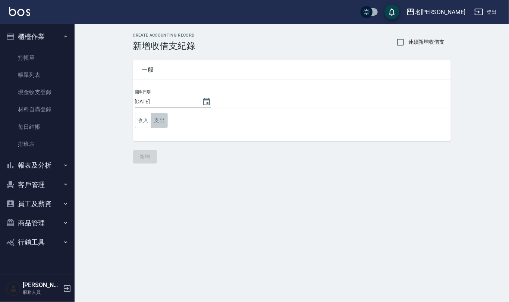
click at [163, 122] on button "支出" at bounding box center [159, 120] width 17 height 15
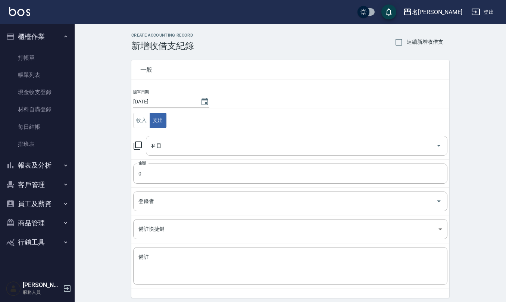
click at [168, 149] on input "科目" at bounding box center [291, 145] width 284 height 13
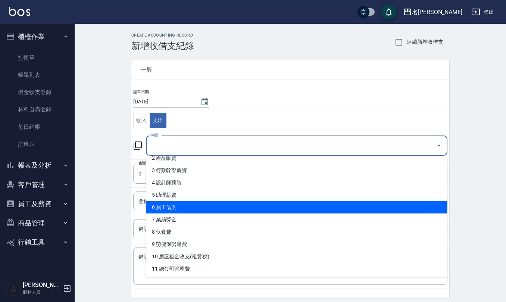
scroll to position [50, 0]
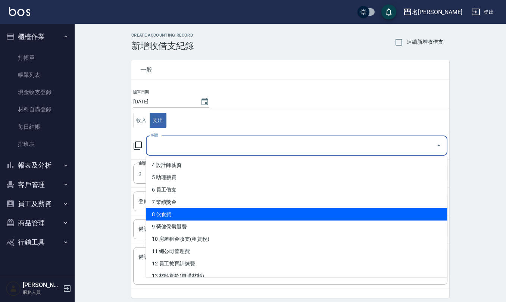
click at [177, 216] on li "8 伙食費" at bounding box center [297, 214] width 302 height 12
type input "8 伙食費"
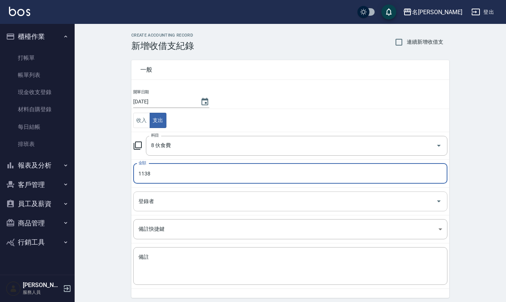
type input "1138"
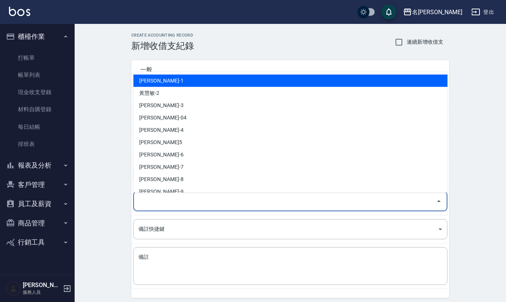
click at [180, 202] on input "登錄者" at bounding box center [285, 201] width 296 height 13
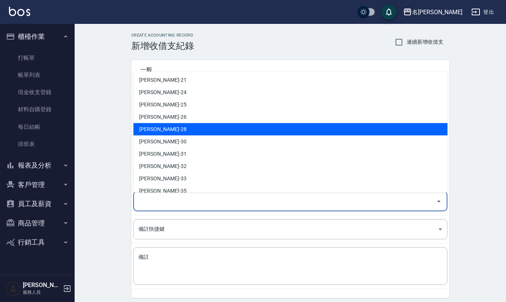
scroll to position [328, 0]
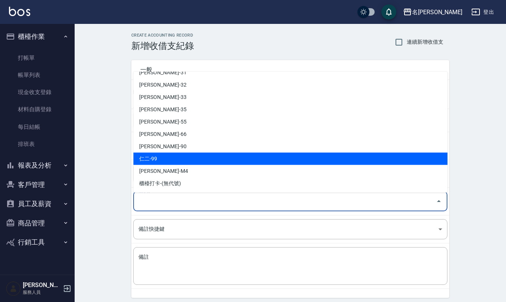
click at [170, 163] on li "仁二-99" at bounding box center [290, 159] width 314 height 12
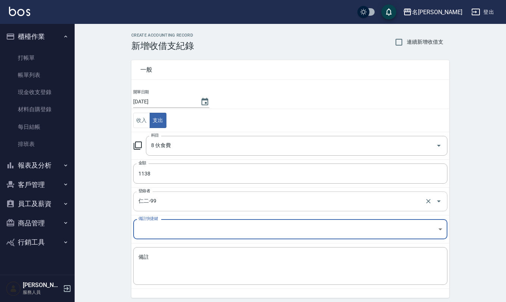
click at [166, 209] on div "仁二-99 登錄者" at bounding box center [290, 201] width 314 height 20
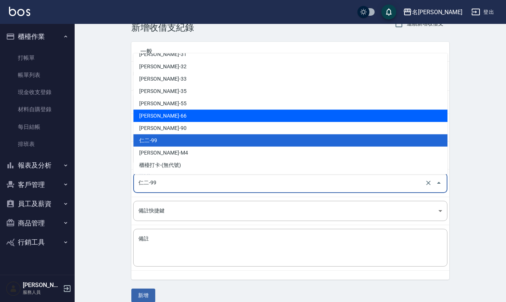
scroll to position [28, 0]
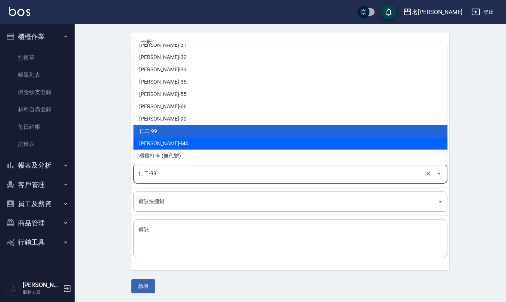
click at [181, 142] on li "陳佩俐-M4" at bounding box center [290, 143] width 314 height 12
type input "陳佩俐-M4"
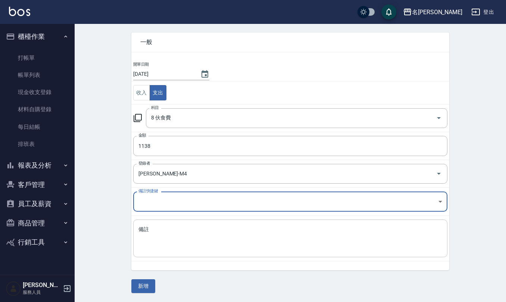
click at [169, 248] on textarea "備註" at bounding box center [290, 238] width 304 height 25
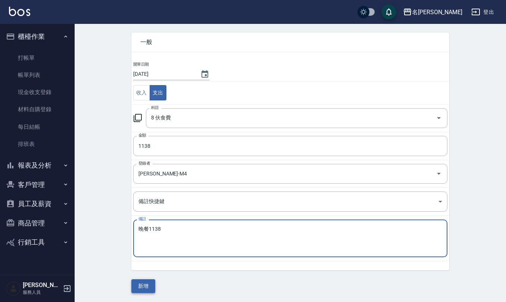
type textarea "晚餐1138"
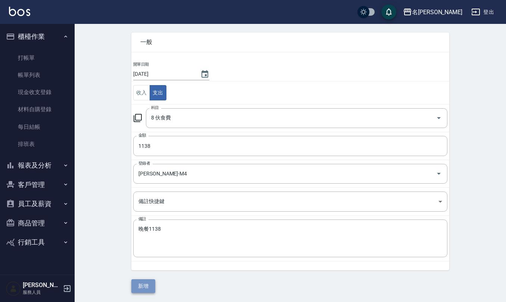
click at [143, 287] on button "新增" at bounding box center [143, 286] width 24 height 14
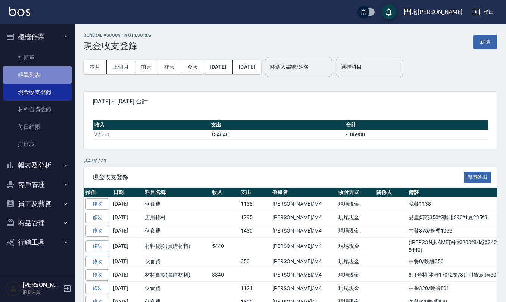
click at [21, 78] on link "帳單列表" at bounding box center [37, 74] width 69 height 17
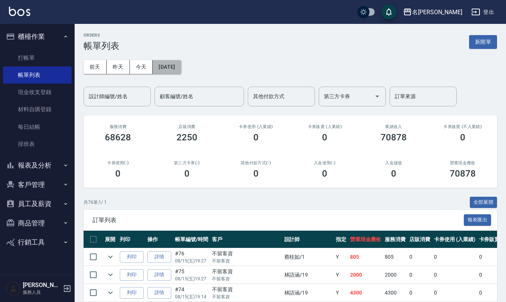
click at [179, 66] on button "[DATE]" at bounding box center [167, 67] width 28 height 14
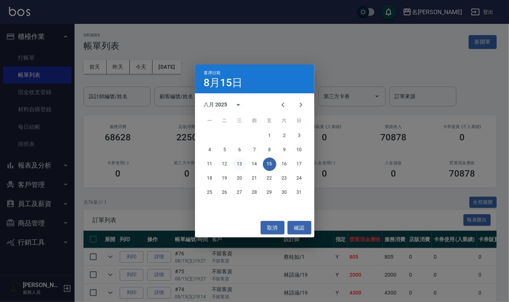
click at [242, 163] on button "13" at bounding box center [239, 164] width 13 height 13
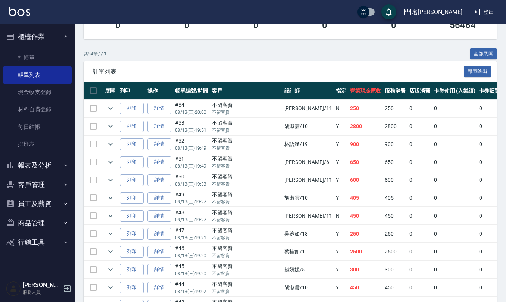
scroll to position [149, 0]
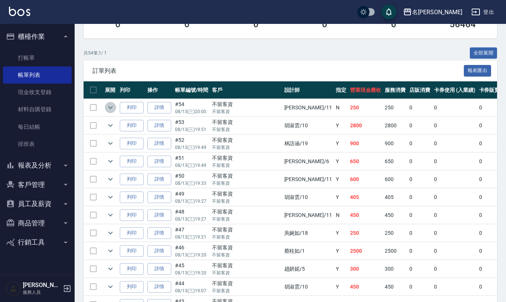
click at [107, 107] on icon "expand row" at bounding box center [110, 107] width 9 height 9
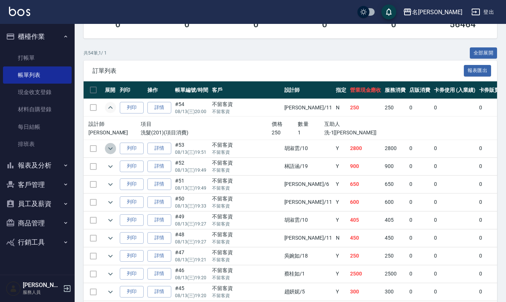
click at [113, 148] on icon "expand row" at bounding box center [110, 148] width 9 height 9
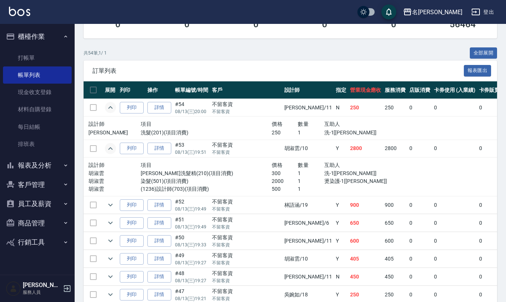
scroll to position [199, 0]
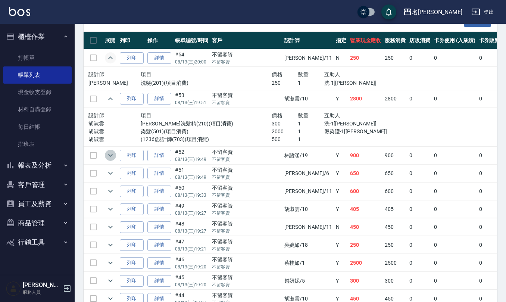
click at [112, 157] on icon "expand row" at bounding box center [110, 155] width 9 height 9
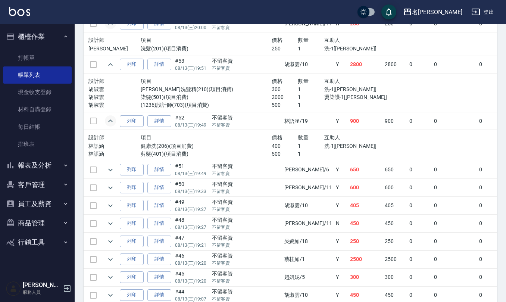
scroll to position [249, 0]
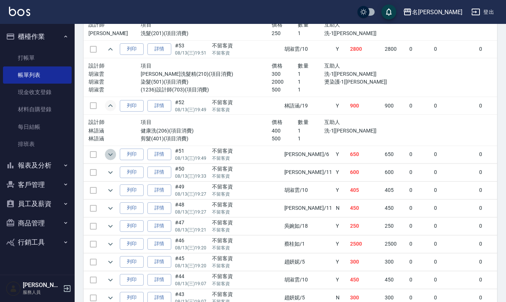
click at [112, 157] on icon "expand row" at bounding box center [110, 154] width 9 height 9
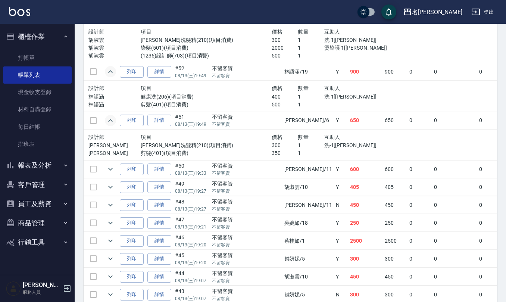
scroll to position [299, 0]
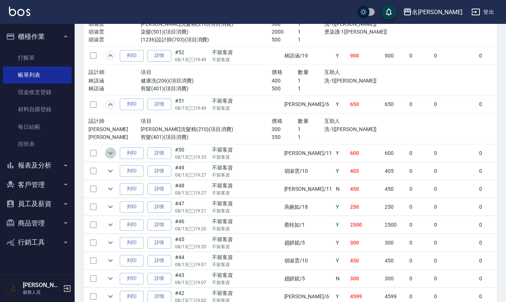
click at [109, 157] on icon "expand row" at bounding box center [110, 153] width 9 height 9
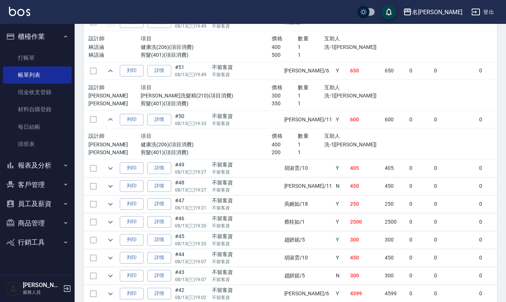
scroll to position [348, 0]
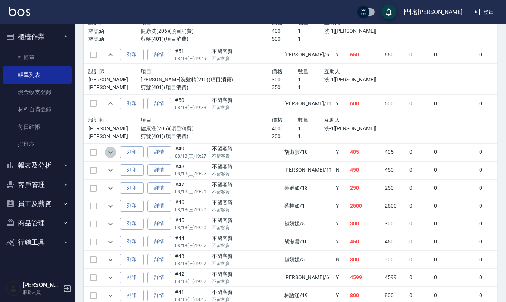
click at [106, 154] on icon "expand row" at bounding box center [110, 152] width 9 height 9
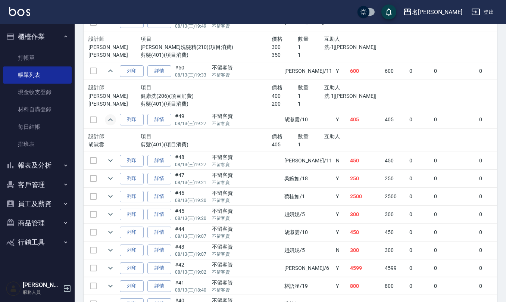
scroll to position [398, 0]
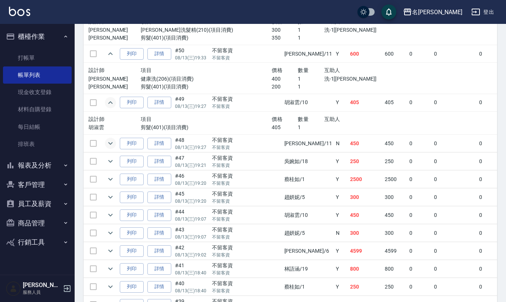
click at [109, 144] on icon "expand row" at bounding box center [110, 143] width 4 height 3
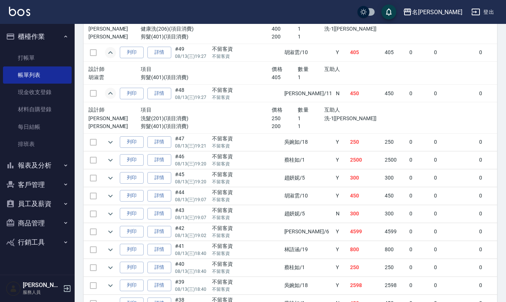
scroll to position [498, 0]
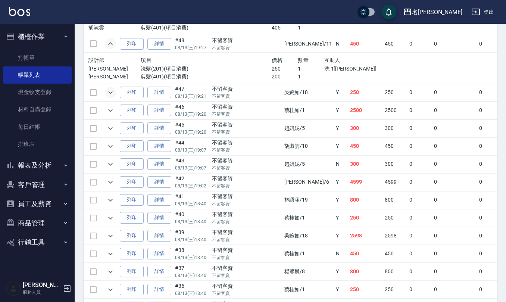
click at [111, 93] on icon "expand row" at bounding box center [110, 92] width 9 height 9
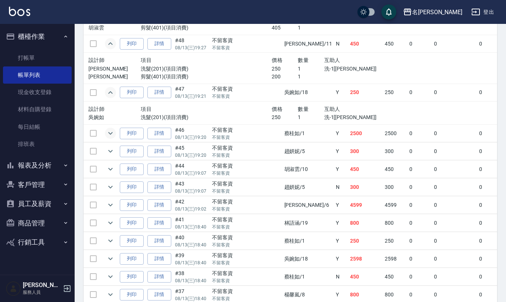
click at [109, 135] on icon "expand row" at bounding box center [110, 133] width 4 height 3
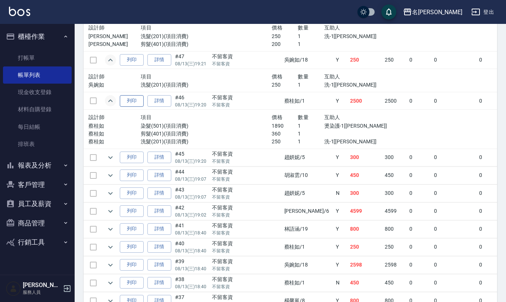
scroll to position [547, 0]
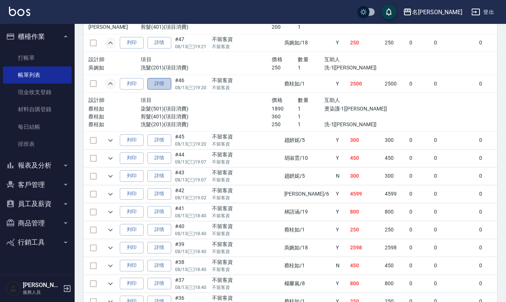
click at [165, 88] on link "詳情" at bounding box center [159, 84] width 24 height 12
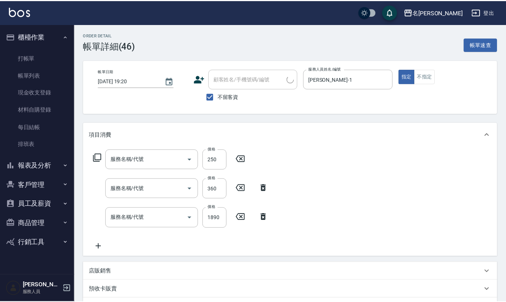
type input "2025/08/13 19:20"
checkbox input "true"
type input "蔡桂如-1"
type input "生日面膜"
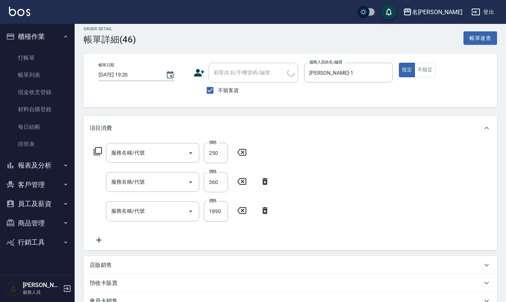
type input "洗髮(201)"
type input "剪髮(401)"
type input "染髮(501)"
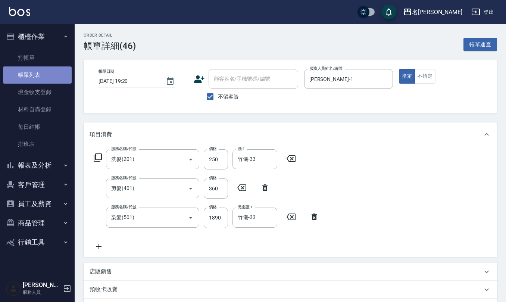
click at [38, 72] on link "帳單列表" at bounding box center [37, 74] width 69 height 17
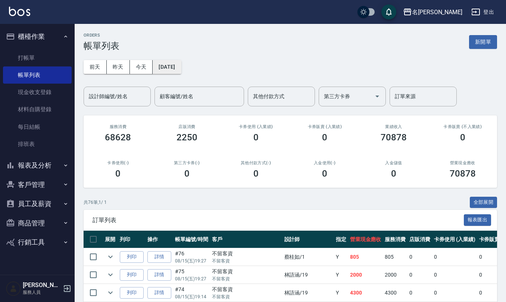
click at [181, 67] on button "[DATE]" at bounding box center [167, 67] width 28 height 14
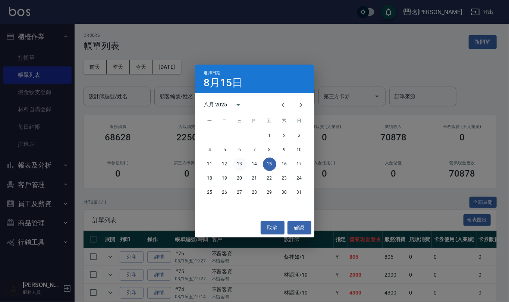
click at [238, 165] on button "13" at bounding box center [239, 164] width 13 height 13
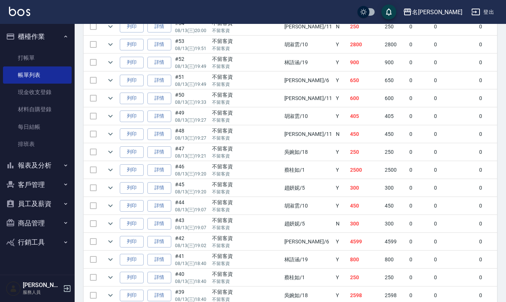
scroll to position [249, 0]
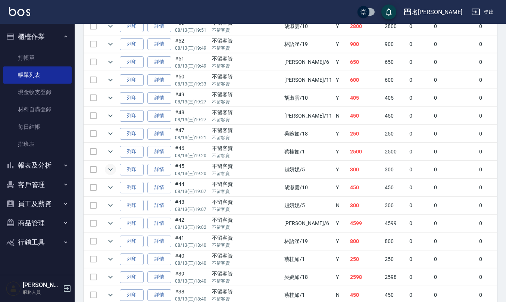
click at [108, 171] on icon "expand row" at bounding box center [110, 169] width 9 height 9
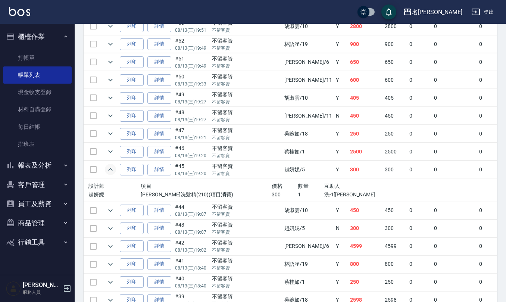
scroll to position [299, 0]
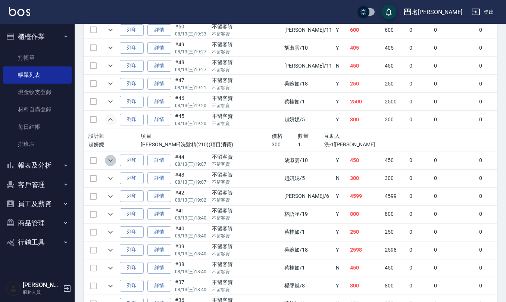
click at [113, 162] on icon "expand row" at bounding box center [110, 160] width 9 height 9
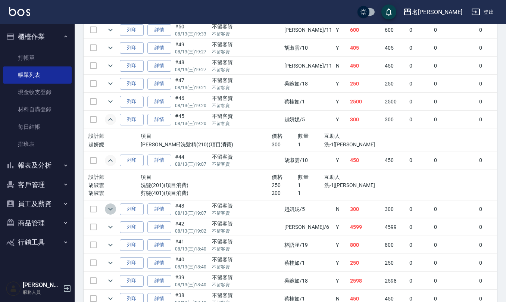
click at [110, 209] on icon "expand row" at bounding box center [110, 209] width 9 height 9
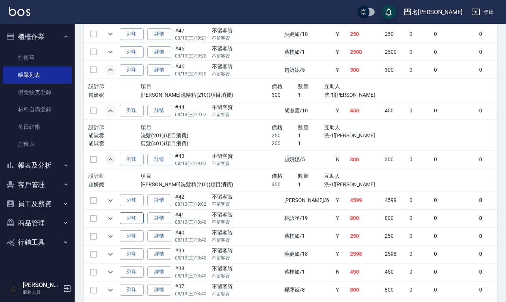
scroll to position [398, 0]
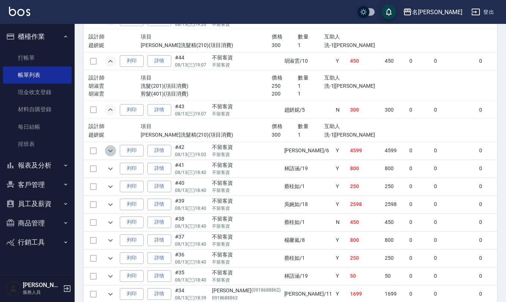
click at [111, 153] on icon "expand row" at bounding box center [110, 150] width 9 height 9
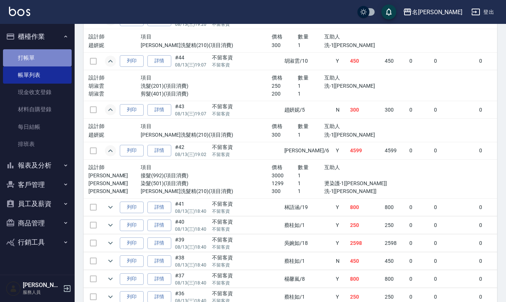
click at [35, 59] on link "打帳單" at bounding box center [37, 57] width 69 height 17
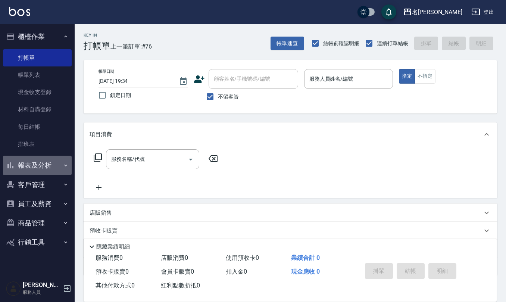
click at [47, 167] on button "報表及分析" at bounding box center [37, 165] width 69 height 19
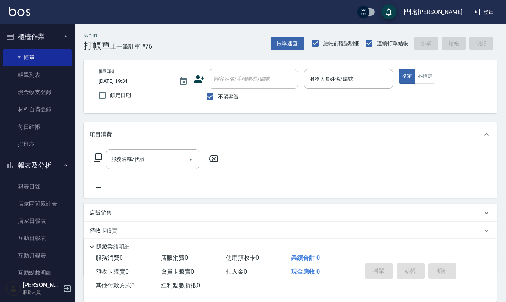
click at [65, 163] on button "報表及分析" at bounding box center [37, 165] width 69 height 19
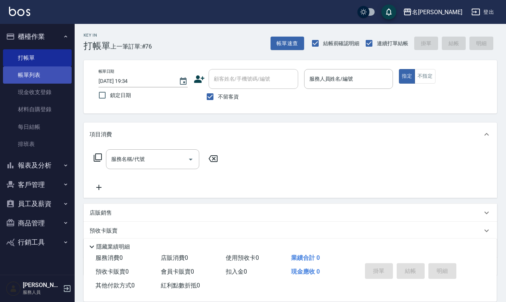
click at [53, 66] on link "帳單列表" at bounding box center [37, 74] width 69 height 17
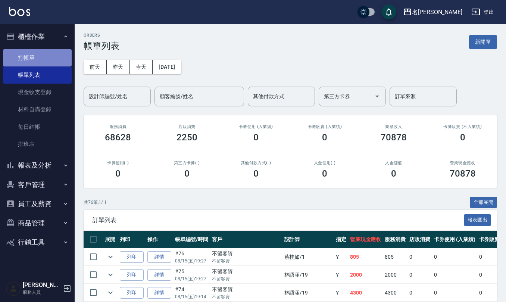
click at [54, 59] on link "打帳單" at bounding box center [37, 57] width 69 height 17
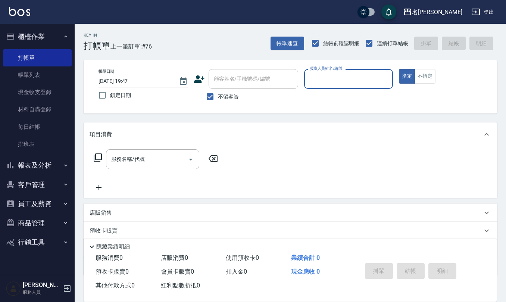
click at [39, 224] on button "商品管理" at bounding box center [37, 222] width 69 height 19
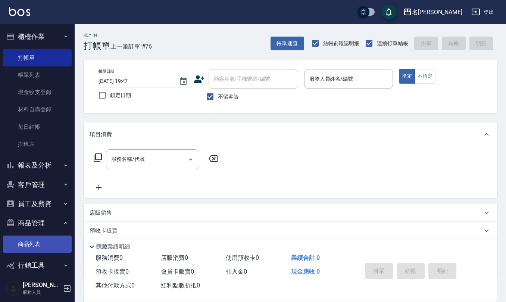
click at [39, 238] on link "商品列表" at bounding box center [37, 244] width 69 height 17
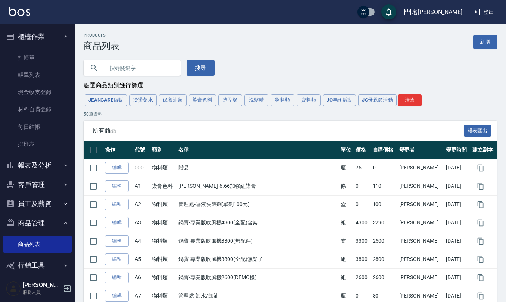
click at [151, 60] on input "text" at bounding box center [140, 68] width 70 height 20
type input "華田"
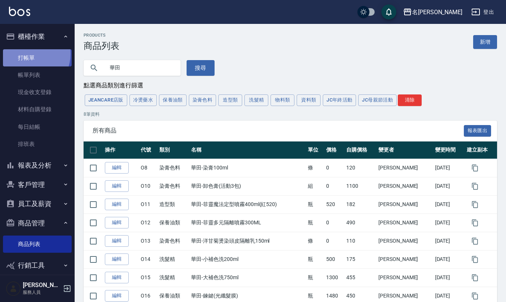
click at [29, 54] on link "打帳單" at bounding box center [37, 57] width 69 height 17
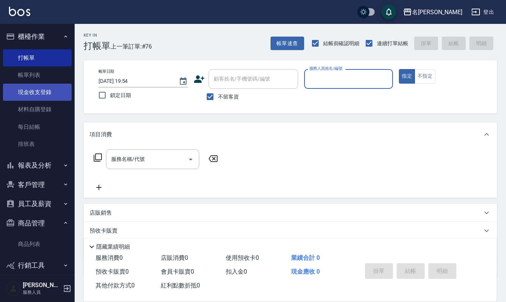
click at [31, 93] on link "現金收支登錄" at bounding box center [37, 92] width 69 height 17
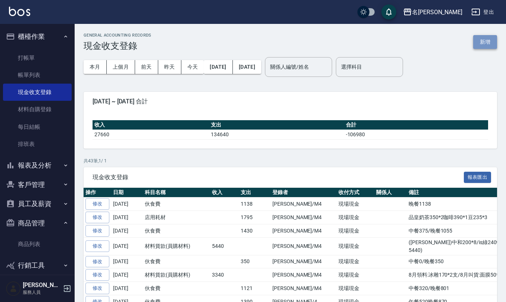
click at [485, 44] on button "新增" at bounding box center [485, 42] width 24 height 14
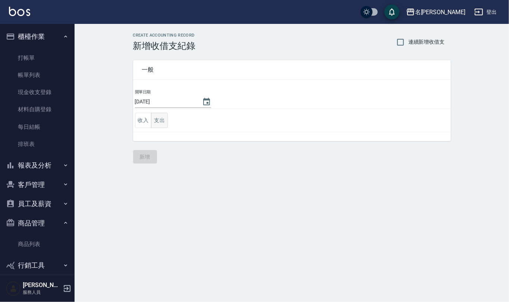
click at [160, 120] on button "支出" at bounding box center [159, 120] width 17 height 15
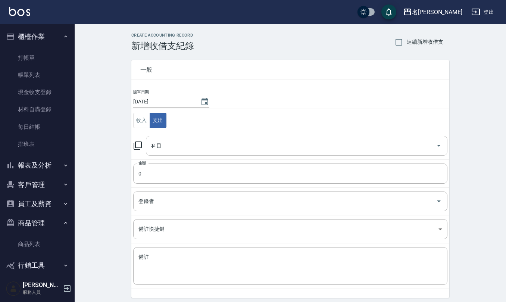
click at [188, 145] on input "科目" at bounding box center [291, 145] width 284 height 13
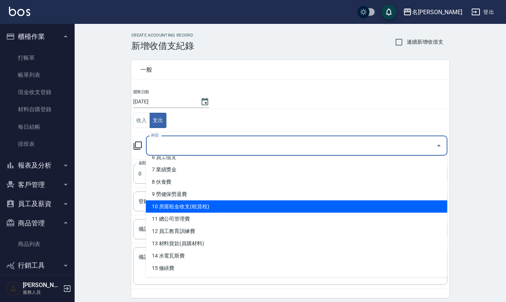
scroll to position [99, 0]
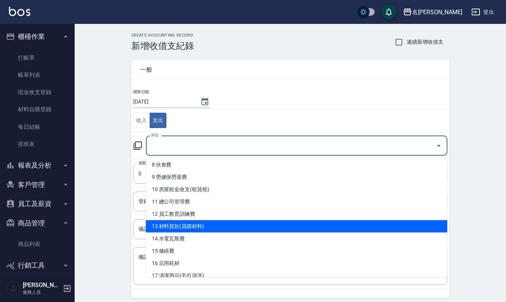
click at [191, 223] on li "13 材料貨款(員購材料)" at bounding box center [297, 226] width 302 height 12
type input "13 材料貨款(員購材料)"
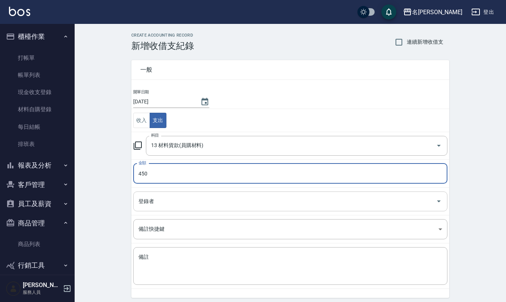
click at [199, 211] on div "登錄者" at bounding box center [290, 201] width 314 height 20
type input "450"
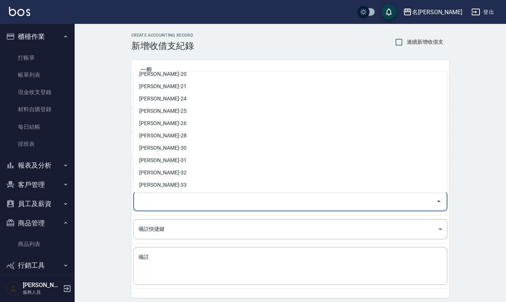
scroll to position [328, 0]
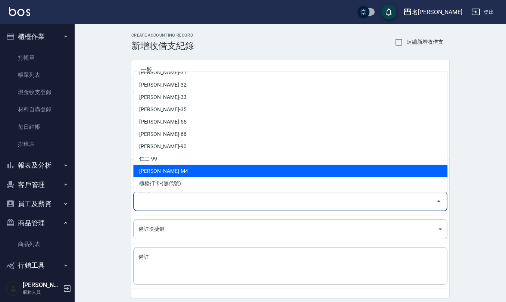
click at [171, 172] on li "陳佩俐-M4" at bounding box center [290, 171] width 314 height 12
type input "陳佩俐-M4"
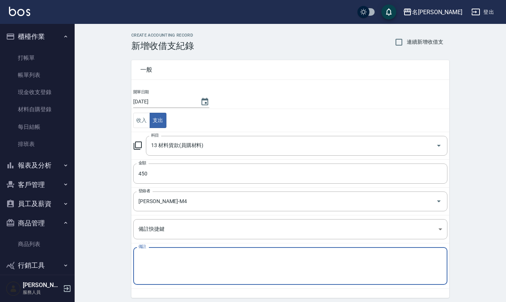
click at [189, 256] on textarea "備註" at bounding box center [290, 265] width 304 height 25
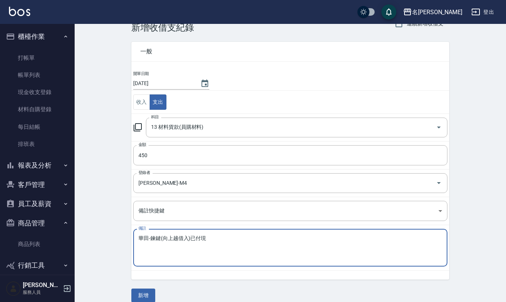
scroll to position [28, 0]
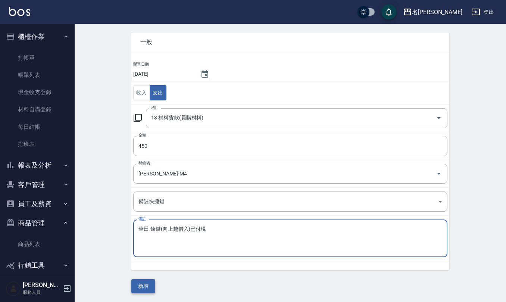
type textarea "華田-鍊鍵(向上越借入)已付現"
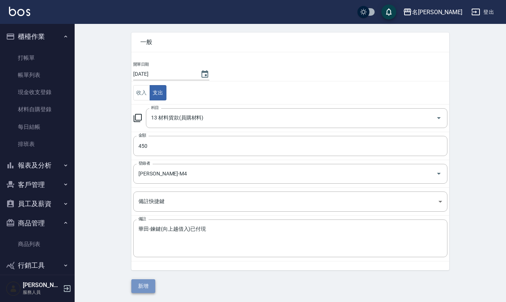
click at [143, 281] on button "新增" at bounding box center [143, 286] width 24 height 14
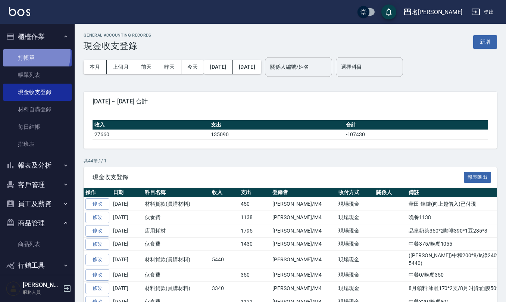
click at [25, 54] on link "打帳單" at bounding box center [37, 57] width 69 height 17
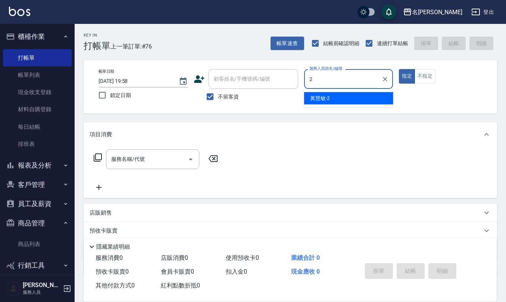
type input "黃慧敏-2"
type button "true"
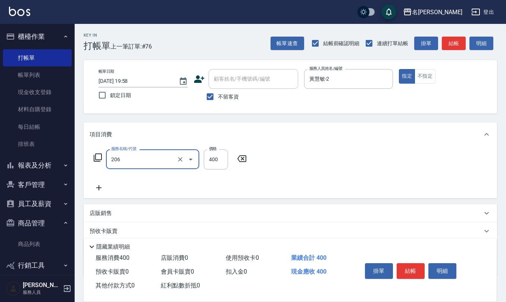
type input "健康洗(206)"
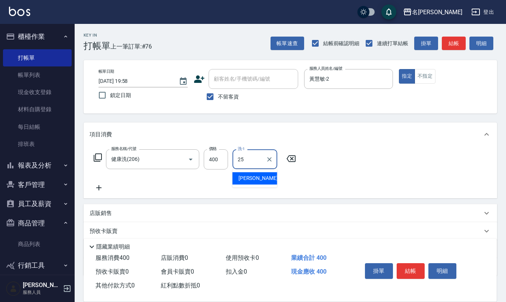
type input "林佩誼-25"
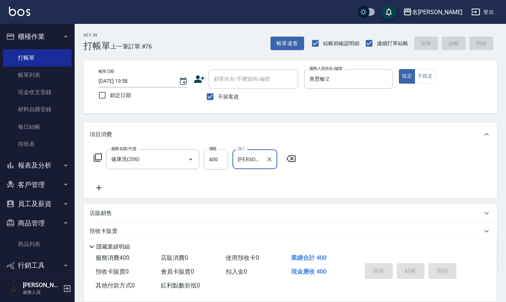
type input "2025/08/15 20:13"
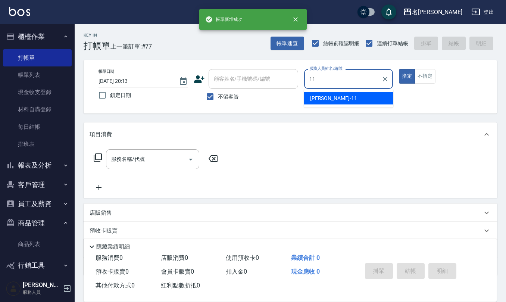
type input "詹沛橙-11"
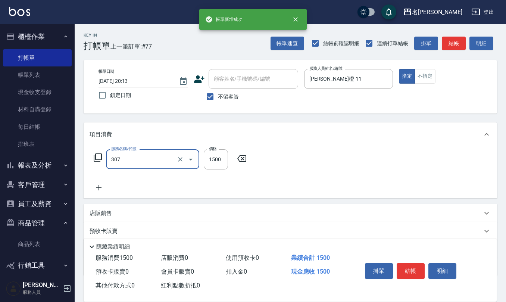
type input "EF麥拉寧燙髮1500(307)"
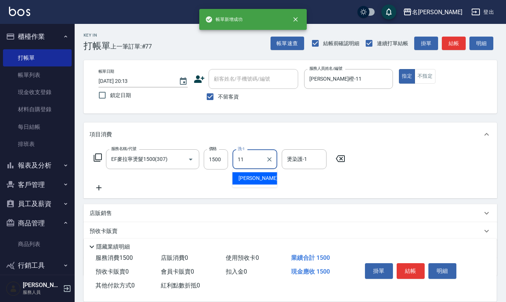
type input "詹沛橙-11"
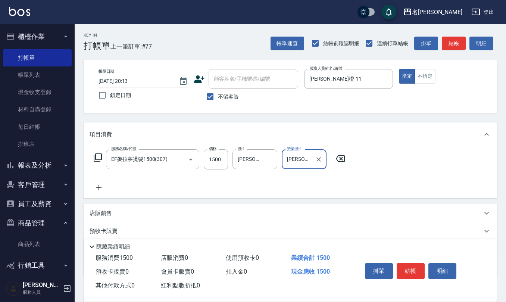
type input "詹沛橙-11"
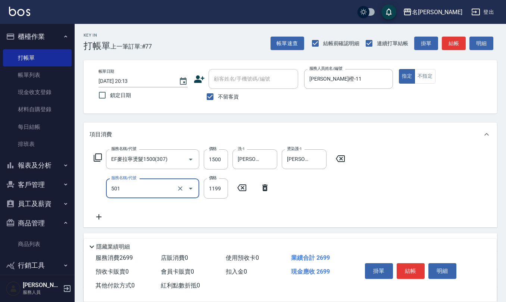
type input "染髮(501)"
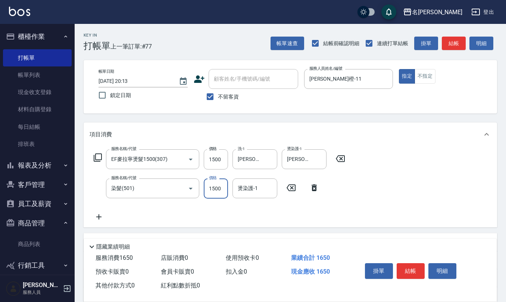
type input "1500"
type input "詹沛橙-11"
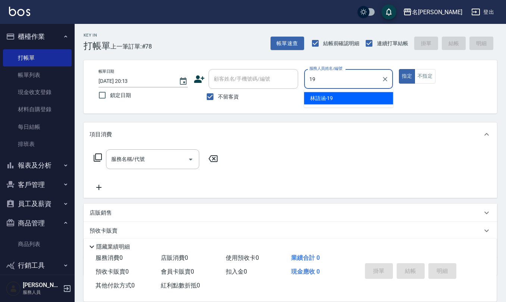
type input "林語涵-19"
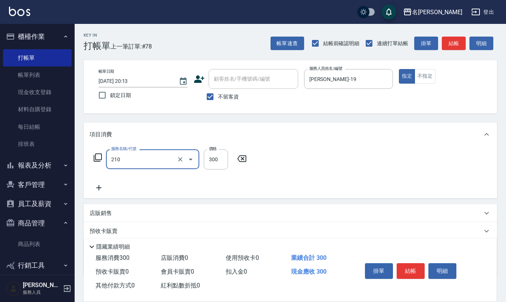
type input "歐娜洗髮精(210)"
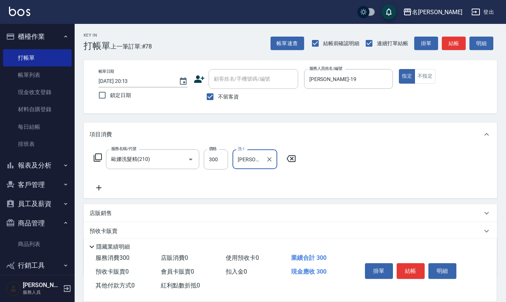
type input "林佩誼-25"
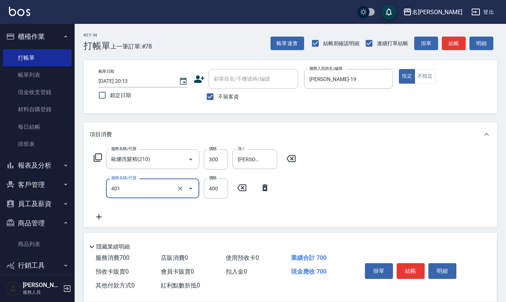
type input "剪髮(401)"
type input "500"
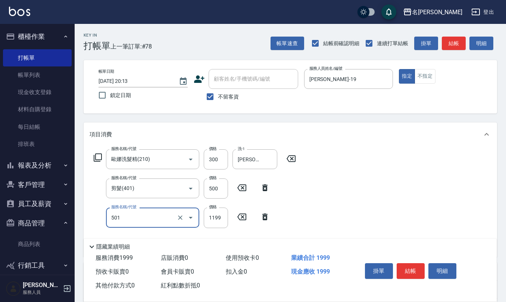
type input "染髮(501)"
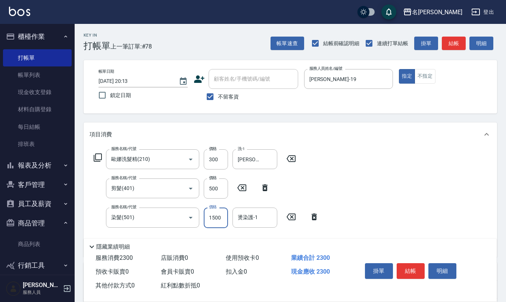
type input "1500"
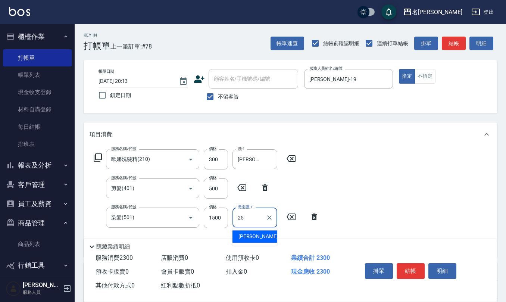
type input "林佩誼-25"
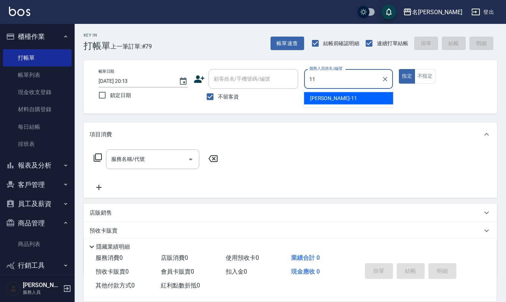
type input "詹沛橙-11"
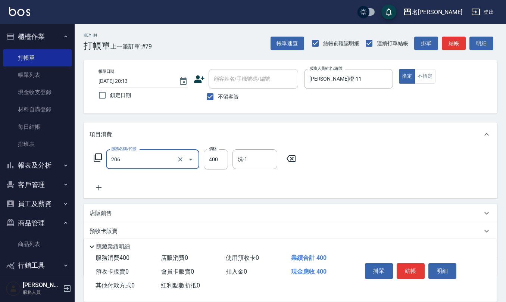
type input "健康洗(206)"
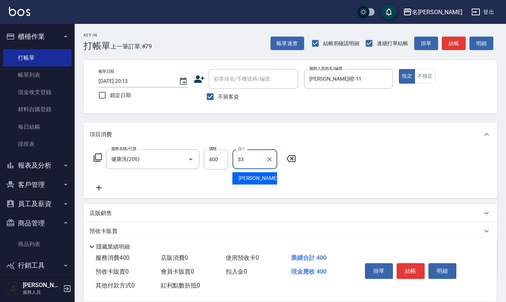
type input "竹儀-33"
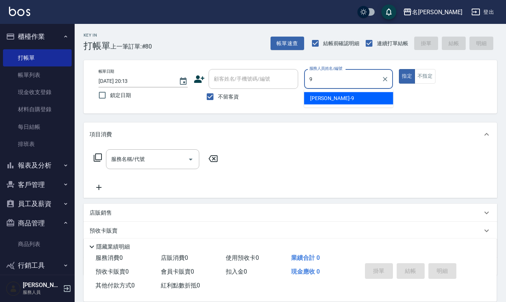
type input "江依潔-9"
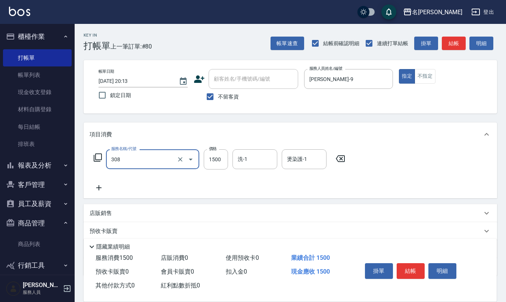
type input "效能離子燙1500(308)"
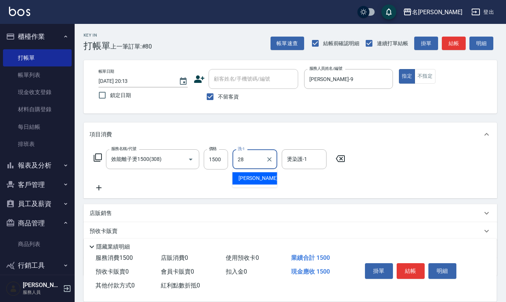
type input "陳柏暽-28"
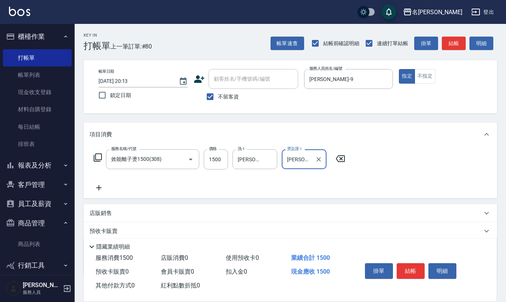
type input "陳柏暽-28"
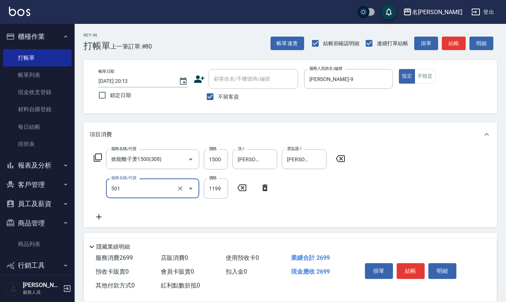
type input "染髮(501)"
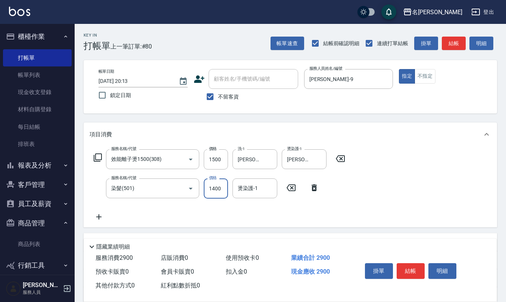
type input "1400"
type input "陳柏暽-28"
drag, startPoint x: 208, startPoint y: 99, endPoint x: 237, endPoint y: 72, distance: 39.9
click at [211, 95] on input "不留客資" at bounding box center [210, 97] width 16 height 16
checkbox input "false"
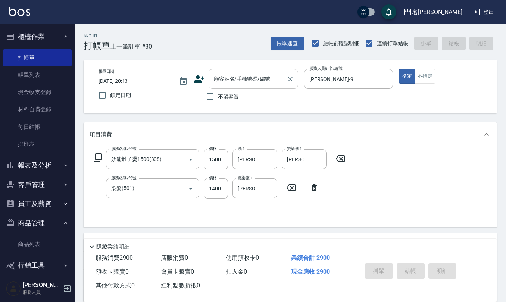
click at [237, 72] on div "顧客姓名/手機號碼/編號" at bounding box center [254, 79] width 90 height 20
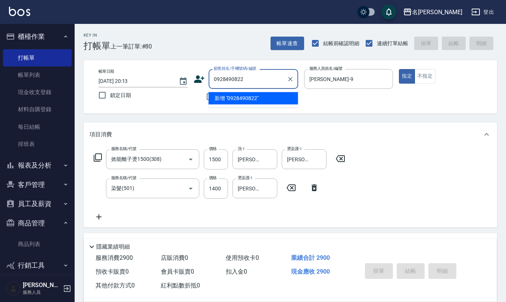
drag, startPoint x: 250, startPoint y: 82, endPoint x: 100, endPoint y: 78, distance: 149.7
click at [108, 79] on div "帳單日期 2025/08/15 20:13 鎖定日期 顧客姓名/手機號碼/編號 0928490822 顧客姓名/手機號碼/編號 不留客資 服務人員姓名/編號 …" at bounding box center [291, 86] width 396 height 35
type input "0928490822"
click at [201, 79] on icon at bounding box center [199, 79] width 11 height 11
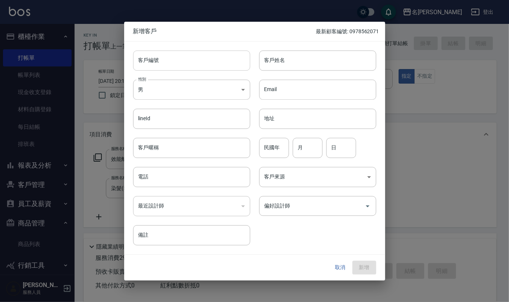
click at [196, 62] on input "客戶編號" at bounding box center [191, 60] width 117 height 20
paste input "0928490822"
type input "0928490822"
click at [194, 172] on input "電話" at bounding box center [191, 177] width 117 height 20
paste input "0928490822"
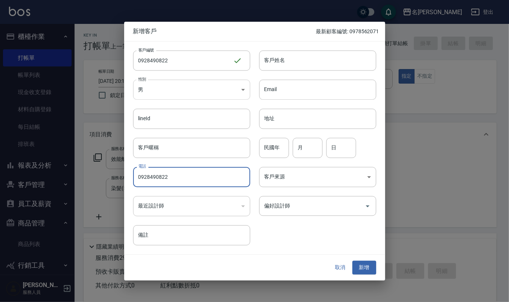
type input "0928490822"
click at [194, 82] on body "名留仁二 登出 櫃檯作業 打帳單 帳單列表 現金收支登錄 材料自購登錄 每日結帳 排班表 報表及分析 報表目錄 店家區間累計表 店家日報表 互助日報表 互助月…" at bounding box center [254, 196] width 509 height 393
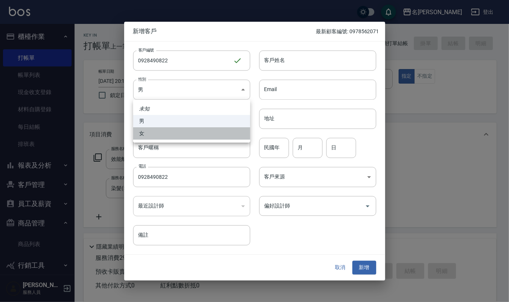
click at [212, 138] on li "女" at bounding box center [191, 133] width 117 height 12
type input "FEMALE"
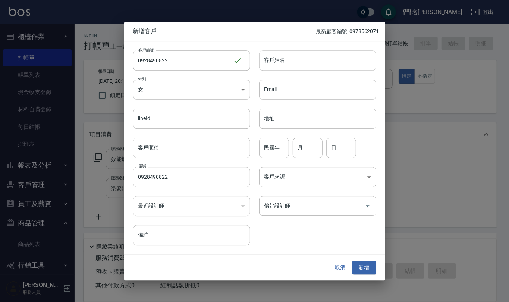
click at [287, 60] on input "客戶姓名" at bounding box center [317, 60] width 117 height 20
type input "卓慧娟"
click at [274, 148] on input "民國年" at bounding box center [274, 148] width 30 height 20
type input "63"
type input "2"
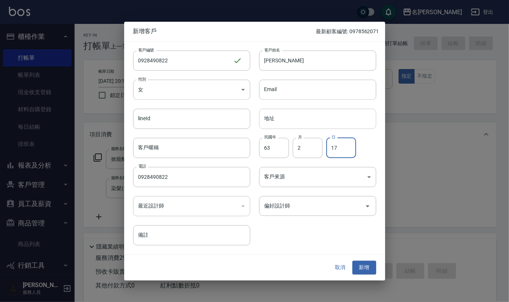
type input "17"
click at [285, 116] on input "地址" at bounding box center [317, 119] width 117 height 20
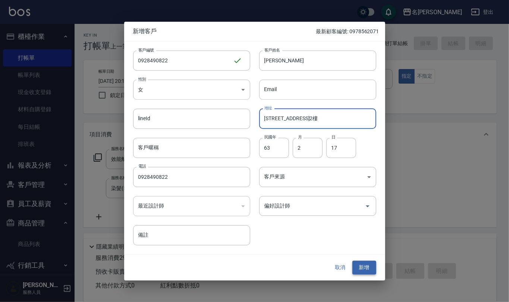
type input "基市安樂區麥金路147-2號2樓"
click at [367, 265] on button "新增" at bounding box center [365, 268] width 24 height 14
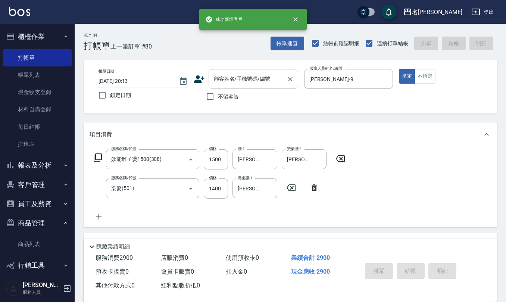
click at [253, 72] on div "顧客姓名/手機號碼/編號" at bounding box center [254, 79] width 90 height 20
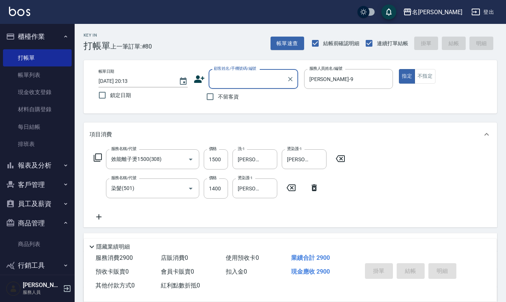
paste input "0928490822"
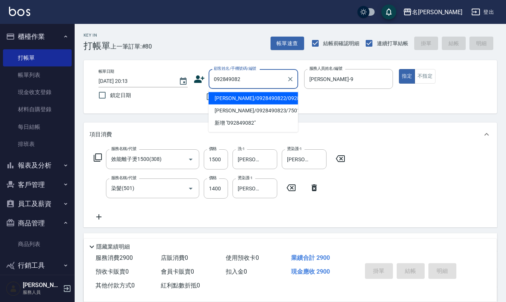
type input "卓慧娟/0928490822/0928490822"
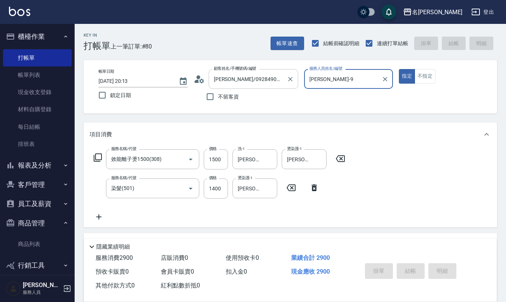
type input "2025/08/15 20:15"
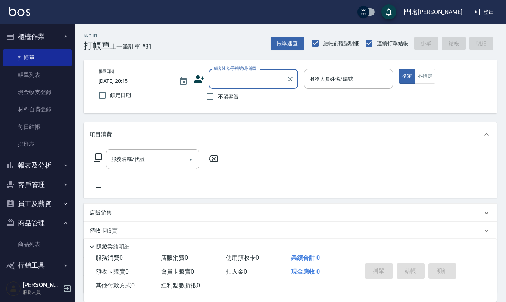
click at [231, 99] on span "不留客資" at bounding box center [228, 97] width 21 height 8
click at [218, 99] on input "不留客資" at bounding box center [210, 97] width 16 height 16
checkbox input "true"
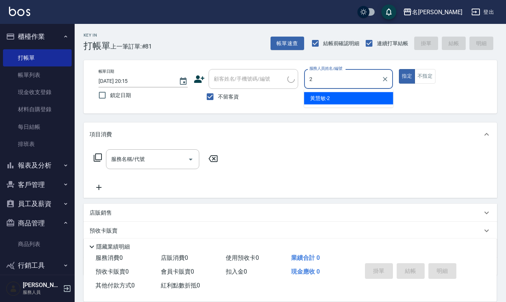
type input "黃慧敏-2"
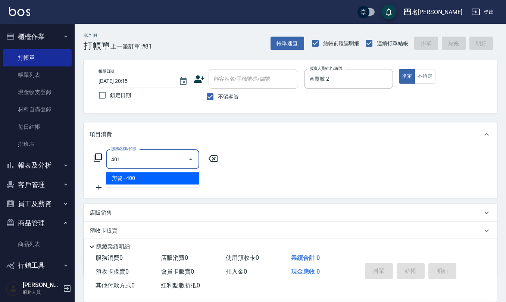
type input "剪髮(401)"
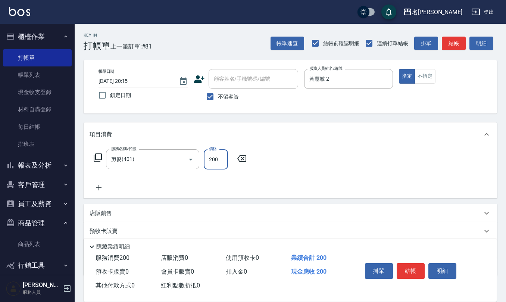
type input "200"
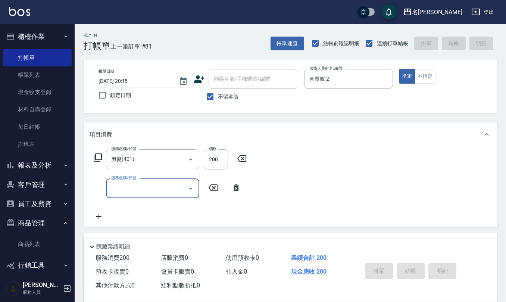
type input "2025/08/15 20:16"
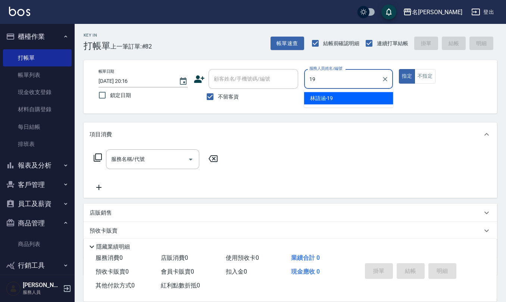
type input "林語涵-19"
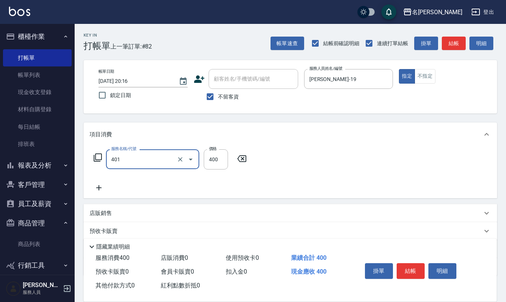
type input "剪髮(401)"
type input "500"
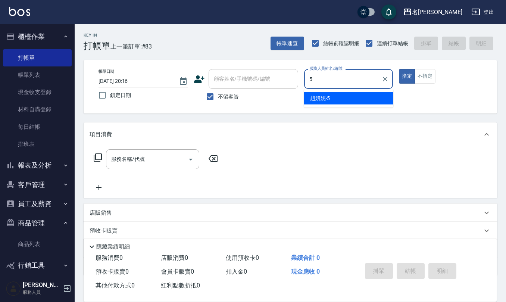
type input "趙妍妮-5"
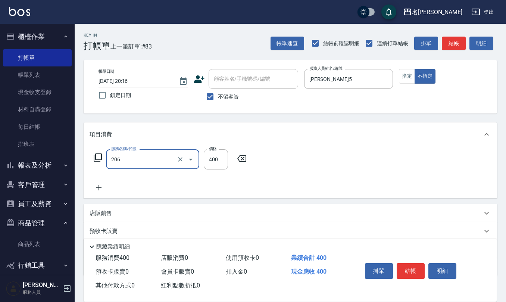
type input "健康洗(206)"
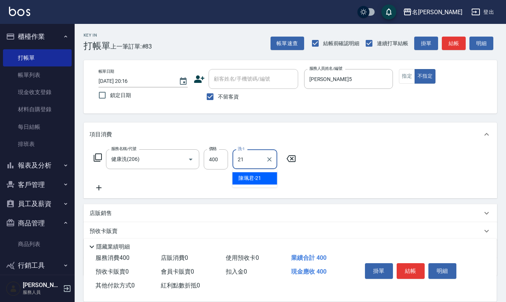
type input "陳珮君-21"
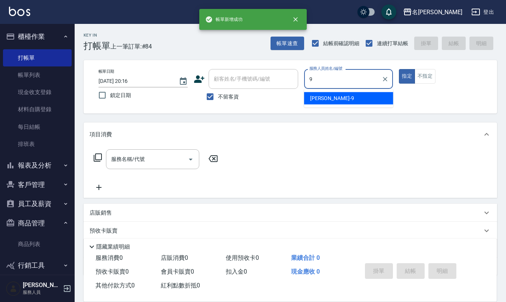
type input "江依潔-9"
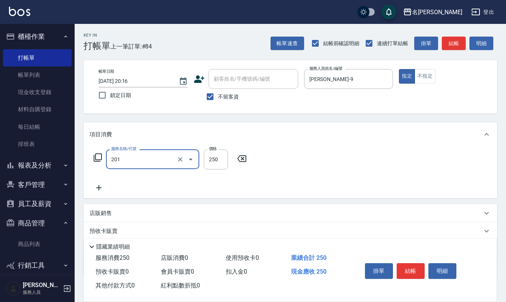
type input "洗髮(201)"
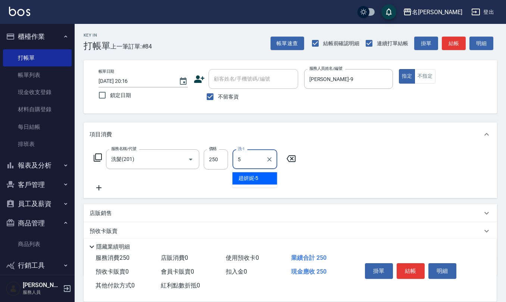
type input "趙妍妮-5"
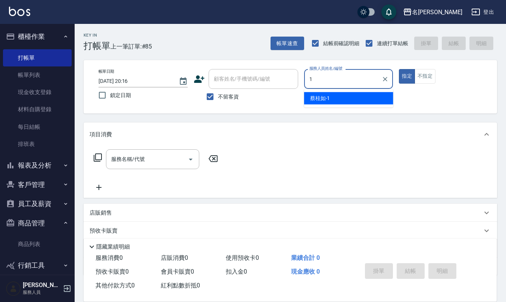
type input "蔡桂如-1"
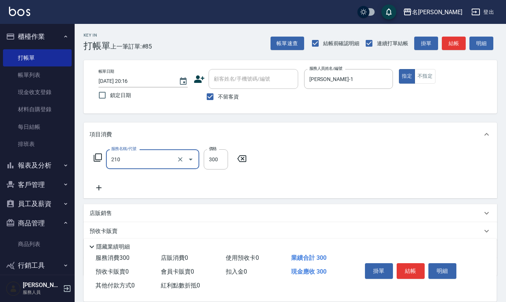
type input "歐娜洗髮精(210)"
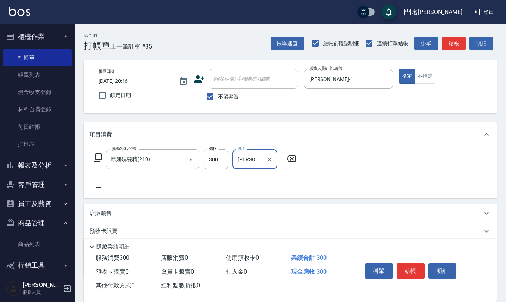
type input "陳欣妤-26"
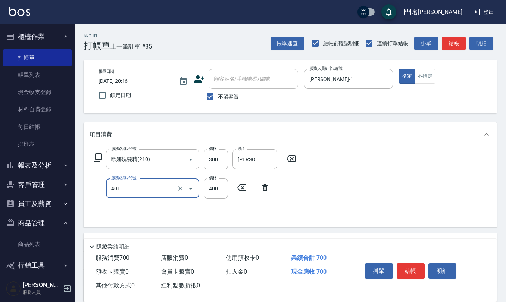
type input "剪髮(401)"
type input "405"
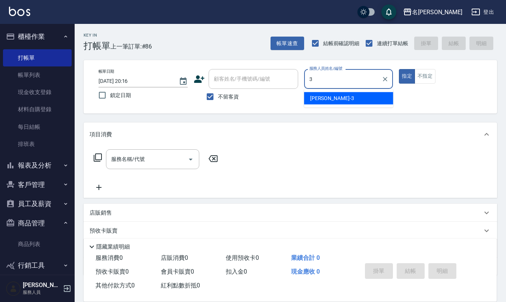
type input "陳旅玨-3"
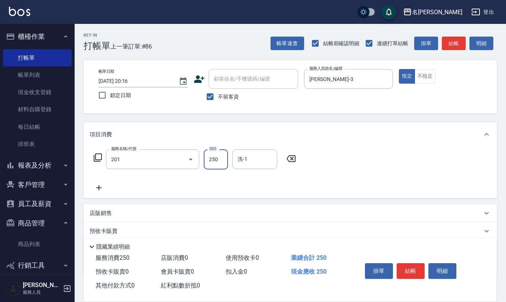
type input "洗髮(201)"
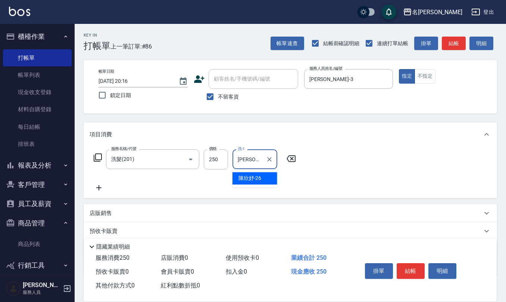
type input "陳欣妤-26"
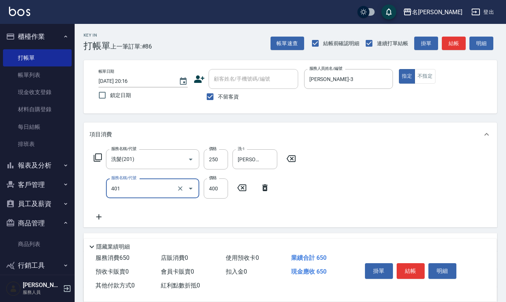
type input "剪髮(401)"
type input "50"
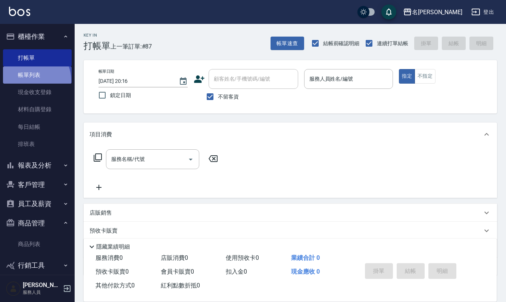
click at [30, 81] on link "帳單列表" at bounding box center [37, 74] width 69 height 17
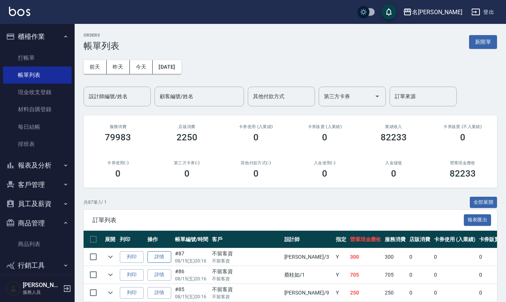
click at [166, 259] on link "詳情" at bounding box center [159, 257] width 24 height 12
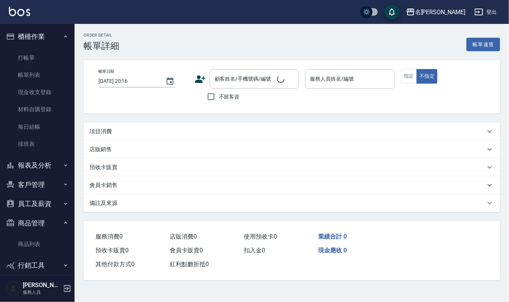
checkbox input "true"
type input "陳旅玨-3"
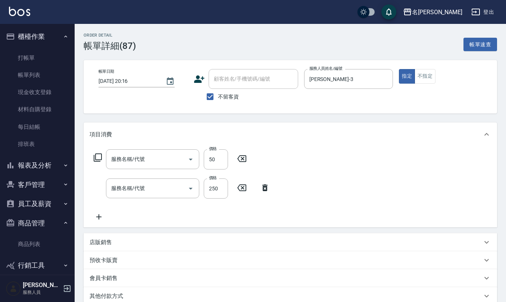
type input "剪髮(401)"
type input "洗髮(201)"
click at [423, 69] on button "不指定" at bounding box center [425, 76] width 21 height 15
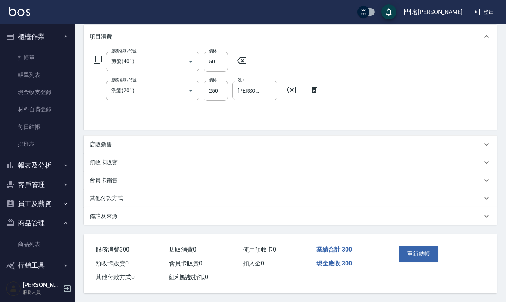
scroll to position [100, 0]
click at [417, 256] on button "重新結帳" at bounding box center [419, 254] width 40 height 16
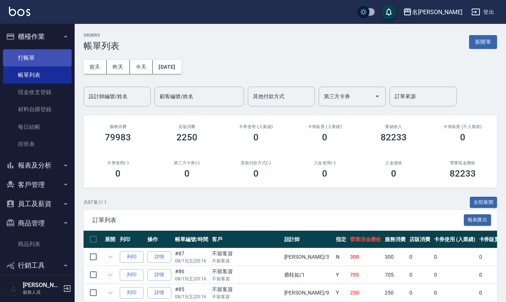
click at [60, 60] on link "打帳單" at bounding box center [37, 57] width 69 height 17
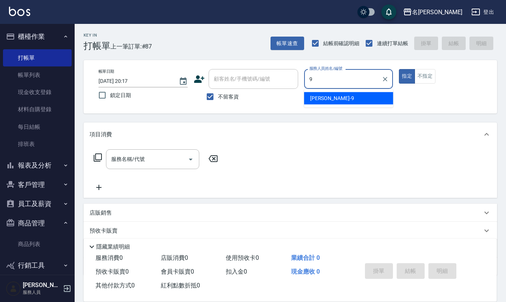
type input "江依潔-9"
type button "true"
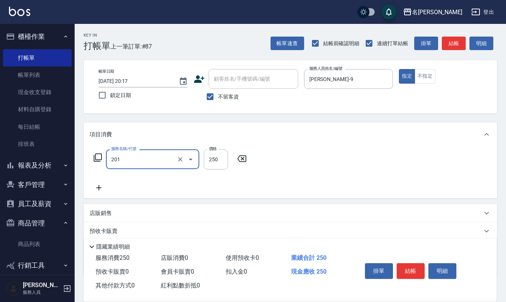
type input "洗髮(201)"
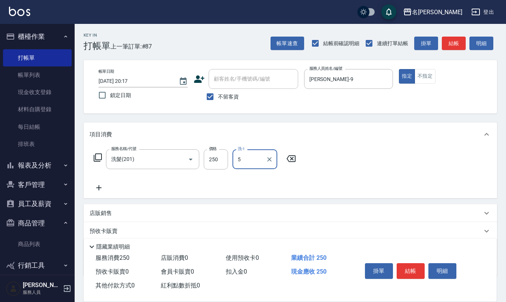
type input "趙妍妮-5"
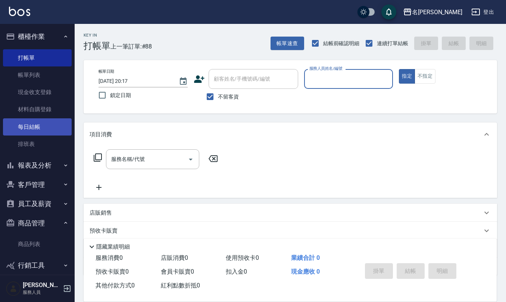
click at [46, 119] on link "每日結帳" at bounding box center [37, 126] width 69 height 17
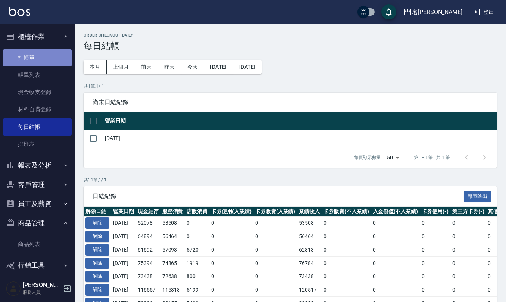
click at [38, 56] on link "打帳單" at bounding box center [37, 57] width 69 height 17
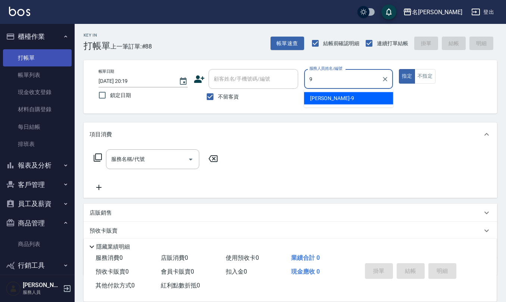
type input "江依潔-9"
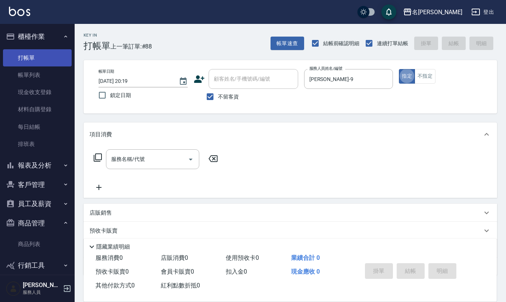
type button "true"
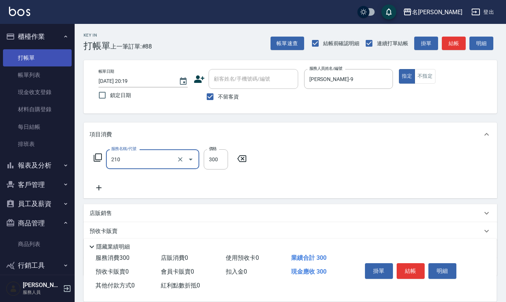
type input "歐娜洗髮精(210)"
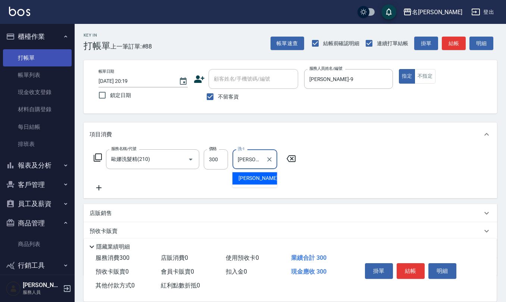
type input "蘇亭云-24"
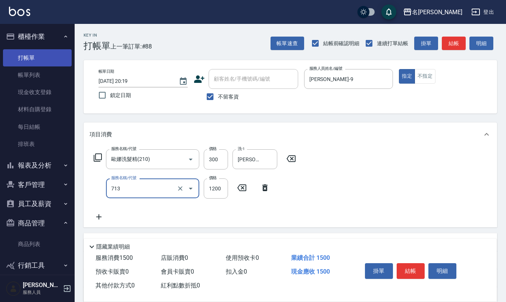
type input "水樣結構式1200(713)"
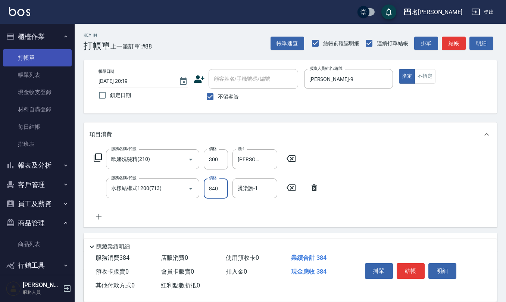
type input "840"
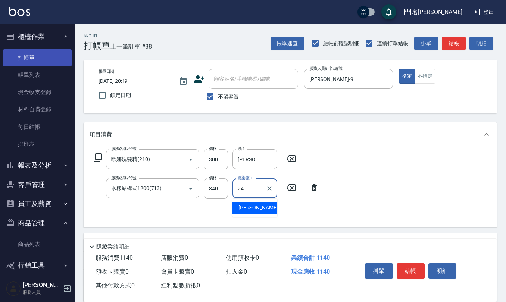
type input "蘇亭云-24"
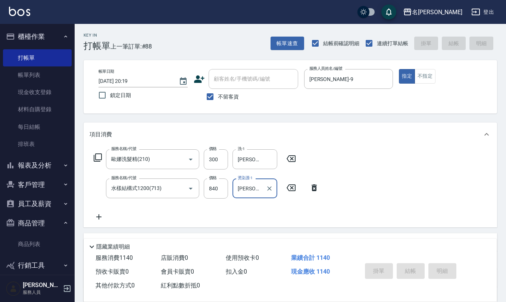
type input "2025/08/15 20:22"
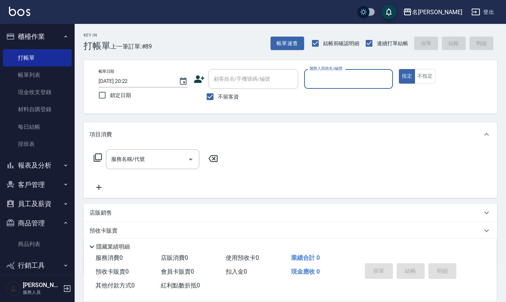
click at [39, 166] on button "報表及分析" at bounding box center [37, 165] width 69 height 19
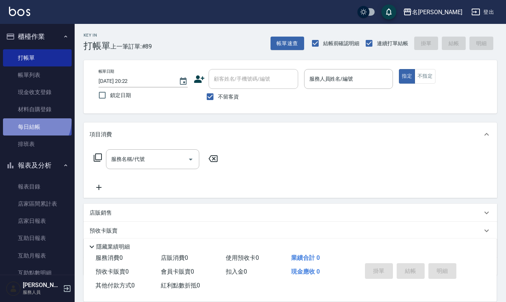
click at [32, 120] on link "每日結帳" at bounding box center [37, 126] width 69 height 17
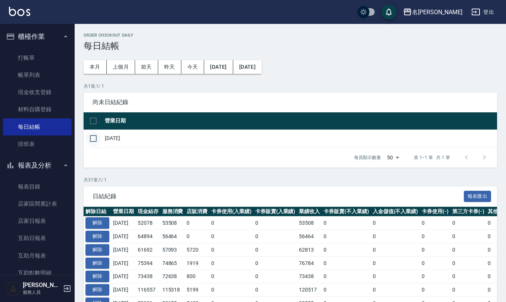
click at [97, 140] on input "checkbox" at bounding box center [93, 139] width 16 height 16
checkbox input "true"
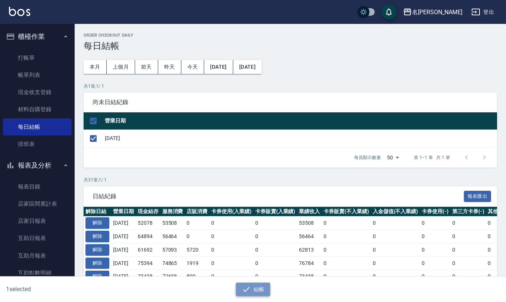
click at [259, 289] on button "結帳" at bounding box center [253, 290] width 35 height 14
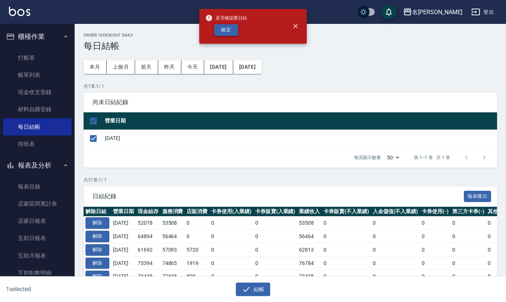
click at [222, 28] on button "確定" at bounding box center [226, 30] width 24 height 12
checkbox input "false"
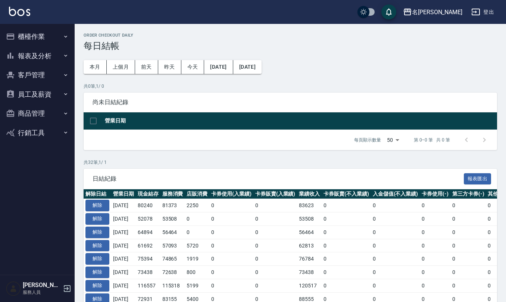
click at [51, 35] on button "櫃檯作業" at bounding box center [37, 36] width 69 height 19
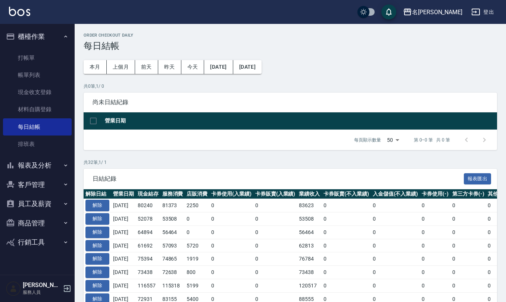
click at [54, 163] on button "報表及分析" at bounding box center [37, 165] width 69 height 19
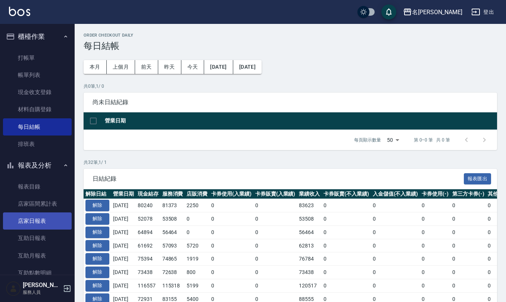
click at [54, 220] on link "店家日報表" at bounding box center [37, 220] width 69 height 17
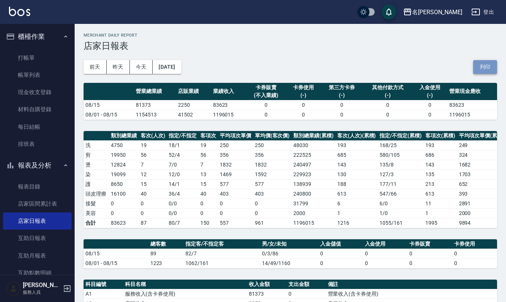
click at [492, 64] on button "列印" at bounding box center [485, 67] width 24 height 14
click at [38, 238] on link "互助日報表" at bounding box center [37, 238] width 69 height 17
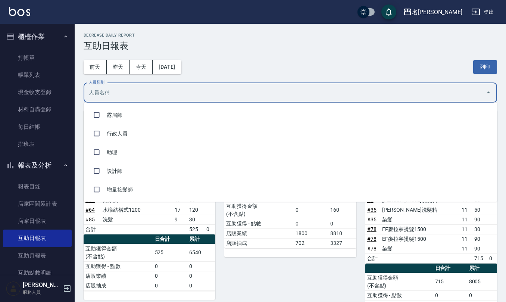
click at [169, 96] on input "人員類別" at bounding box center [285, 92] width 396 height 13
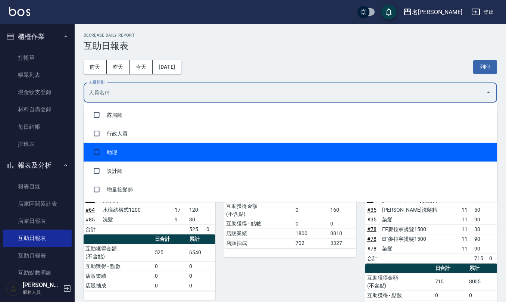
click at [166, 147] on li "助理" at bounding box center [291, 152] width 414 height 19
checkbox input "true"
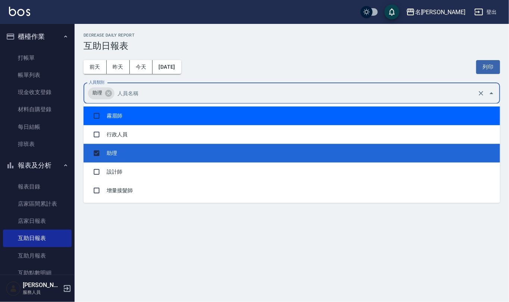
click at [257, 63] on div "[DATE] [DATE] [DATE] [DATE] 列印" at bounding box center [292, 67] width 417 height 32
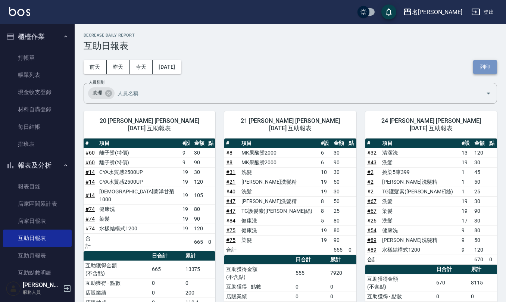
click at [484, 62] on button "列印" at bounding box center [485, 67] width 24 height 14
click at [490, 66] on button "列印" at bounding box center [485, 67] width 24 height 14
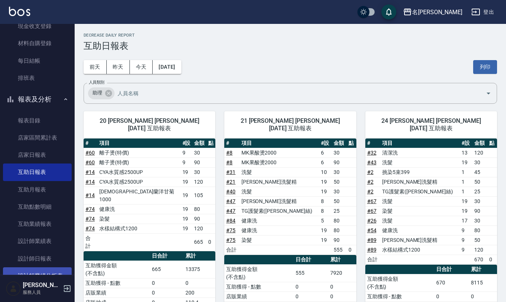
scroll to position [99, 0]
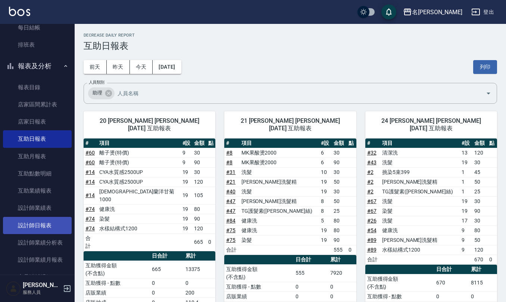
click at [54, 224] on link "設計師日報表" at bounding box center [37, 225] width 69 height 17
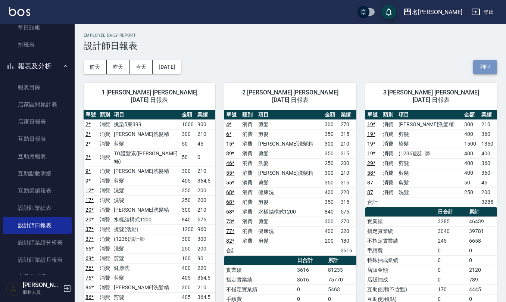
click at [481, 65] on button "列印" at bounding box center [485, 67] width 24 height 14
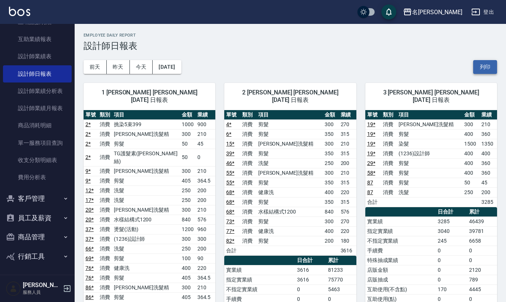
click at [487, 63] on button "列印" at bounding box center [485, 67] width 24 height 14
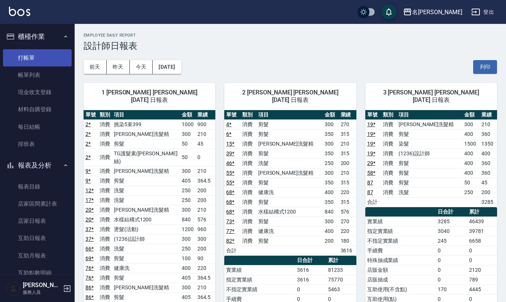
click at [29, 53] on link "打帳單" at bounding box center [37, 57] width 69 height 17
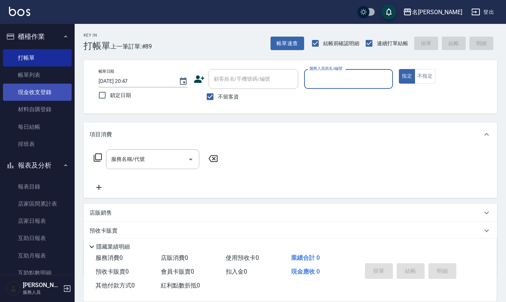
click at [30, 90] on link "現金收支登錄" at bounding box center [37, 92] width 69 height 17
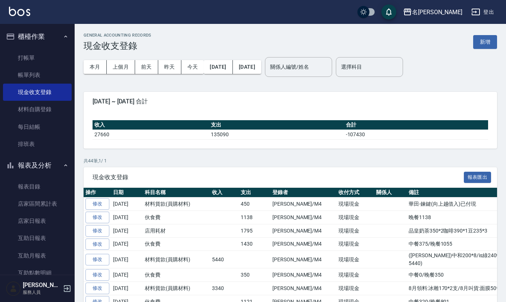
click at [490, 33] on div "GENERAL ACCOUNTING RECORDS 現金收支登錄 新增" at bounding box center [291, 42] width 414 height 18
click at [490, 34] on div "GENERAL ACCOUNTING RECORDS 現金收支登錄 新增" at bounding box center [291, 42] width 414 height 18
click at [483, 41] on button "新增" at bounding box center [485, 42] width 24 height 14
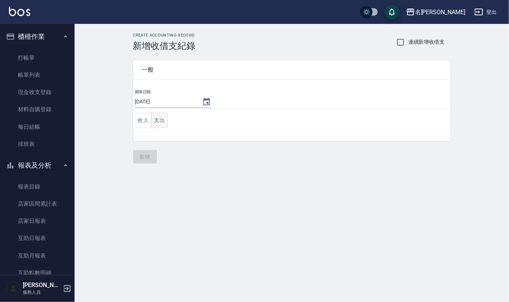
click at [163, 123] on button "支出" at bounding box center [159, 120] width 17 height 15
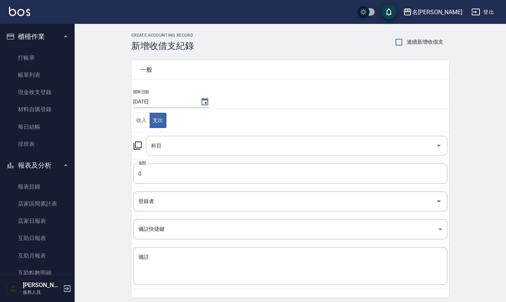
click at [178, 147] on input "科目" at bounding box center [291, 145] width 284 height 13
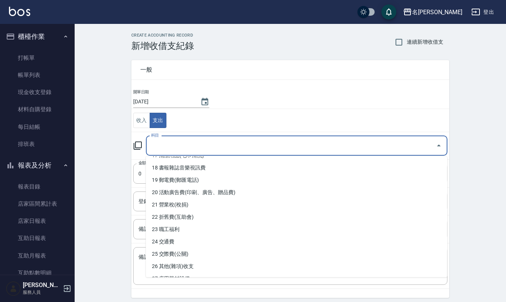
scroll to position [249, 0]
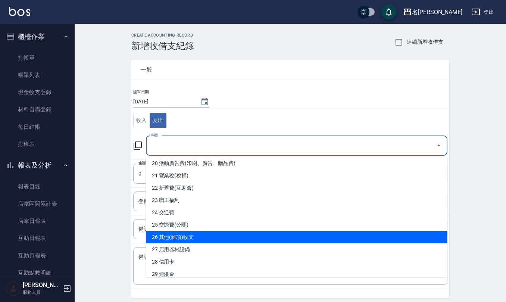
click at [185, 233] on li "26 其他(雜項)收支" at bounding box center [297, 237] width 302 height 12
type input "26 其他(雜項)收支"
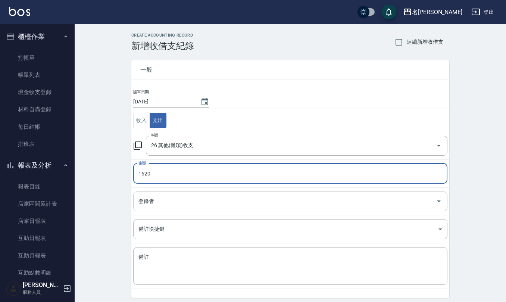
type input "1620"
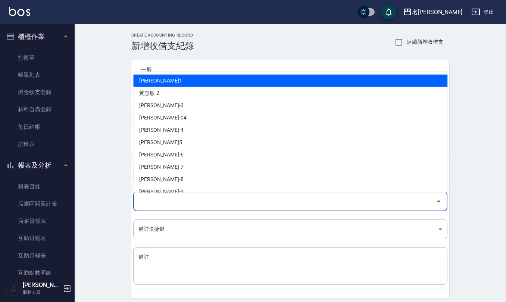
click at [172, 202] on input "登錄者" at bounding box center [285, 201] width 296 height 13
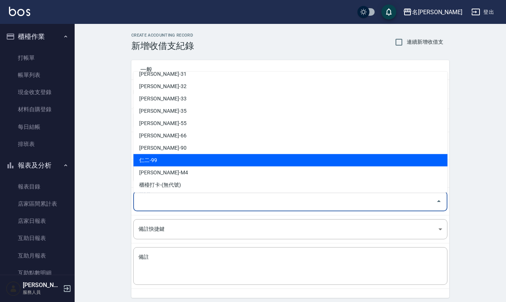
scroll to position [328, 0]
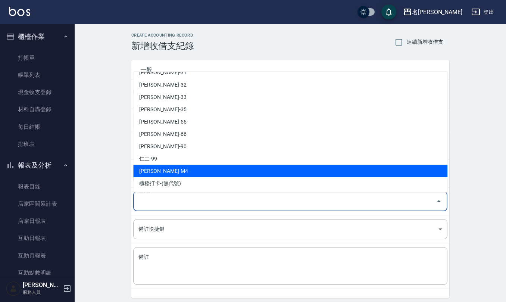
click at [175, 169] on li "陳佩俐-M4" at bounding box center [290, 171] width 314 height 12
type input "陳佩俐-M4"
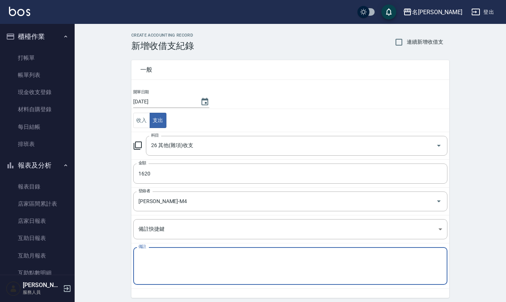
click at [163, 265] on textarea "備註" at bounding box center [290, 265] width 304 height 25
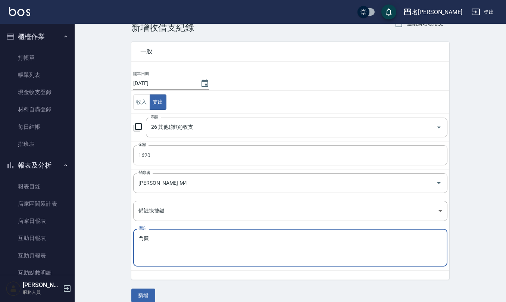
scroll to position [28, 0]
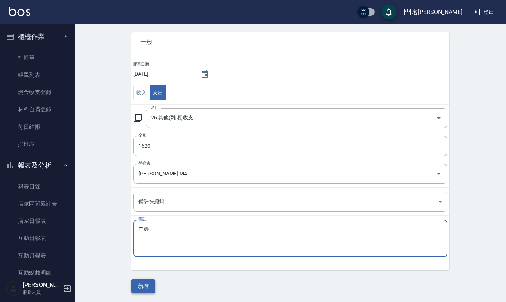
type textarea "門簾"
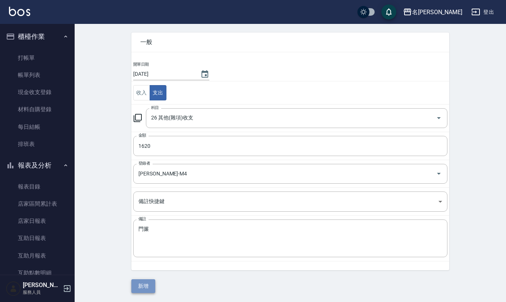
click at [143, 291] on button "新增" at bounding box center [143, 286] width 24 height 14
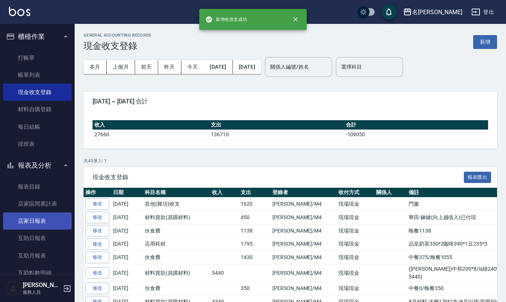
click at [32, 213] on link "店家日報表" at bounding box center [37, 220] width 69 height 17
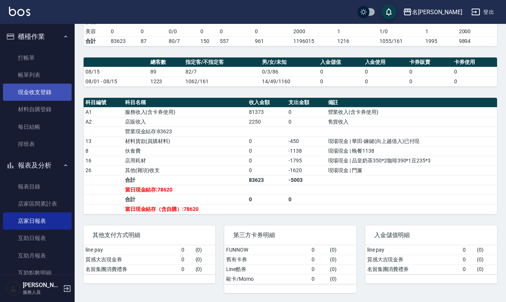
click at [41, 90] on link "現金收支登錄" at bounding box center [37, 92] width 69 height 17
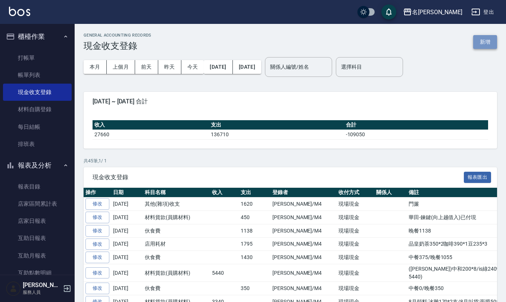
click at [492, 43] on button "新增" at bounding box center [485, 42] width 24 height 14
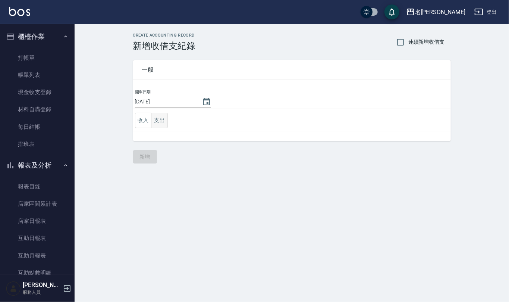
click at [163, 121] on button "支出" at bounding box center [159, 120] width 17 height 15
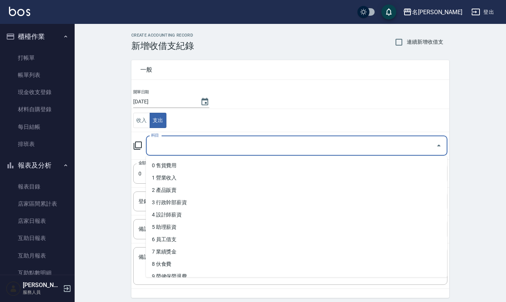
click at [177, 143] on input "科目" at bounding box center [291, 145] width 284 height 13
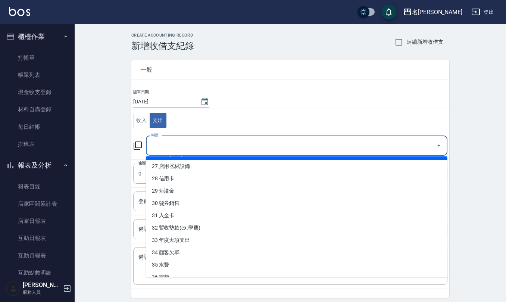
scroll to position [348, 0]
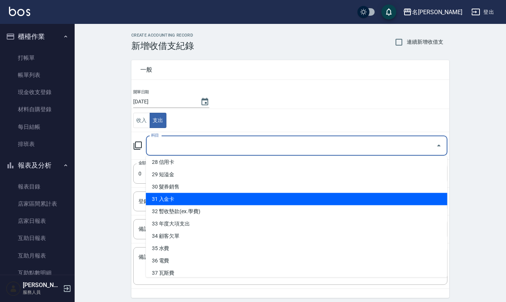
click at [101, 196] on div "CREATE ACCOUNTING RECORD 新增收借支紀錄 連續新增收借支 一般 開單日期 2025/08/15 收入 支出 科目 科目 金額 0 金額…" at bounding box center [290, 177] width 431 height 306
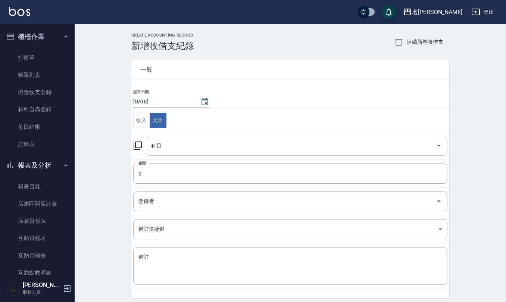
click at [177, 144] on input "科目" at bounding box center [291, 145] width 284 height 13
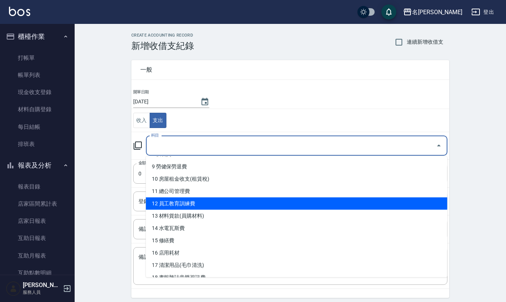
scroll to position [99, 0]
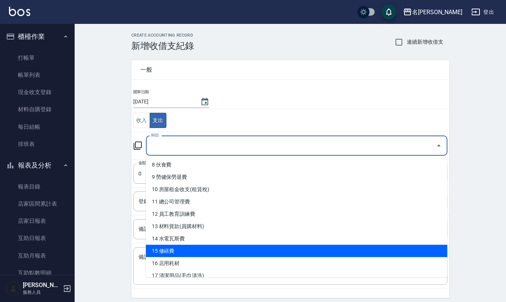
click at [190, 247] on li "15 修繕費" at bounding box center [297, 251] width 302 height 12
type input "15 修繕費"
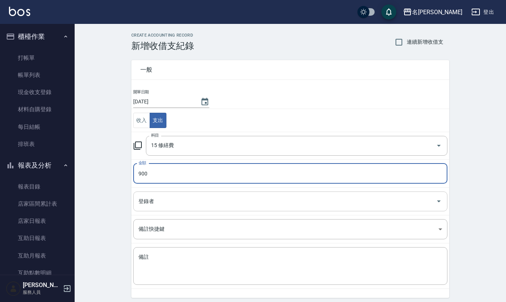
type input "900"
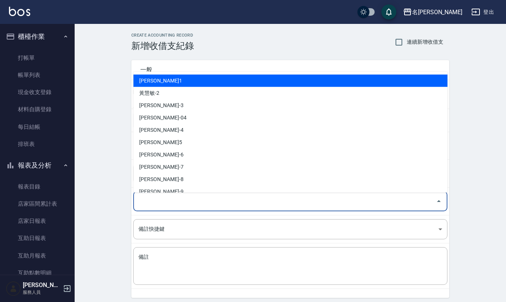
drag, startPoint x: 171, startPoint y: 199, endPoint x: 165, endPoint y: 153, distance: 46.6
click at [171, 198] on input "登錄者" at bounding box center [285, 201] width 296 height 13
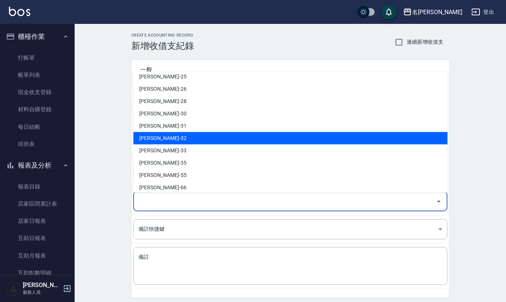
scroll to position [328, 0]
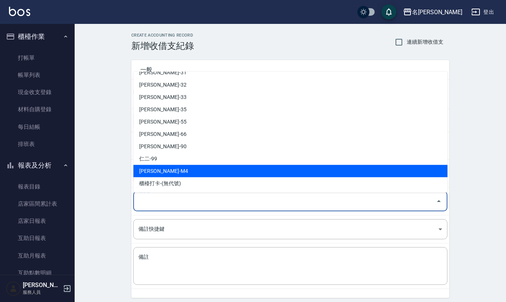
click at [181, 169] on li "陳佩俐-M4" at bounding box center [290, 171] width 314 height 12
type input "陳佩俐-M4"
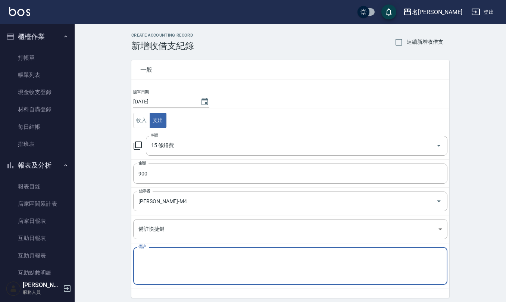
click at [166, 269] on textarea "備註" at bounding box center [290, 265] width 304 height 25
type textarea "ㄩ"
type textarea "十"
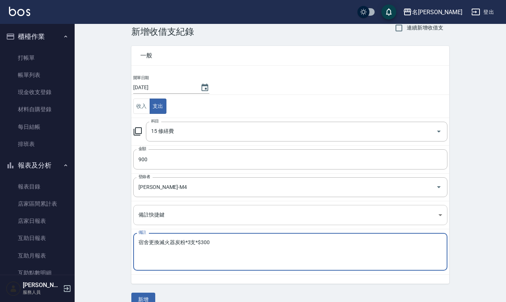
scroll to position [28, 0]
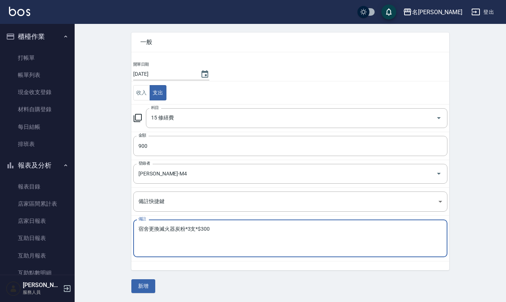
click at [140, 226] on textarea "宿舍更換滅火器炭粉*3支*$300" at bounding box center [290, 238] width 304 height 25
type textarea "(宿舍)更換滅火器炭粉*3支*$300"
click at [151, 287] on button "新增" at bounding box center [143, 286] width 24 height 14
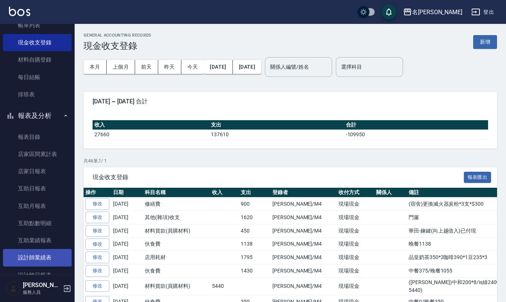
scroll to position [99, 0]
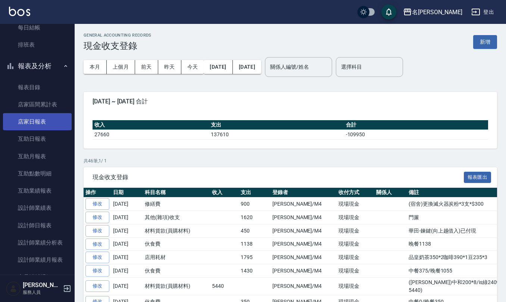
click at [35, 124] on link "店家日報表" at bounding box center [37, 121] width 69 height 17
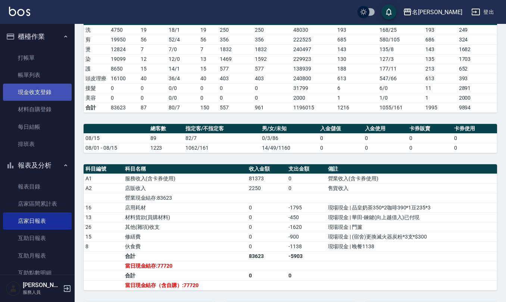
scroll to position [4, 0]
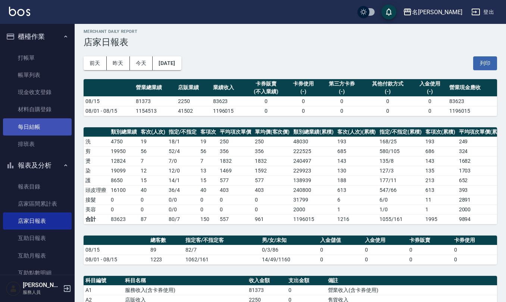
click at [28, 134] on link "每日結帳" at bounding box center [37, 126] width 69 height 17
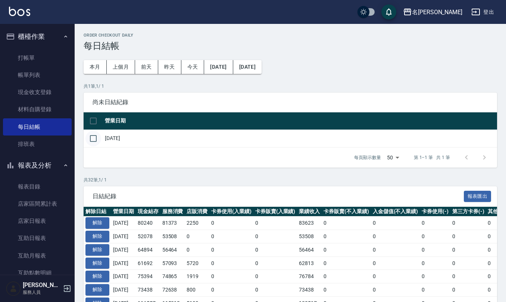
click at [96, 137] on input "checkbox" at bounding box center [93, 139] width 16 height 16
checkbox input "true"
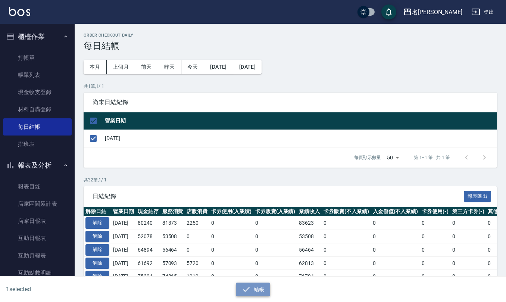
click at [262, 289] on button "結帳" at bounding box center [253, 290] width 35 height 14
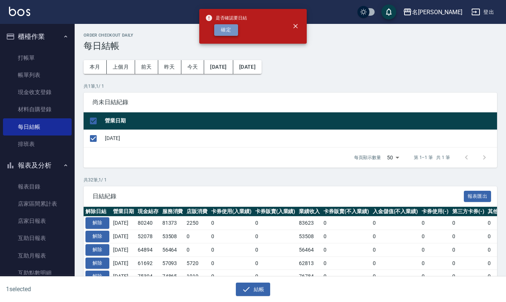
click at [220, 28] on button "確定" at bounding box center [226, 30] width 24 height 12
checkbox input "false"
